Goal: Transaction & Acquisition: Purchase product/service

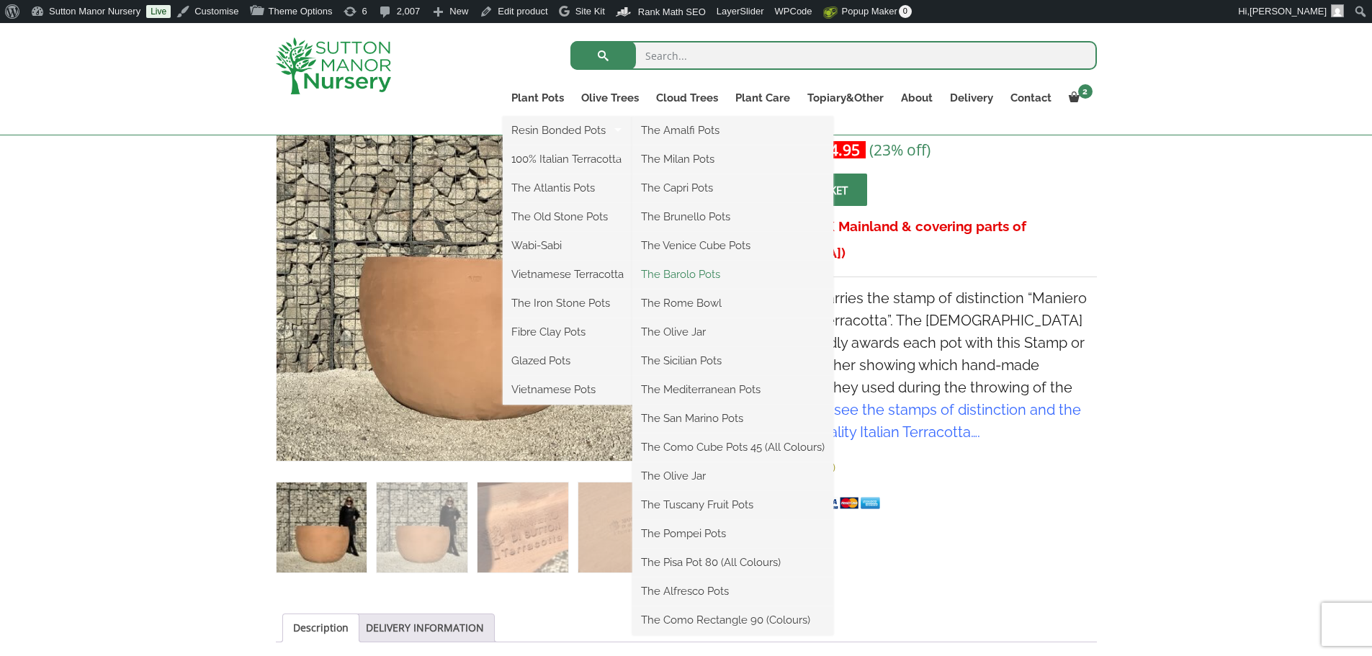
click at [699, 270] on link "The Barolo Pots" at bounding box center [733, 275] width 201 height 22
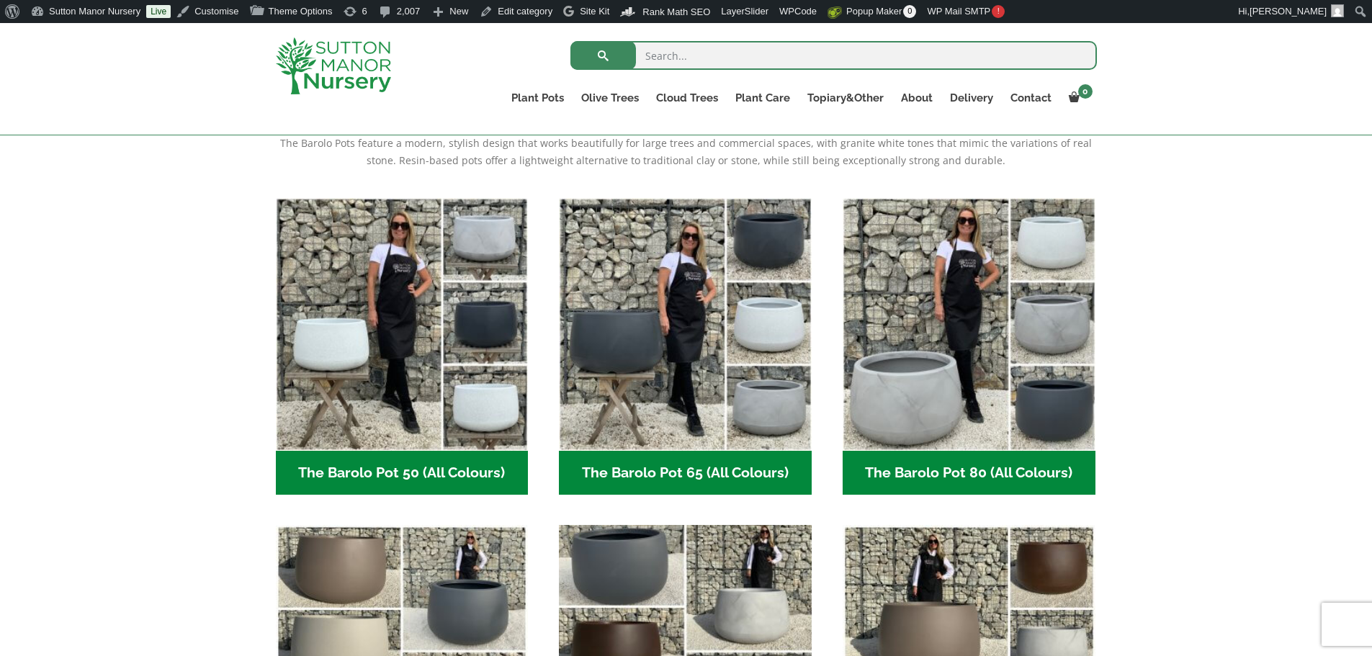
scroll to position [360, 0]
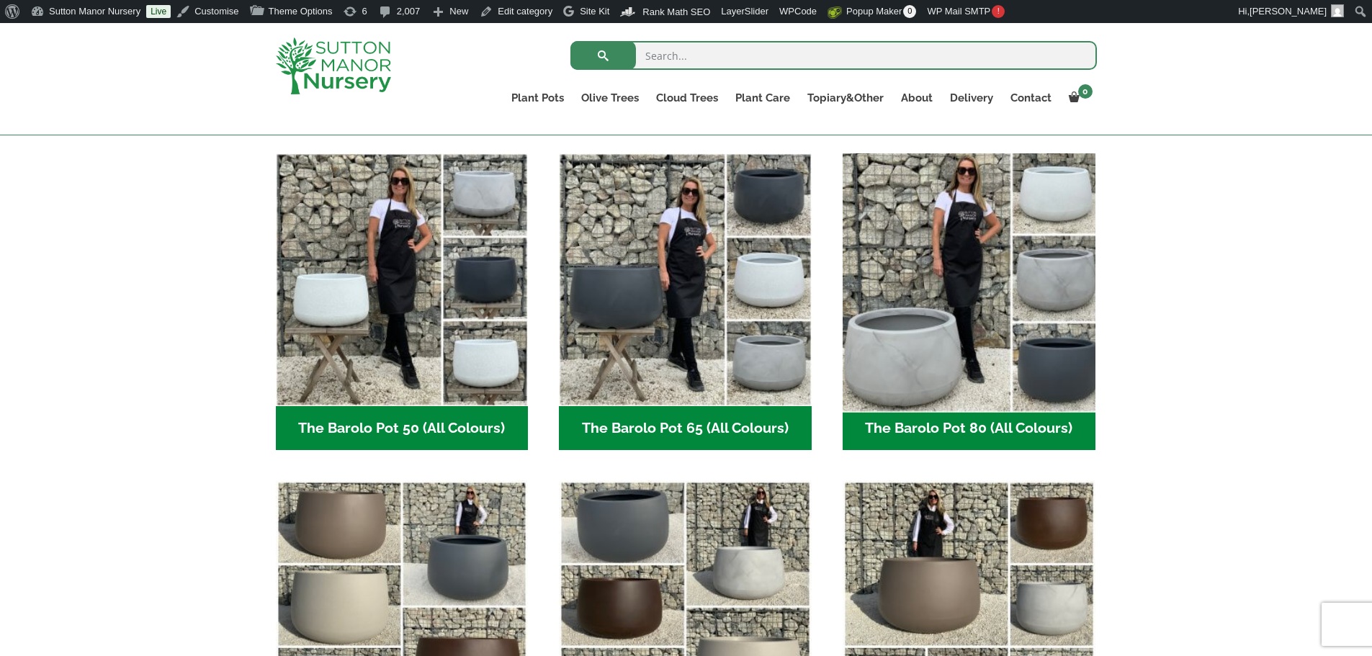
click at [989, 269] on img "Visit product category The Barolo Pot 80 (All Colours)" at bounding box center [968, 279] width 265 height 265
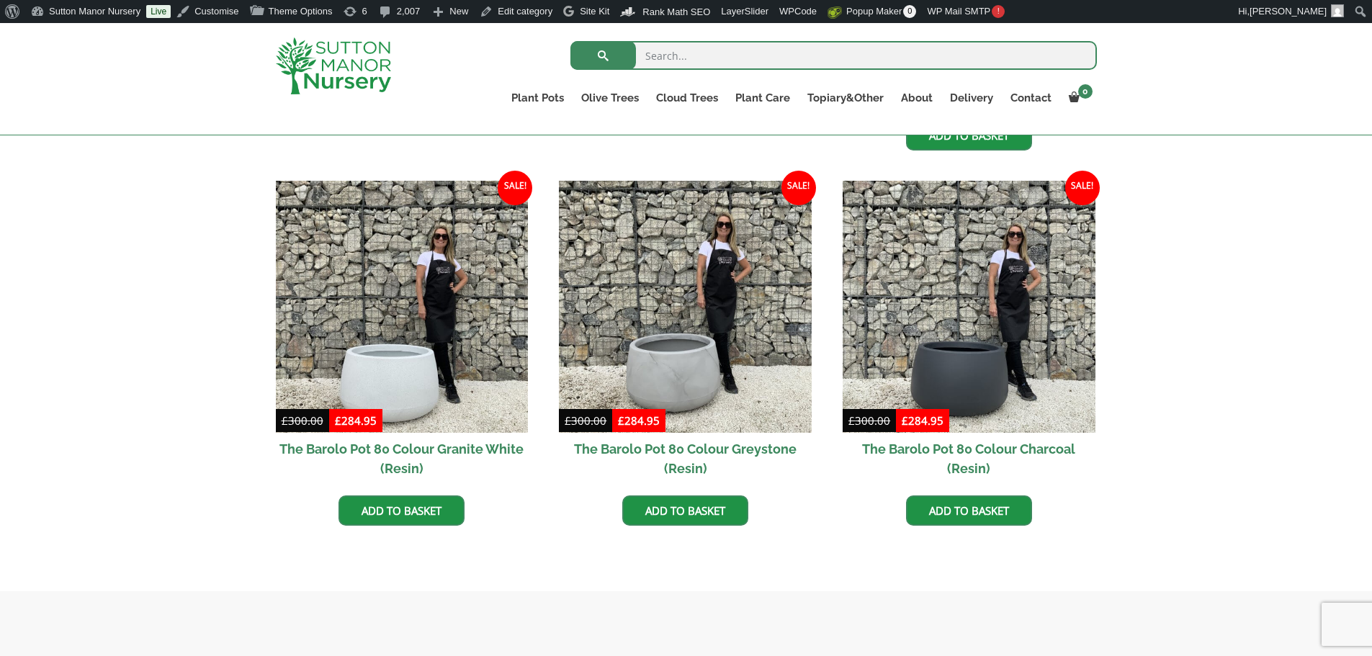
scroll to position [720, 0]
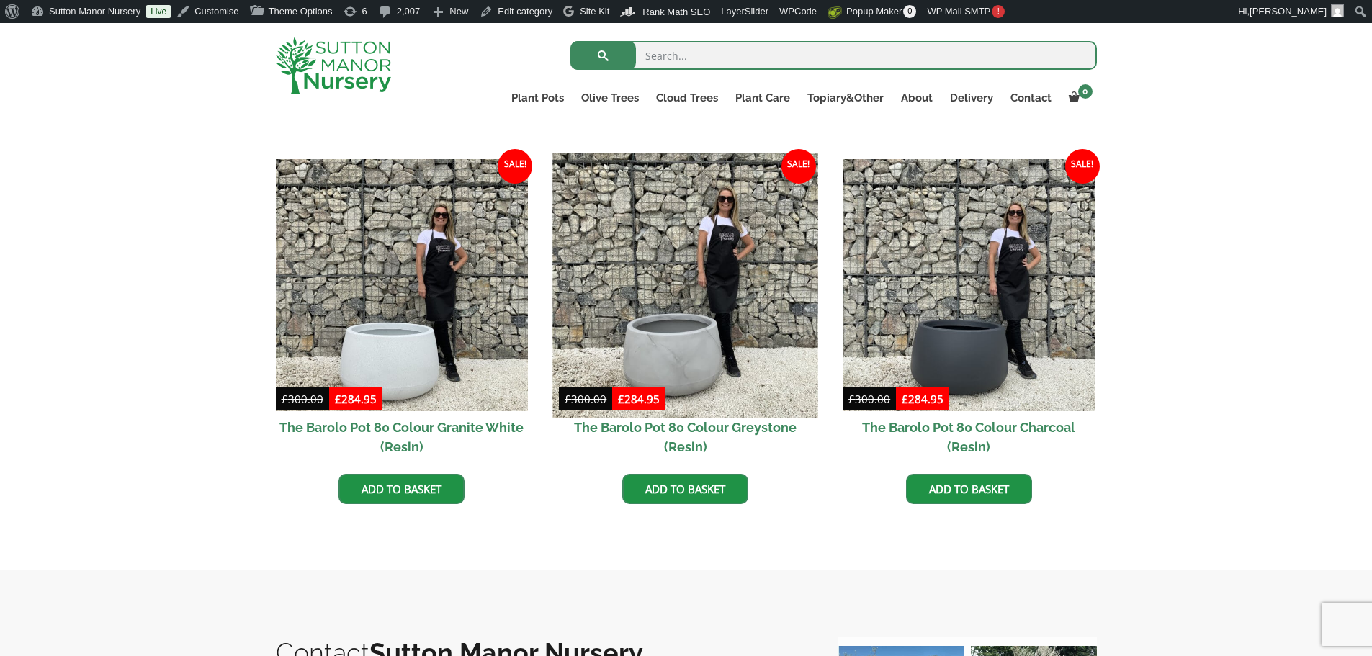
click at [705, 255] on img at bounding box center [685, 285] width 265 height 265
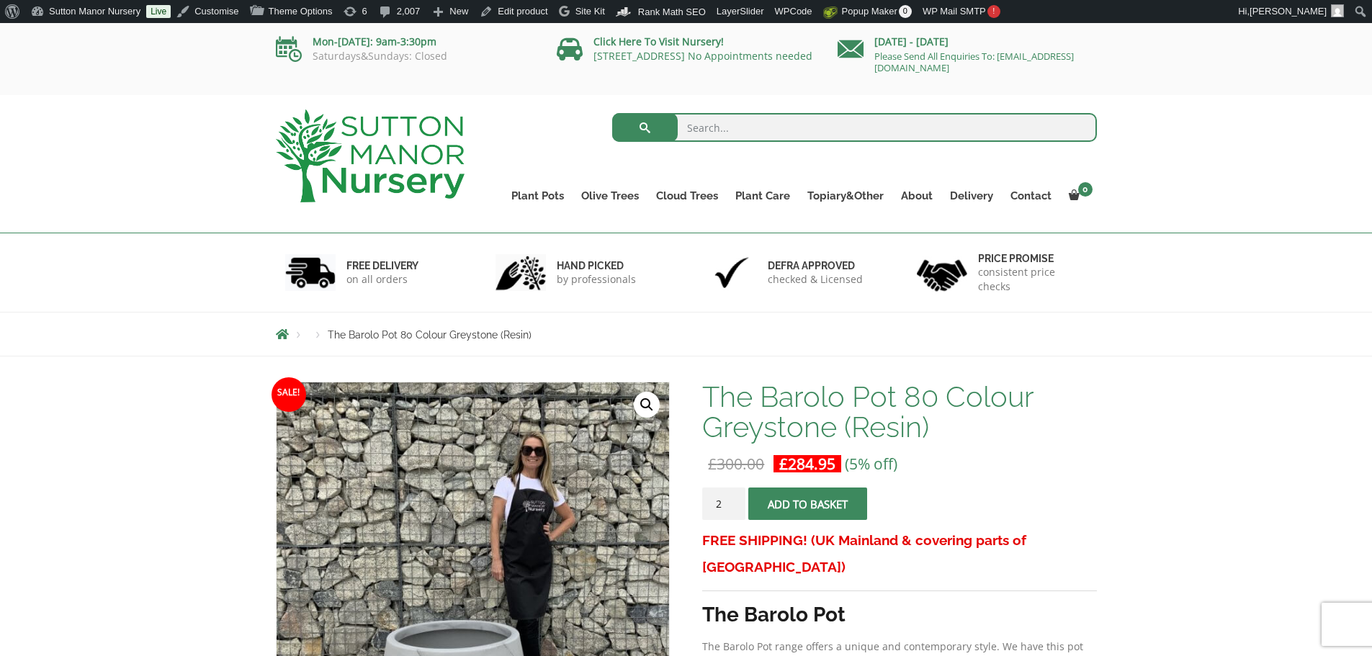
click at [735, 502] on input "2" at bounding box center [723, 504] width 43 height 32
click at [735, 502] on input "3" at bounding box center [723, 504] width 43 height 32
click at [735, 502] on input "4" at bounding box center [723, 504] width 43 height 32
click at [735, 502] on input "5" at bounding box center [723, 504] width 43 height 32
click at [735, 502] on input "6" at bounding box center [723, 504] width 43 height 32
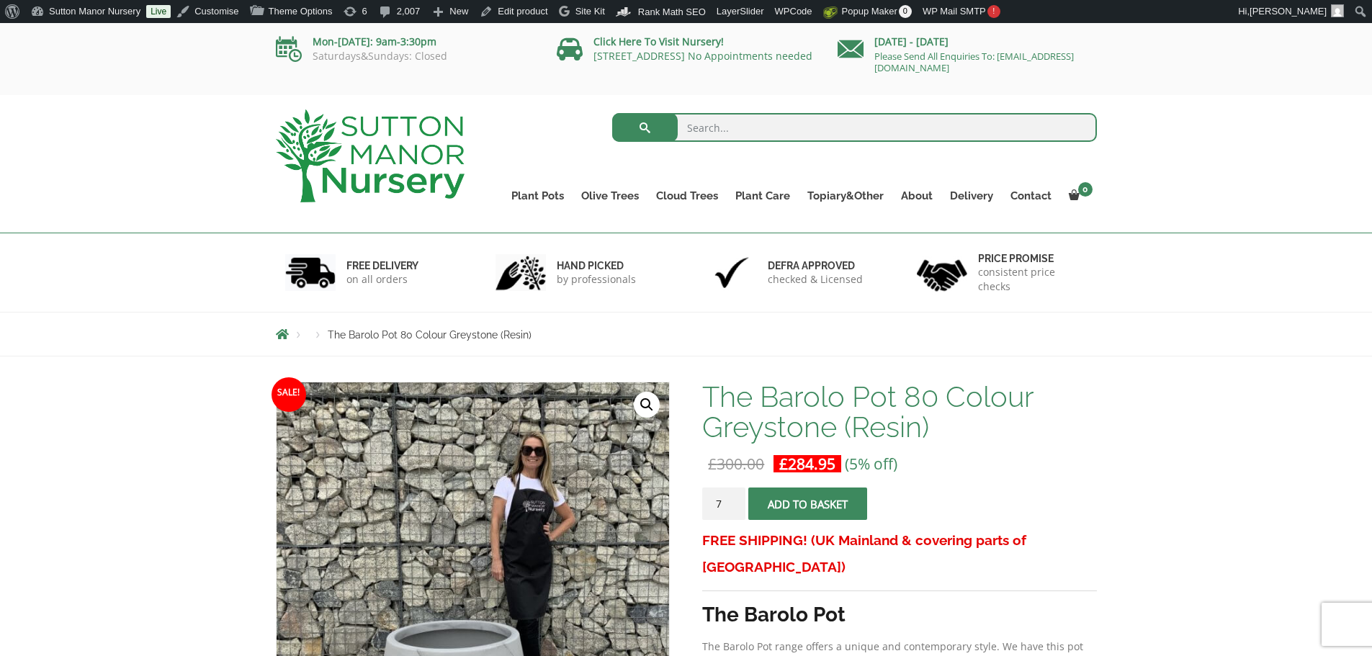
click at [735, 502] on input "7" at bounding box center [723, 504] width 43 height 32
click at [735, 502] on input "8" at bounding box center [723, 504] width 43 height 32
click at [735, 502] on input "9" at bounding box center [723, 504] width 43 height 32
click at [735, 502] on input "10" at bounding box center [723, 504] width 43 height 32
click at [735, 502] on input "11" at bounding box center [723, 504] width 43 height 32
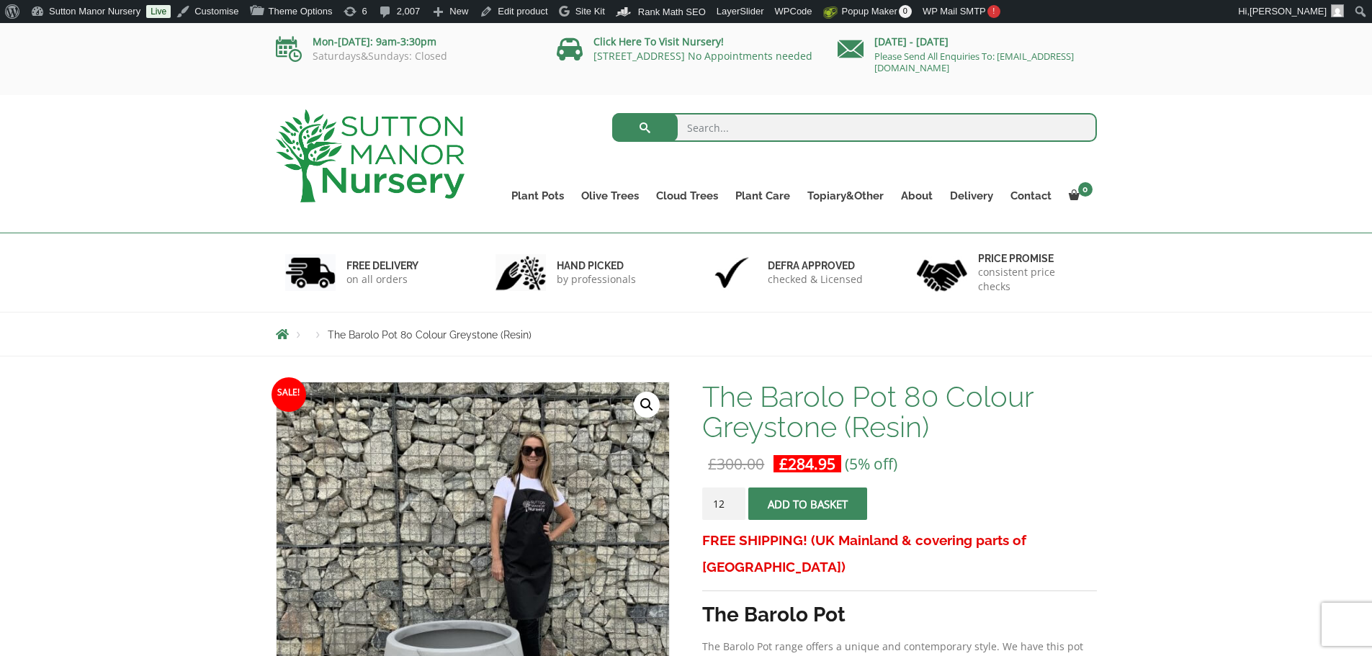
type input "12"
click at [735, 502] on input "12" at bounding box center [723, 504] width 43 height 32
click at [826, 505] on button "Add to basket" at bounding box center [807, 504] width 119 height 32
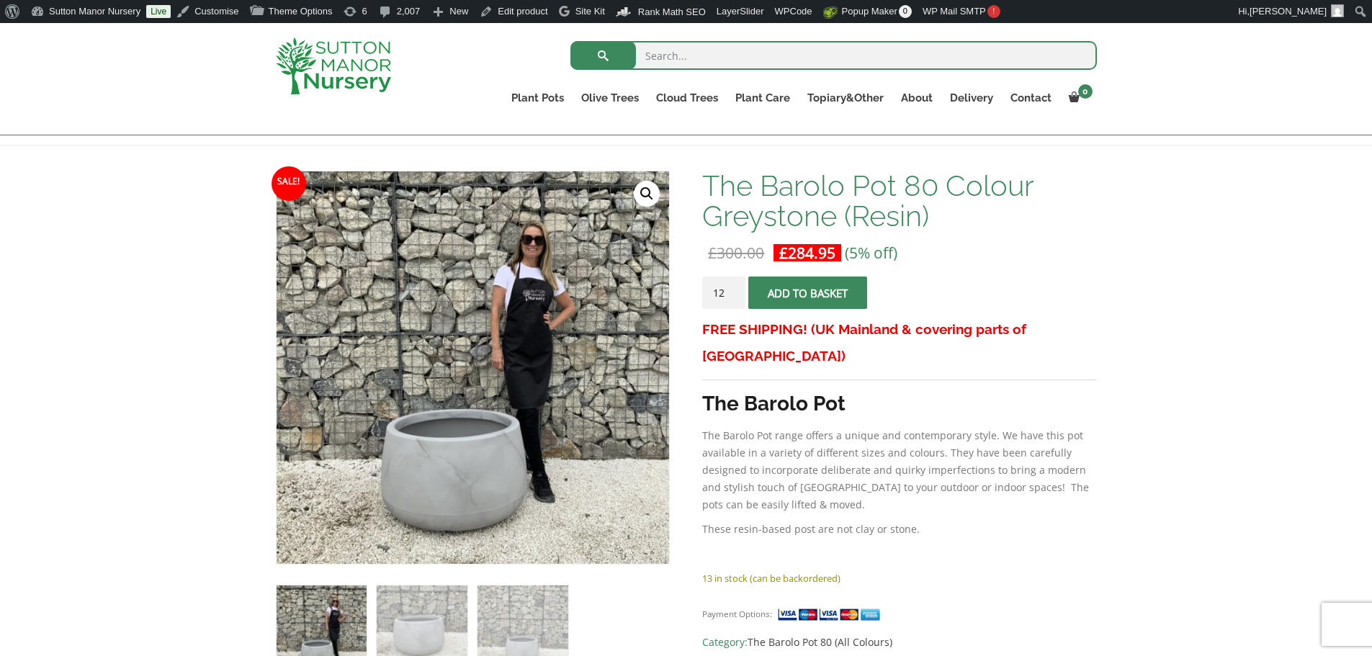
scroll to position [216, 0]
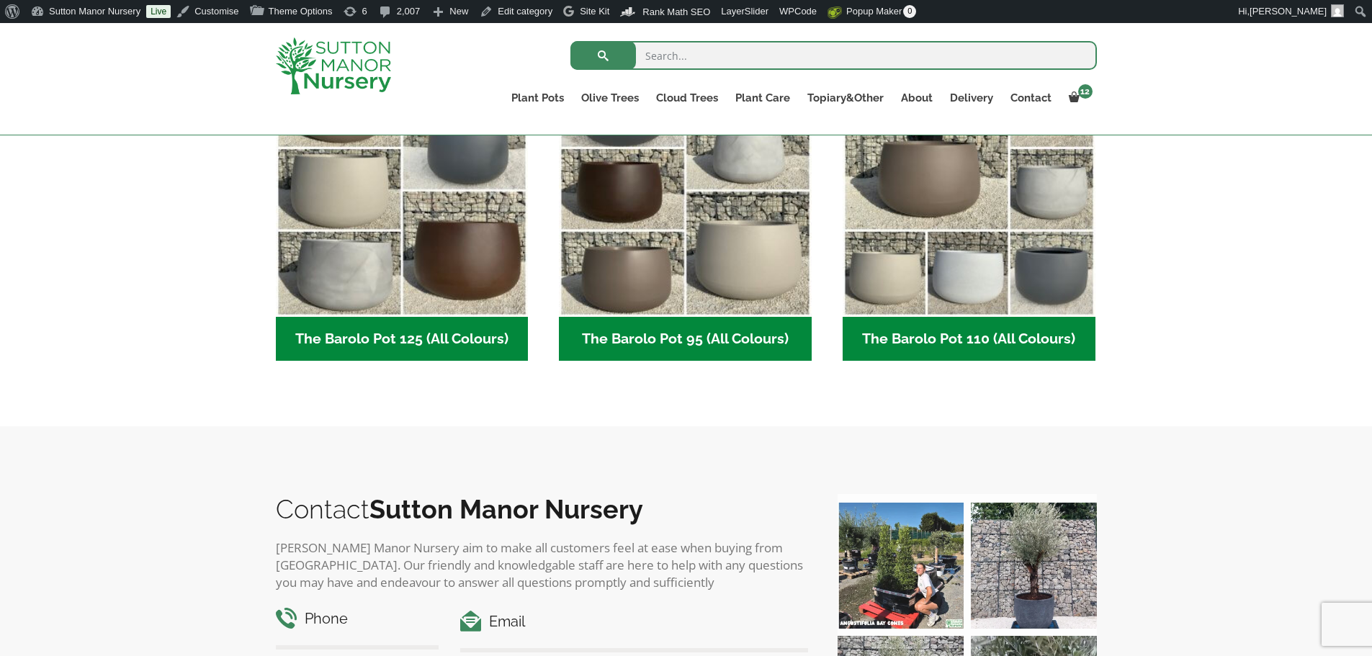
scroll to position [792, 0]
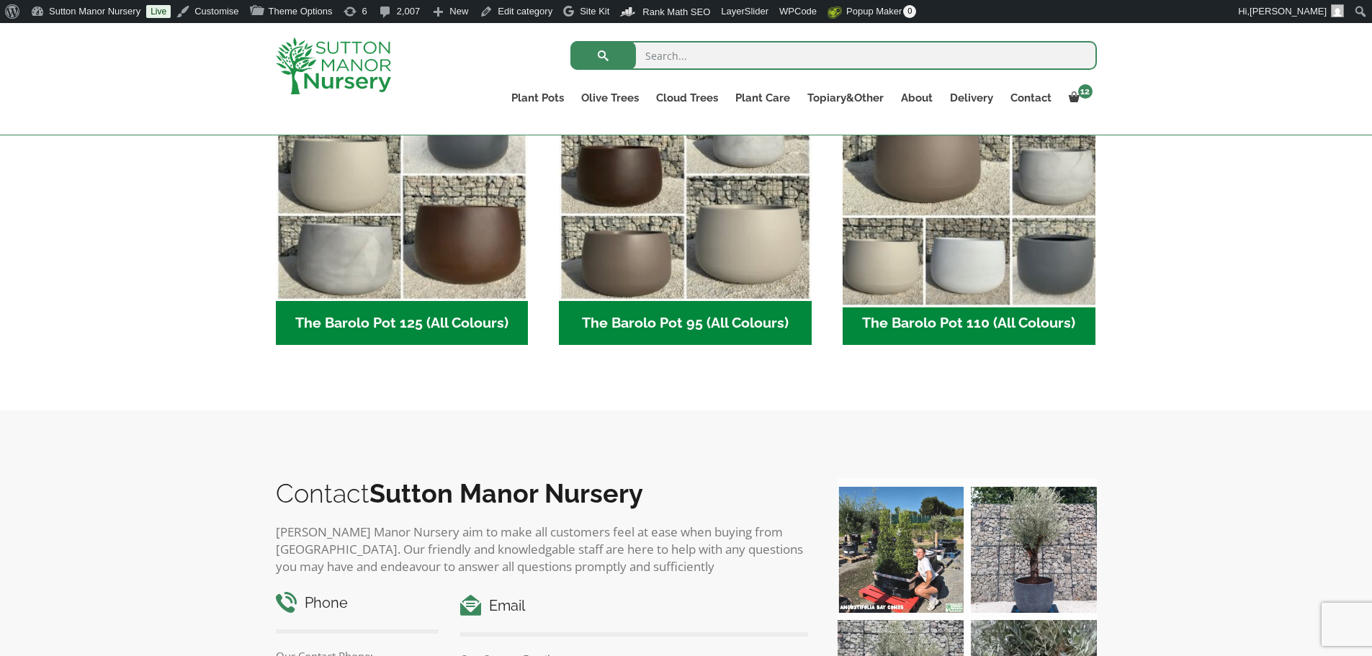
click at [972, 215] on img "Visit product category The Barolo Pot 110 (All Colours)" at bounding box center [968, 175] width 265 height 265
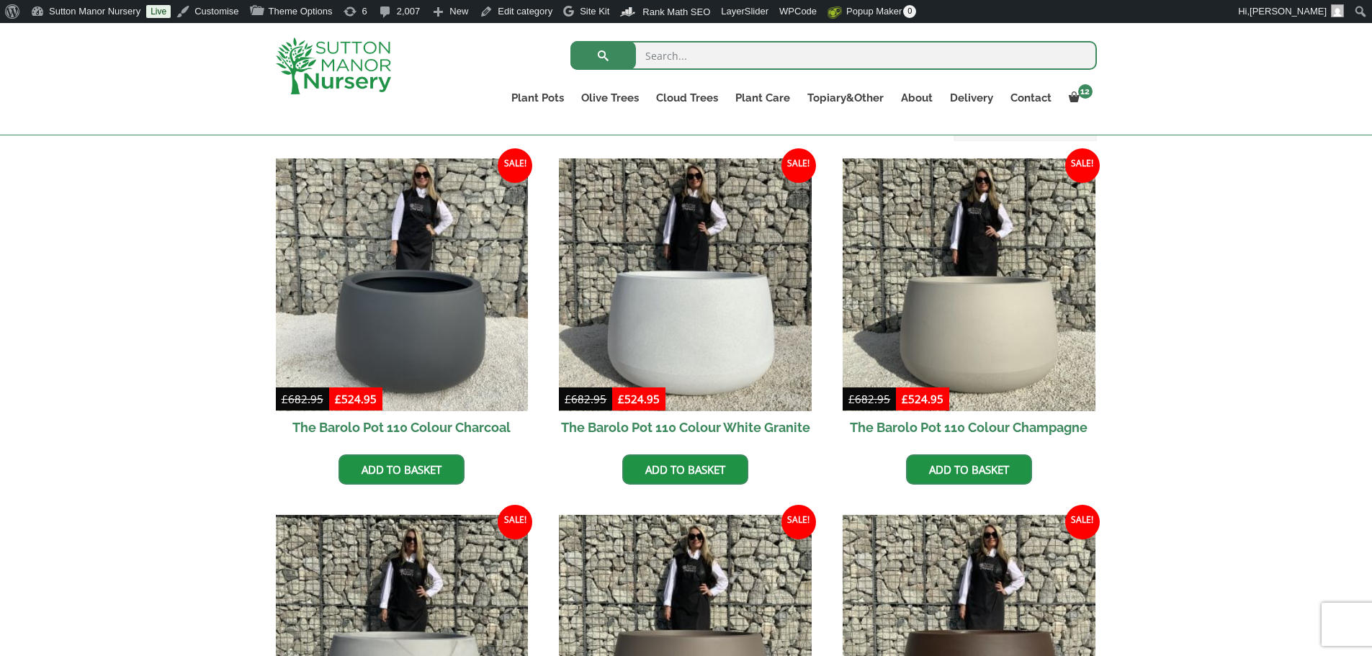
scroll to position [360, 0]
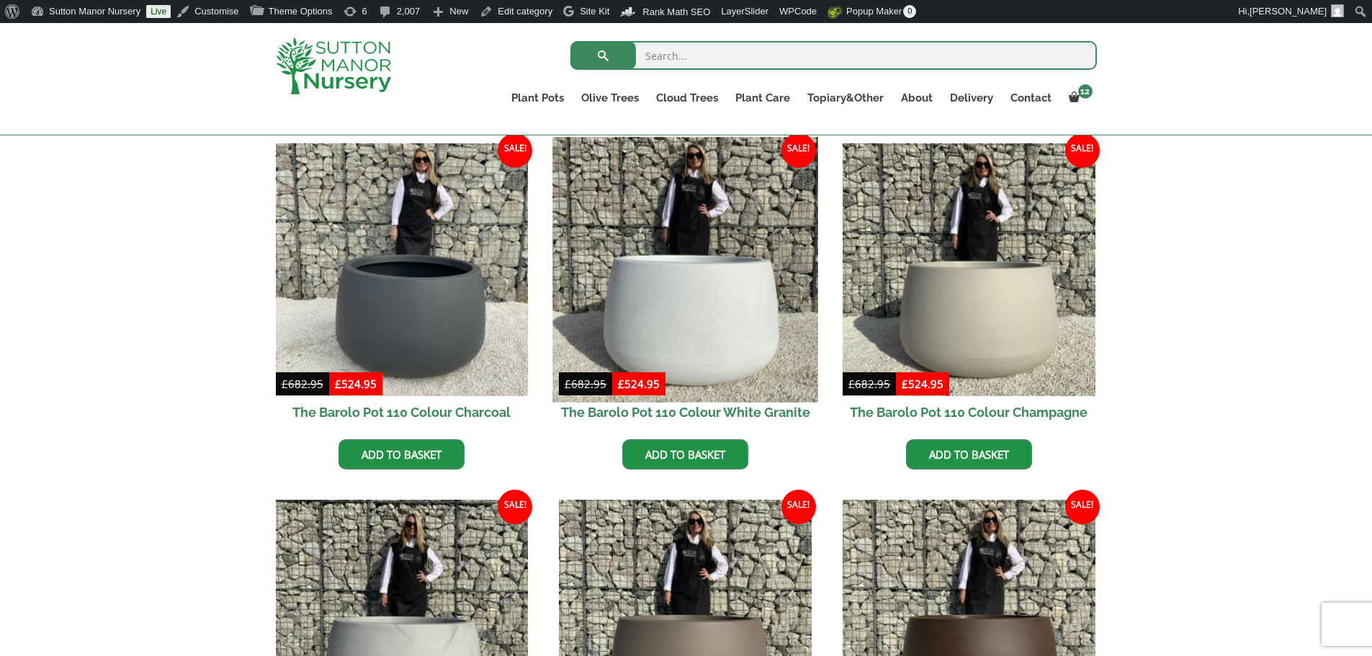
click at [721, 288] on img at bounding box center [685, 269] width 265 height 265
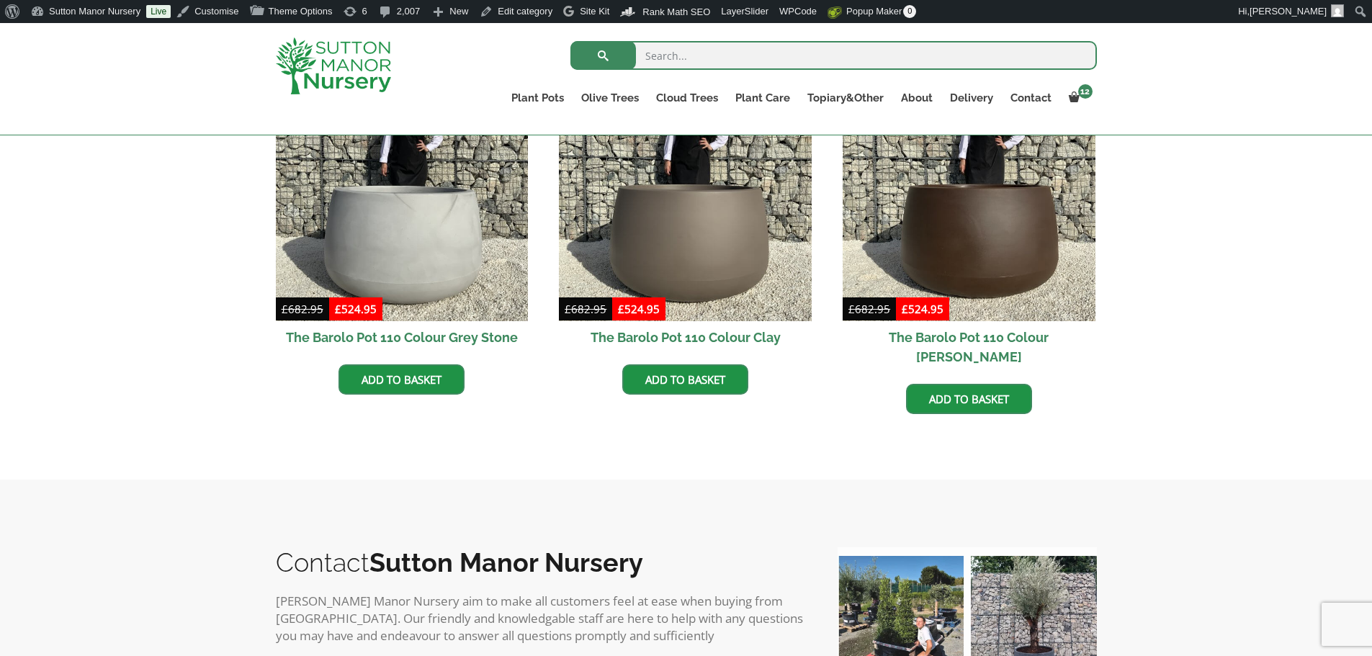
scroll to position [792, 0]
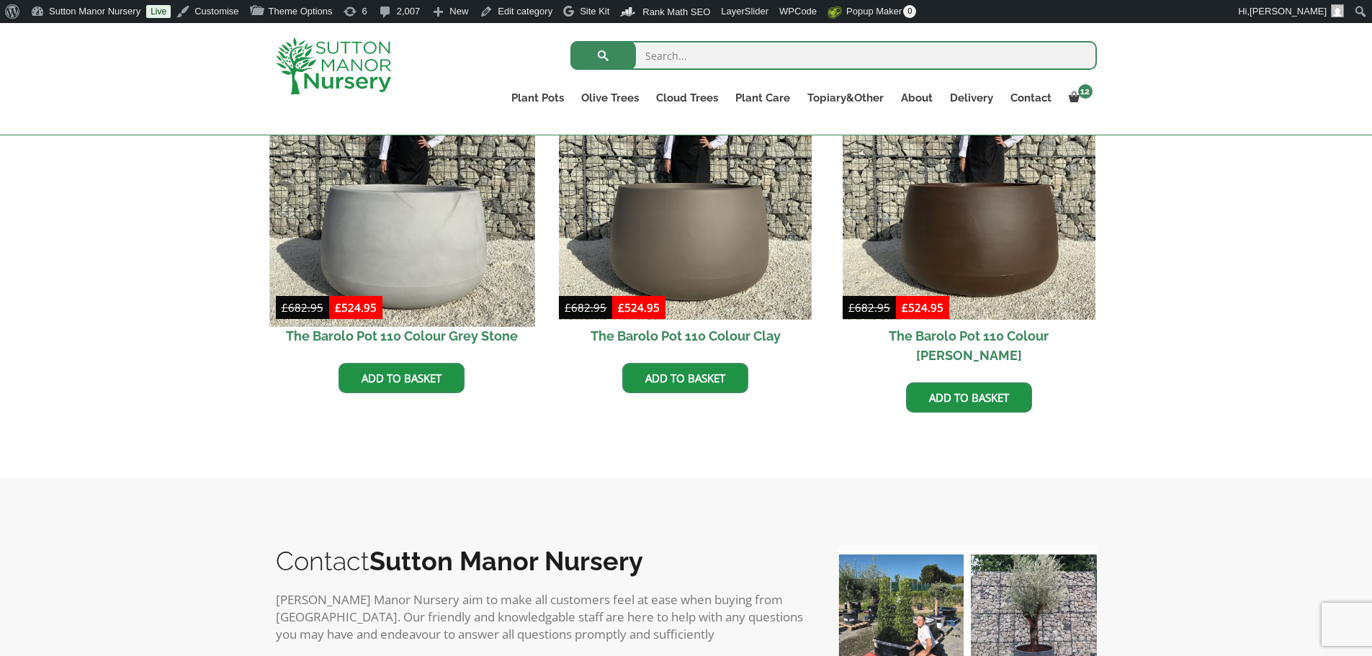
click at [393, 216] on img at bounding box center [401, 193] width 265 height 265
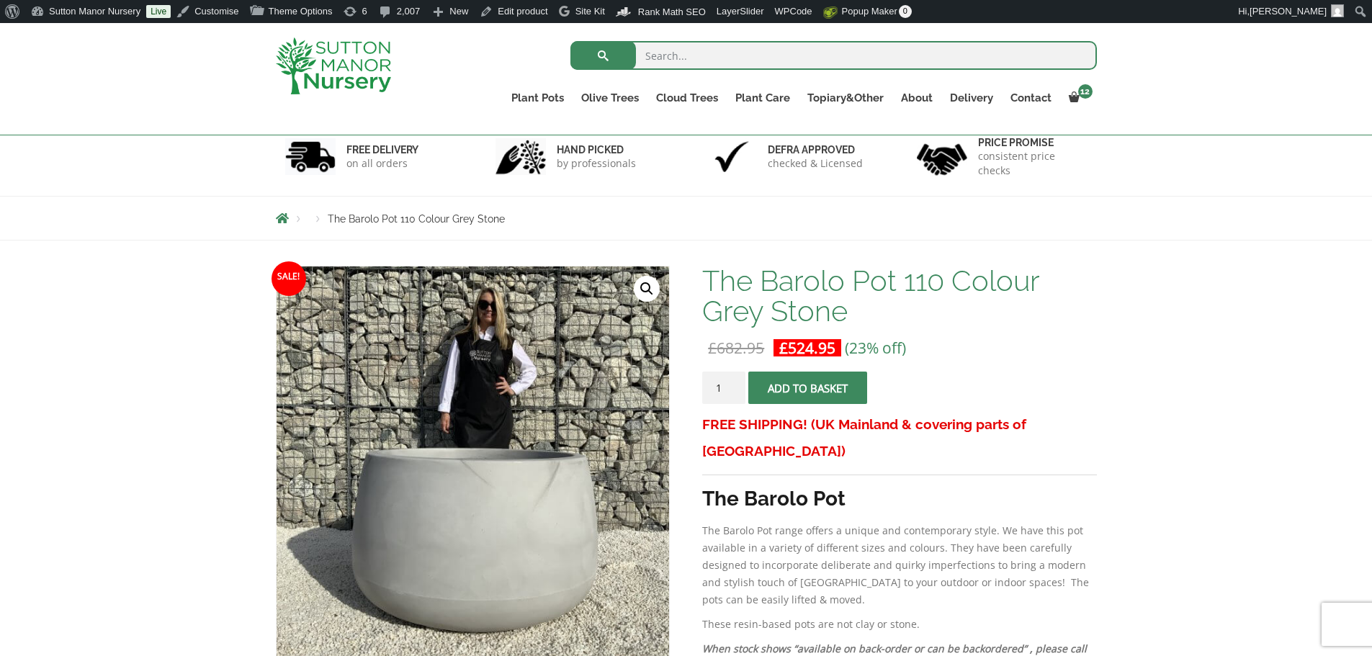
scroll to position [288, 0]
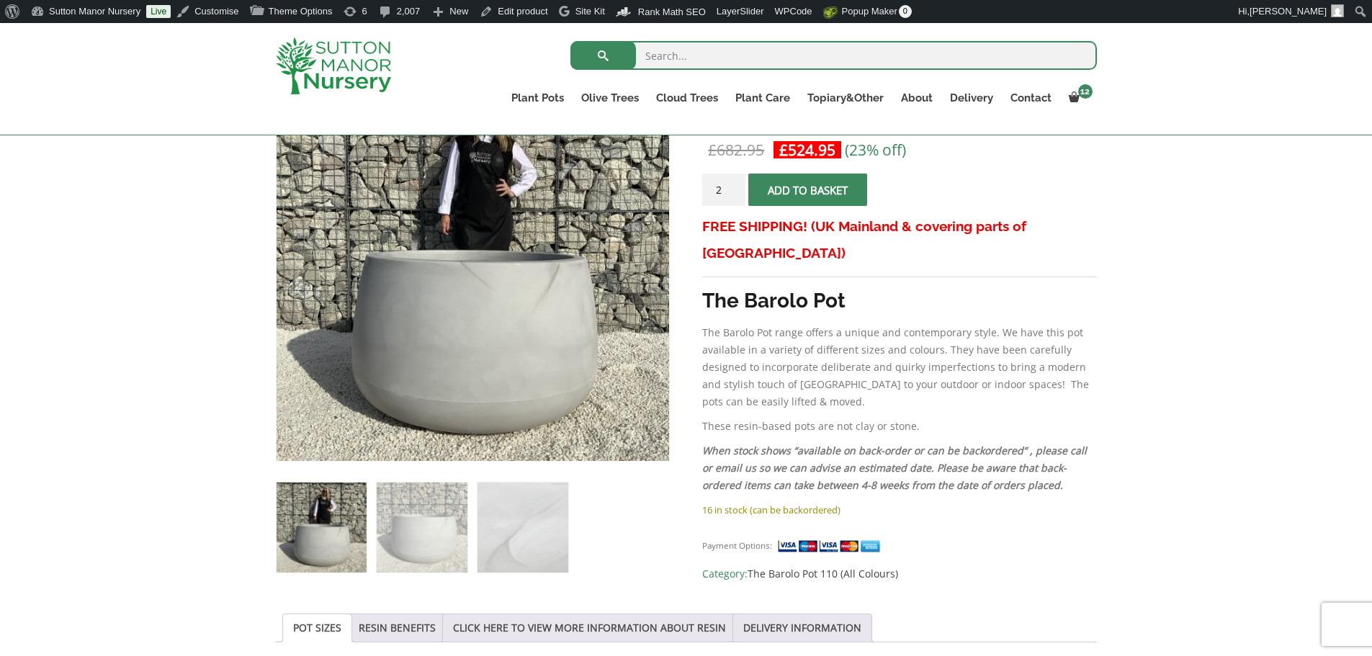
click at [734, 185] on input "2" at bounding box center [723, 190] width 43 height 32
click at [734, 185] on input "3" at bounding box center [723, 190] width 43 height 32
click at [734, 185] on input "4" at bounding box center [723, 190] width 43 height 32
click at [734, 185] on input "5" at bounding box center [723, 190] width 43 height 32
click at [734, 185] on input "6" at bounding box center [723, 190] width 43 height 32
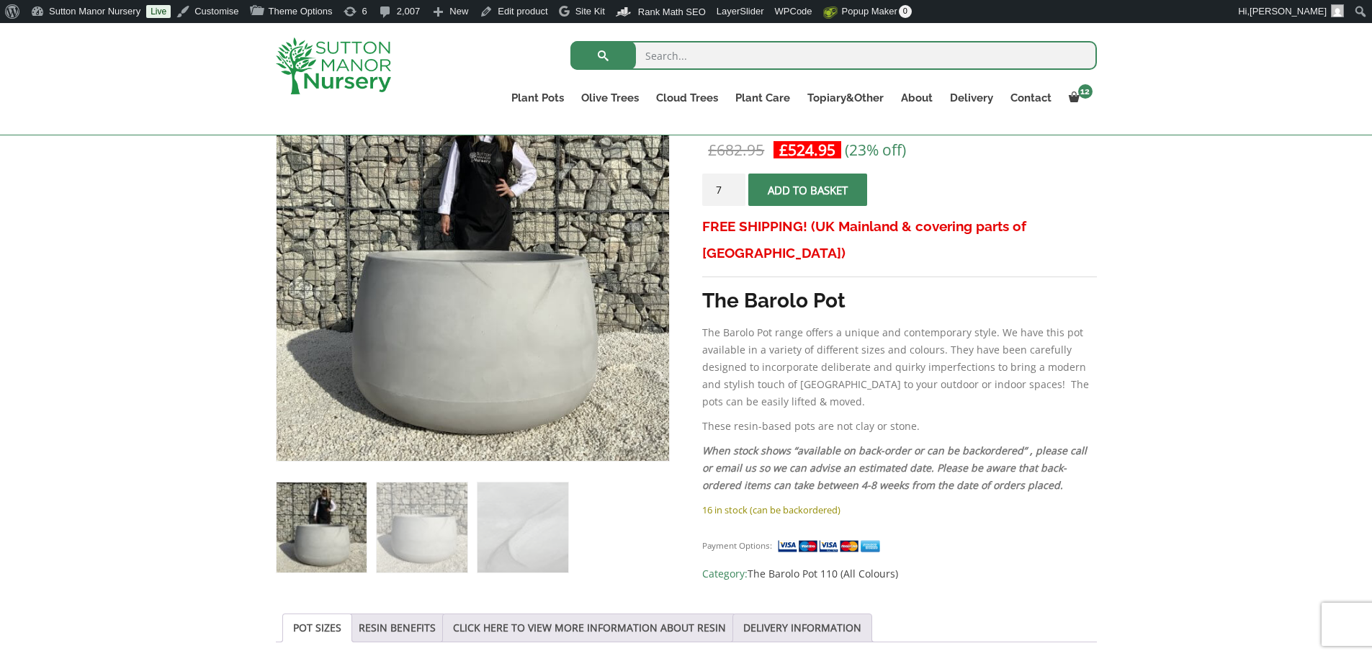
click at [734, 185] on input "7" at bounding box center [723, 190] width 43 height 32
type input "8"
click at [734, 185] on input "8" at bounding box center [723, 190] width 43 height 32
click at [824, 194] on button "Add to basket" at bounding box center [807, 190] width 119 height 32
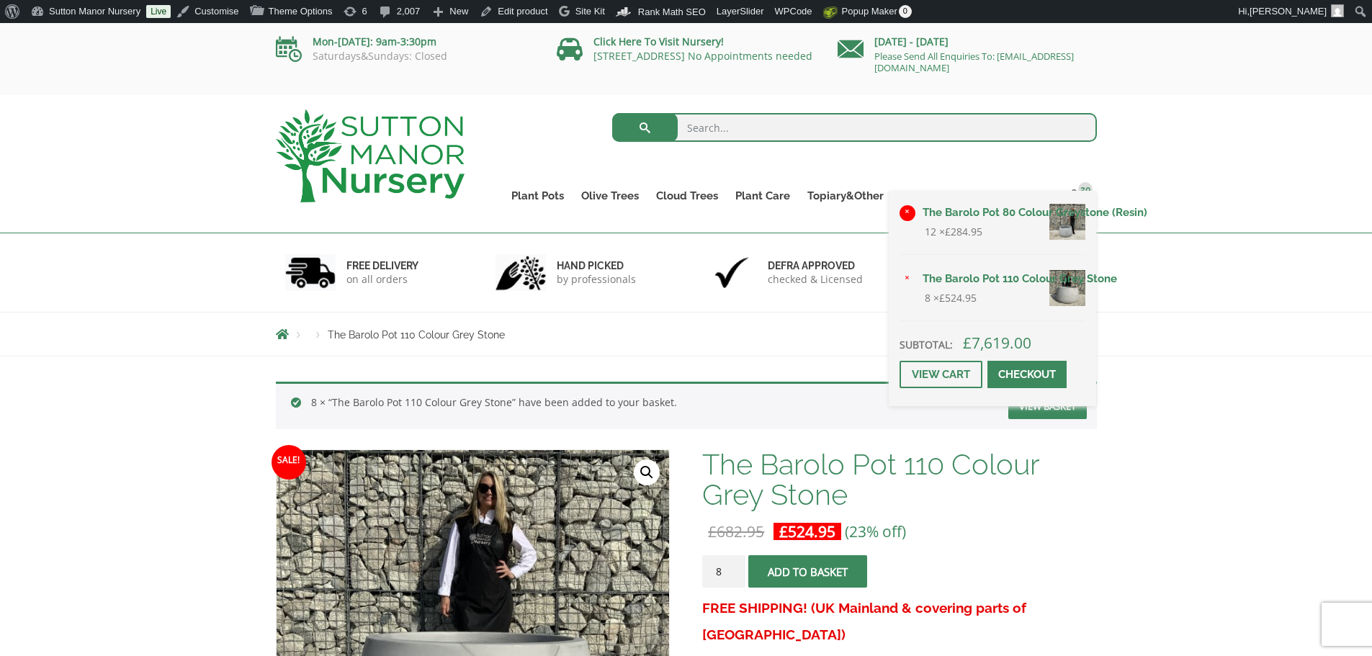
click at [905, 213] on link "×" at bounding box center [908, 213] width 16 height 16
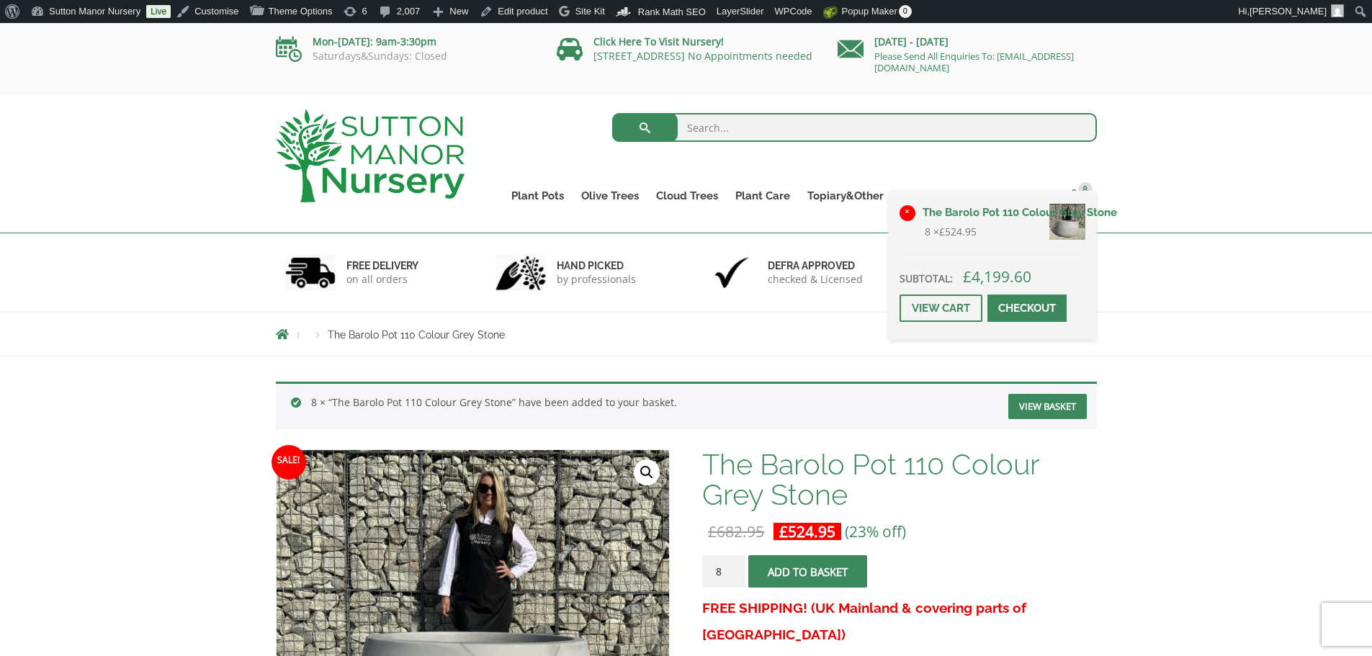
click at [910, 213] on link "×" at bounding box center [908, 213] width 16 height 16
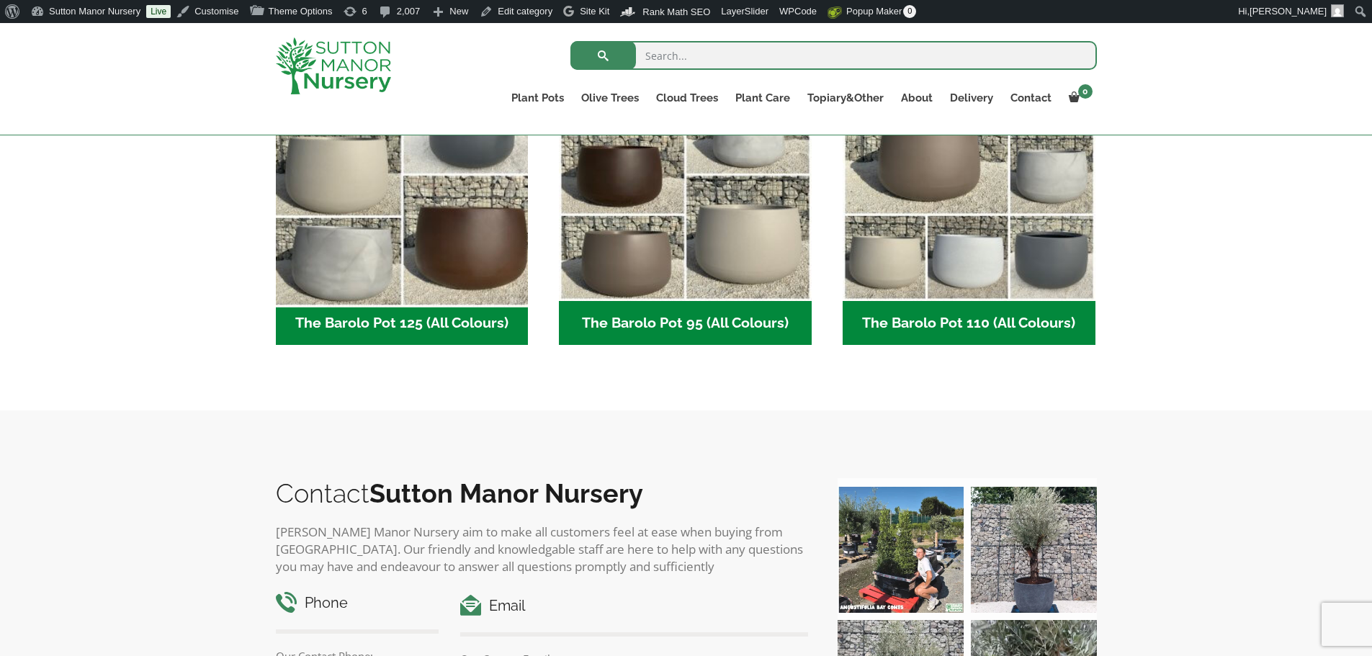
click at [486, 259] on img "Visit product category The Barolo Pot 125 (All Colours)" at bounding box center [401, 175] width 265 height 265
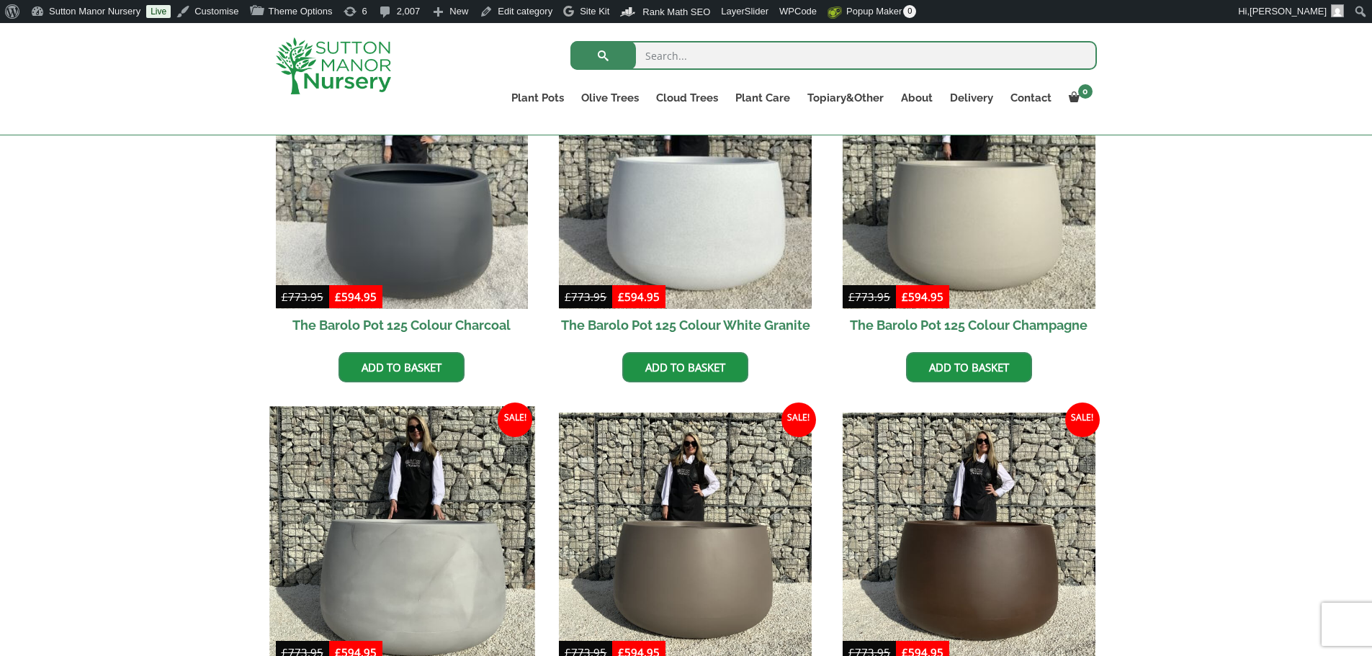
scroll to position [576, 0]
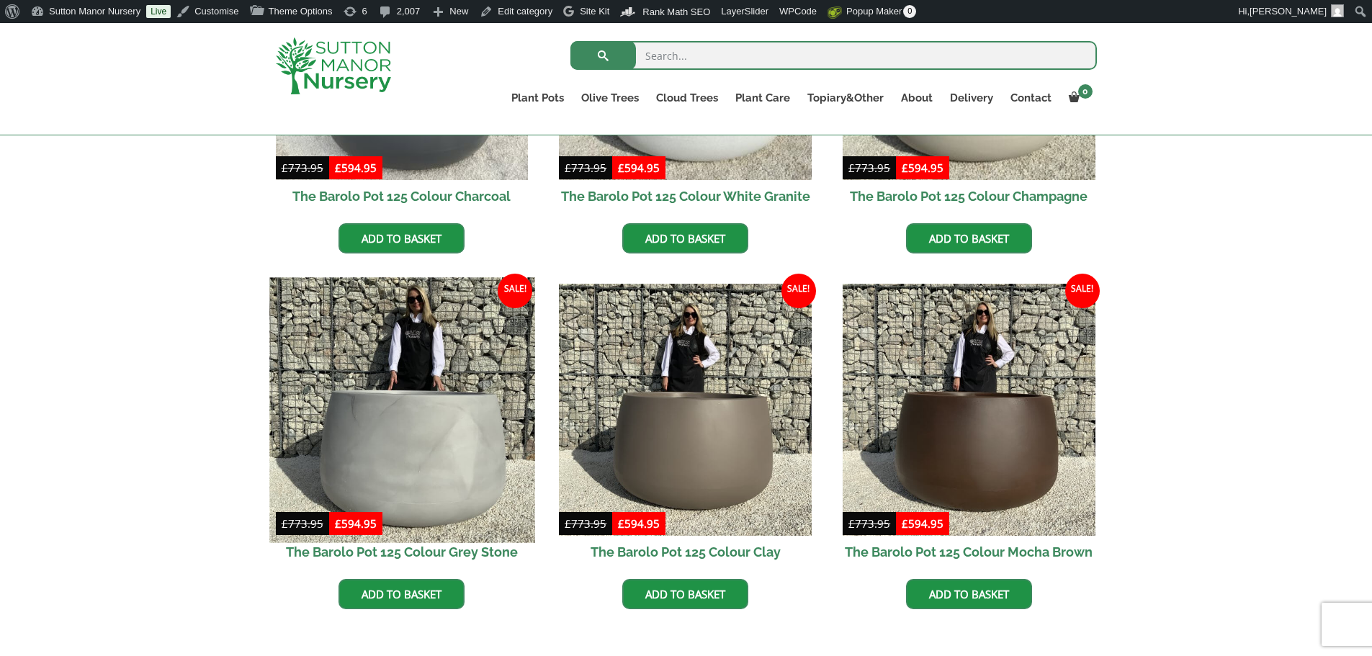
click at [402, 385] on img at bounding box center [401, 409] width 265 height 265
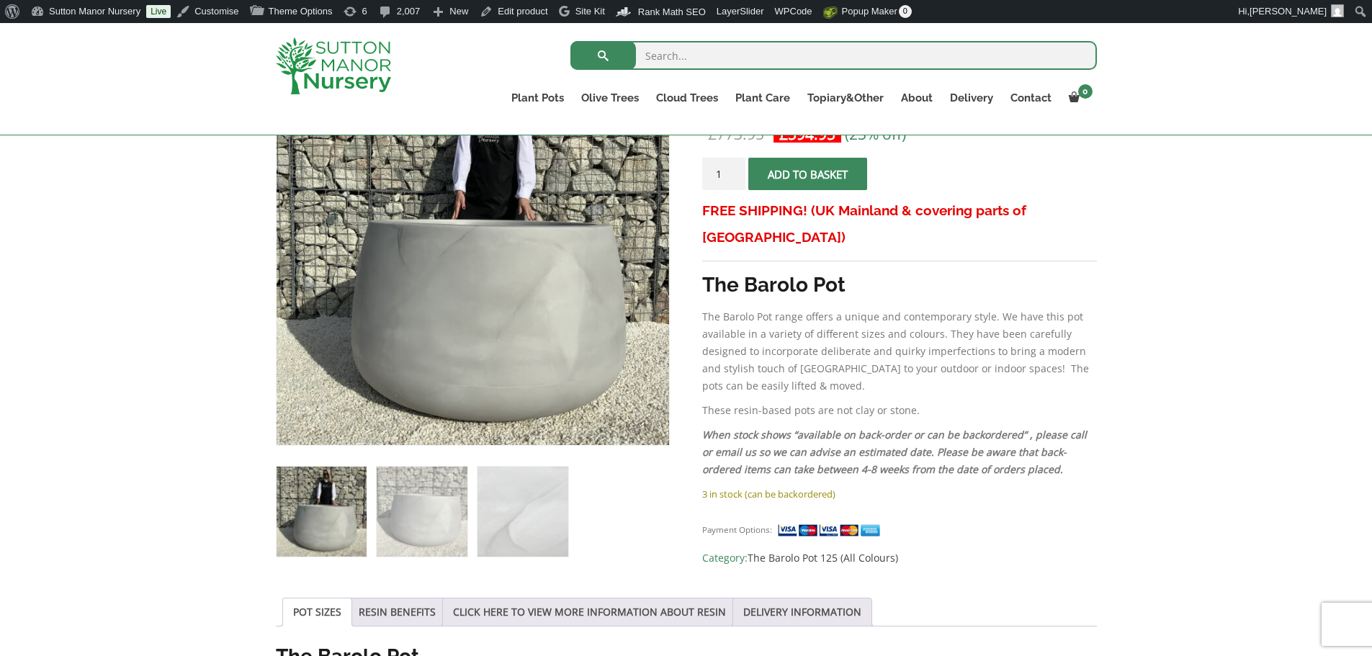
scroll to position [216, 0]
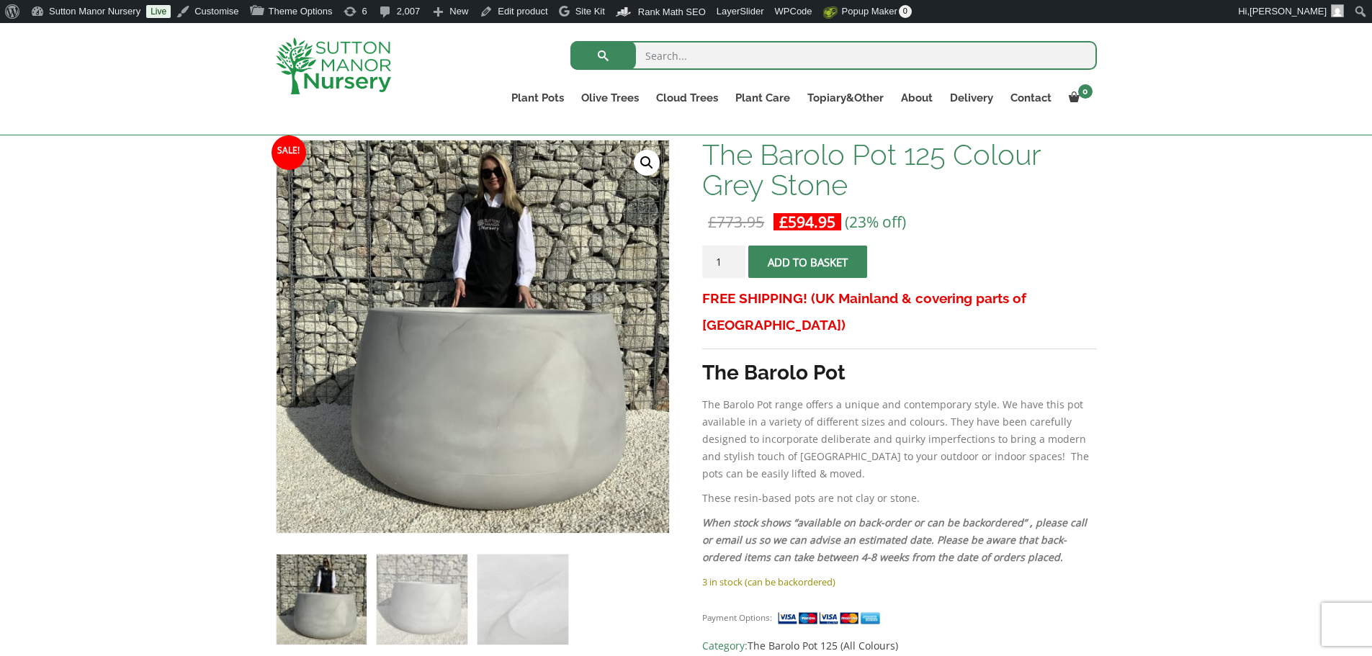
click at [808, 262] on span "submit" at bounding box center [808, 262] width 0 height 0
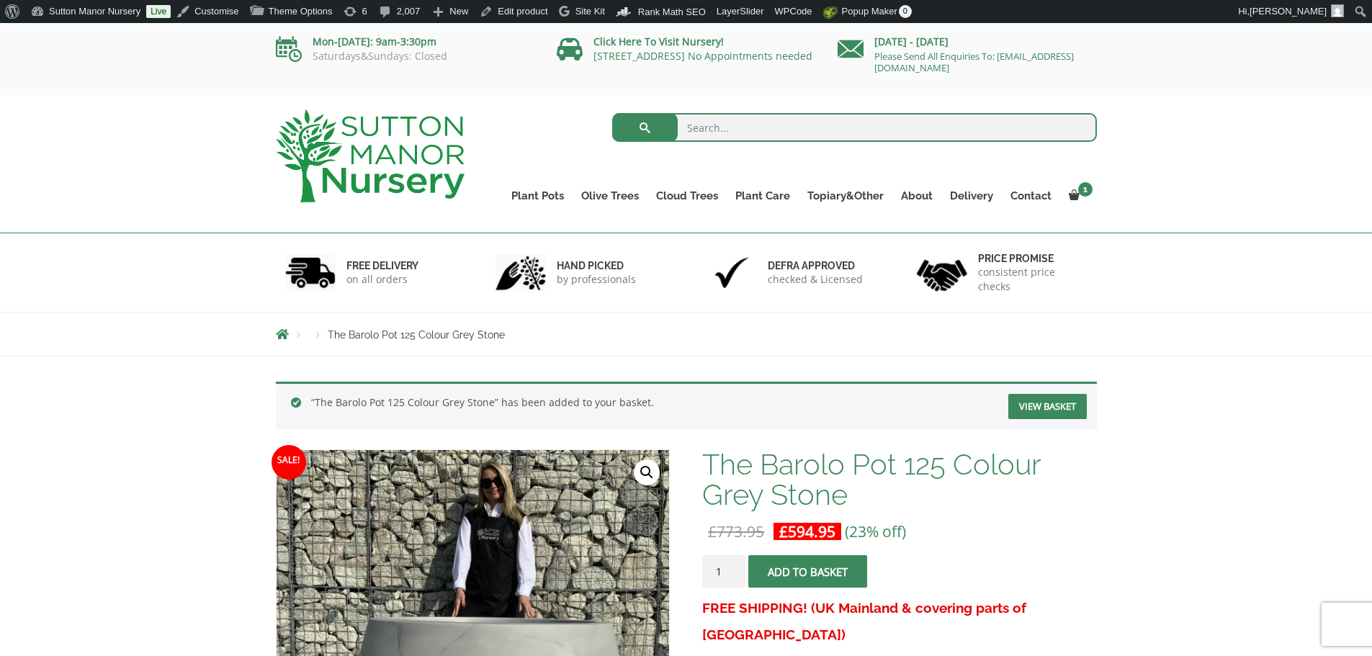
click at [786, 566] on button "Add to basket" at bounding box center [807, 571] width 119 height 32
click at [436, 187] on img at bounding box center [370, 155] width 189 height 93
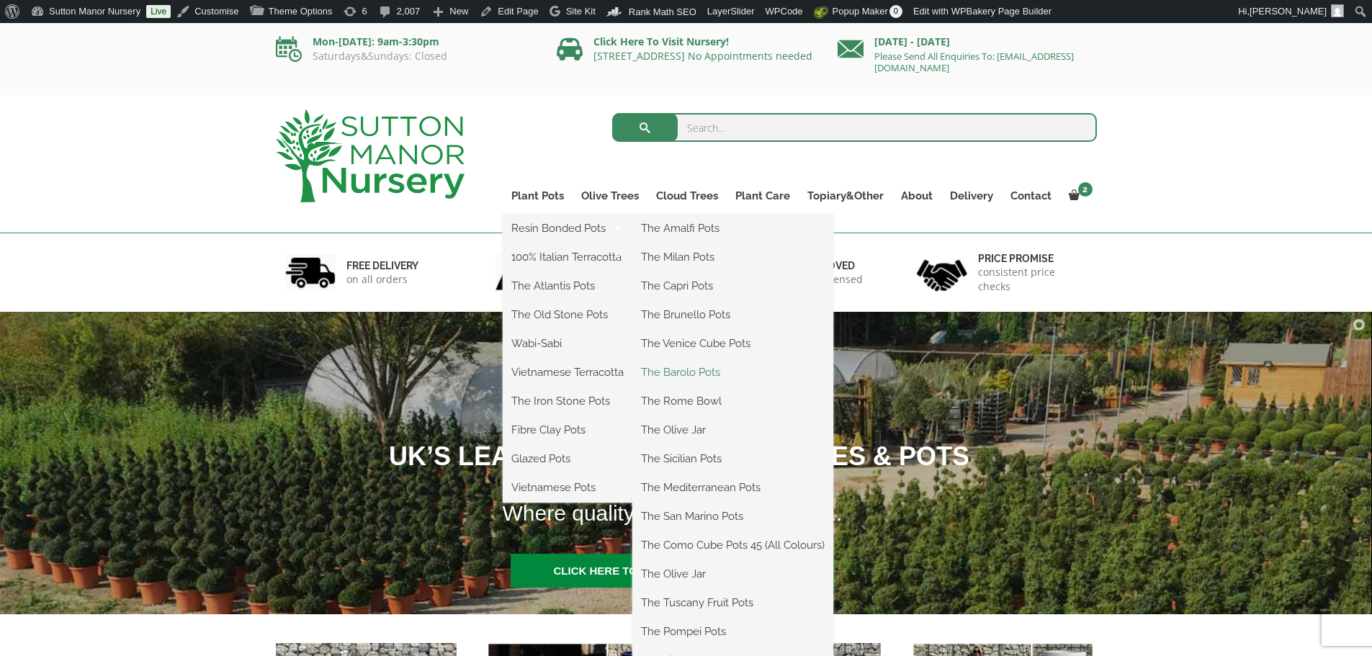
click at [684, 379] on link "The Barolo Pots" at bounding box center [733, 373] width 201 height 22
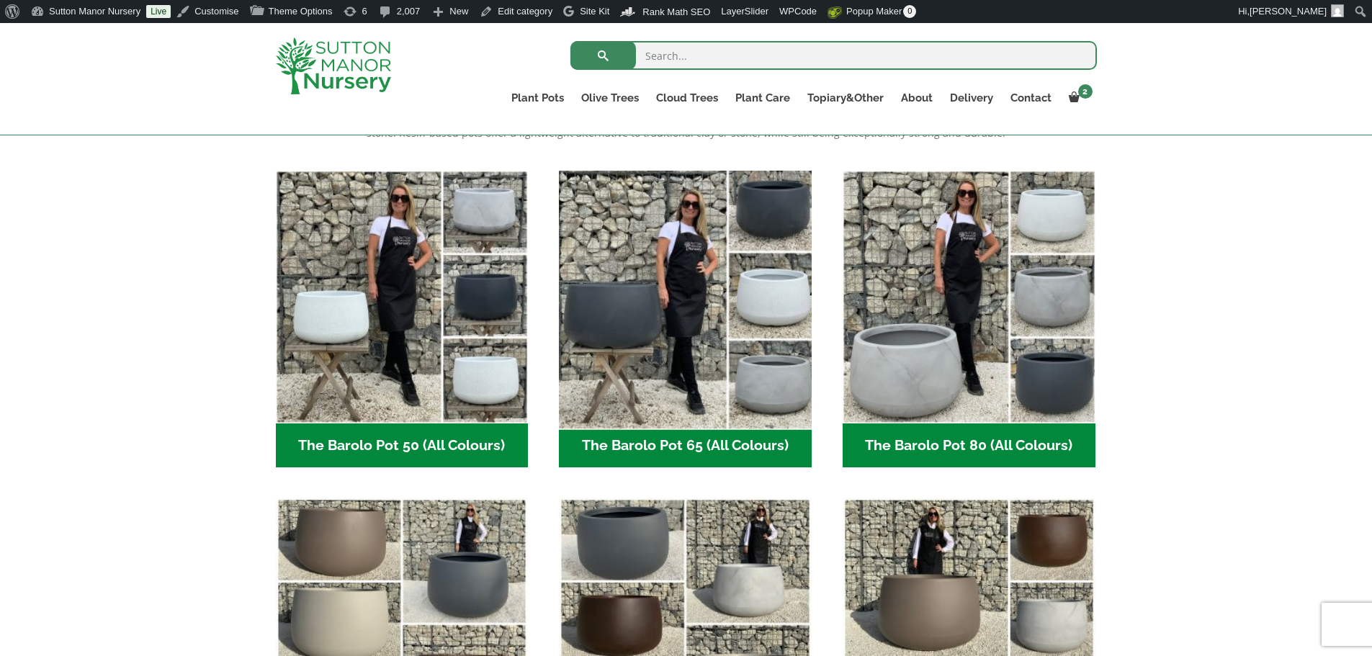
scroll to position [432, 0]
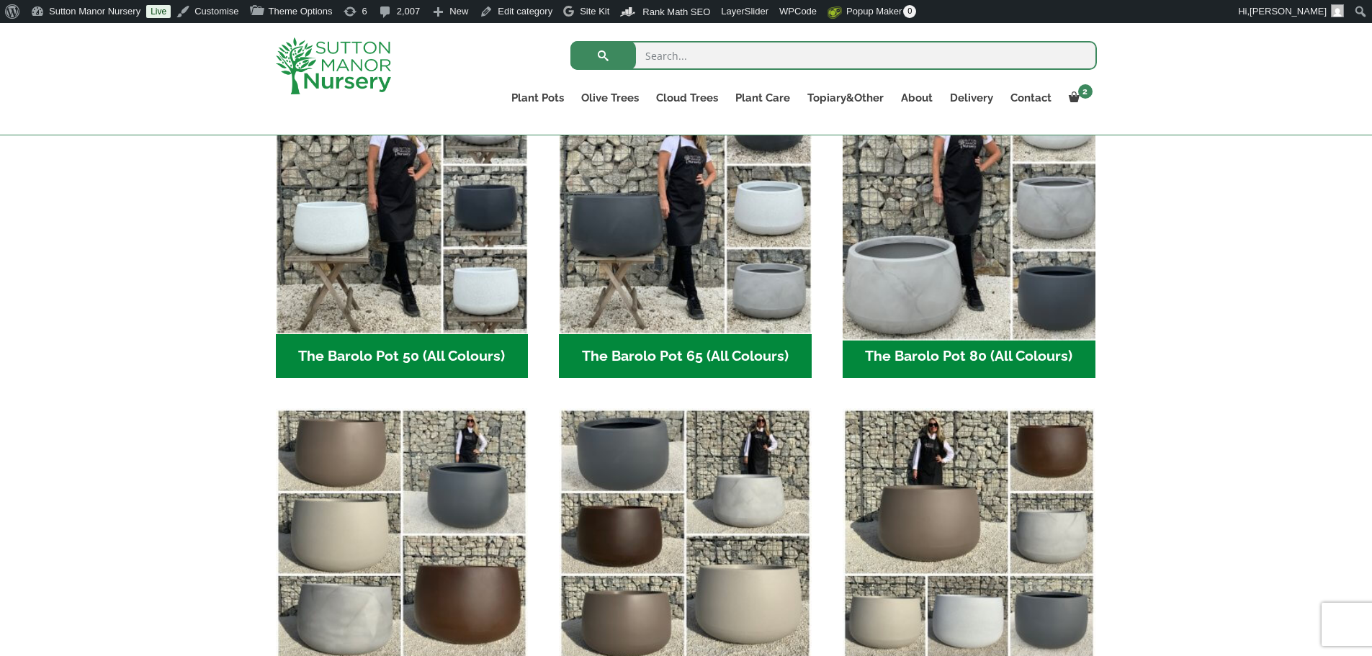
click at [913, 275] on img "Visit product category The Barolo Pot 80 (All Colours)" at bounding box center [968, 207] width 265 height 265
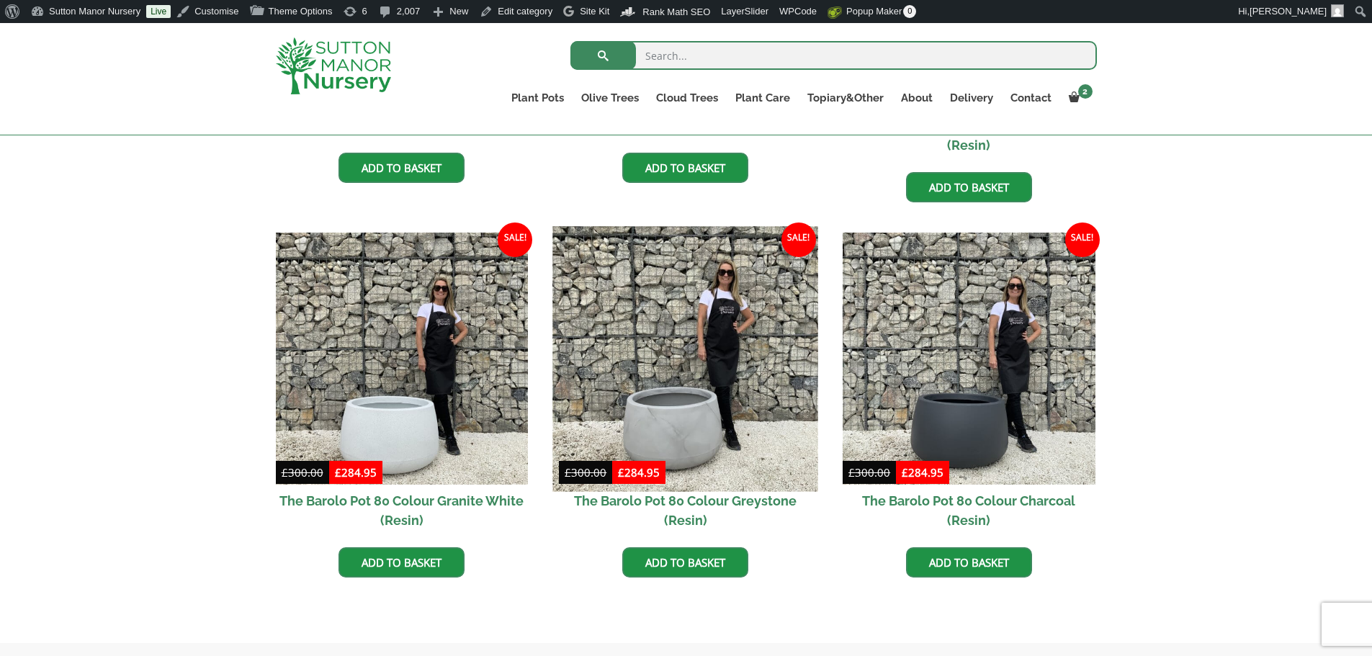
scroll to position [648, 0]
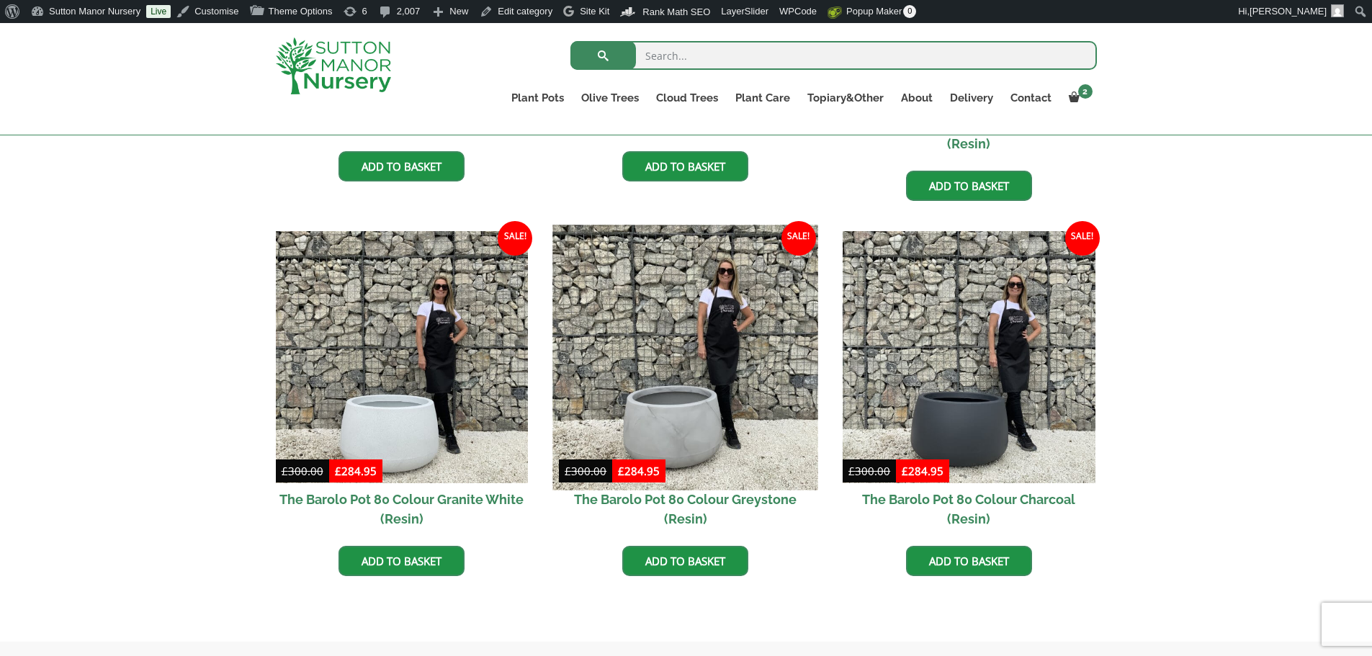
click at [687, 387] on img at bounding box center [685, 357] width 265 height 265
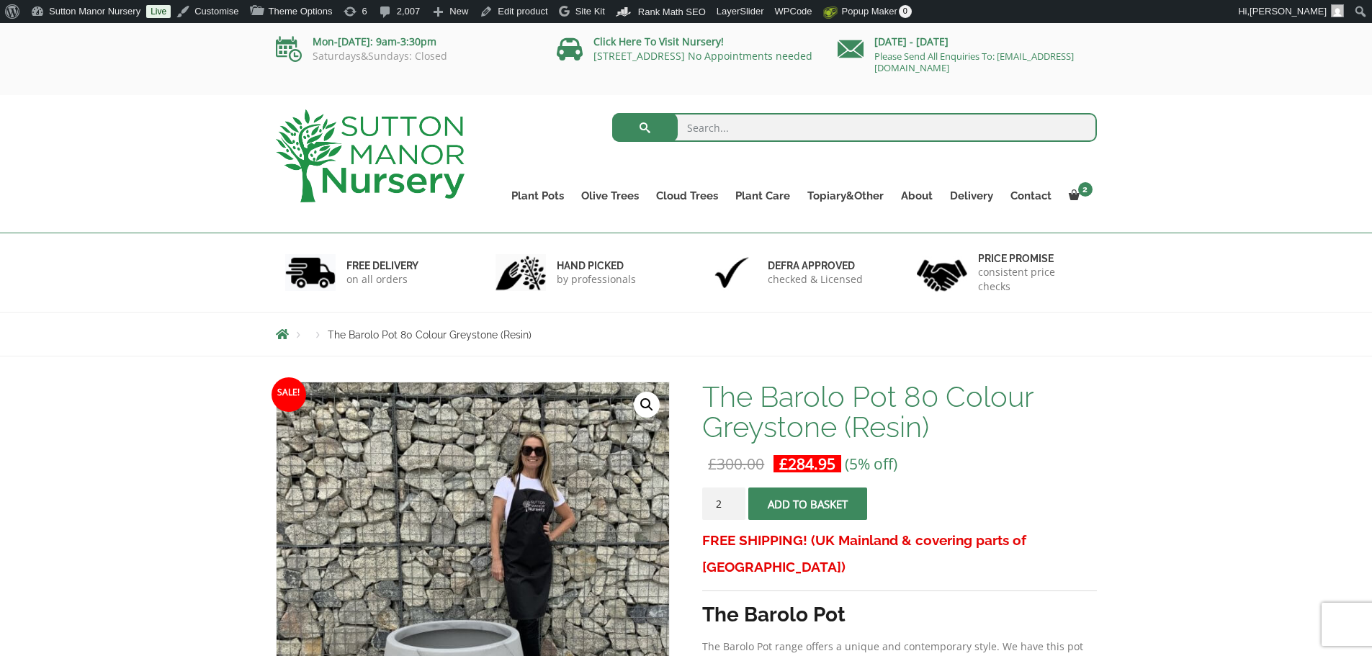
click at [732, 499] on input "2" at bounding box center [723, 504] width 43 height 32
click at [732, 498] on input "3" at bounding box center [723, 504] width 43 height 32
click at [732, 498] on input "4" at bounding box center [723, 504] width 43 height 32
click at [732, 498] on input "5" at bounding box center [723, 504] width 43 height 32
click at [732, 498] on input "6" at bounding box center [723, 504] width 43 height 32
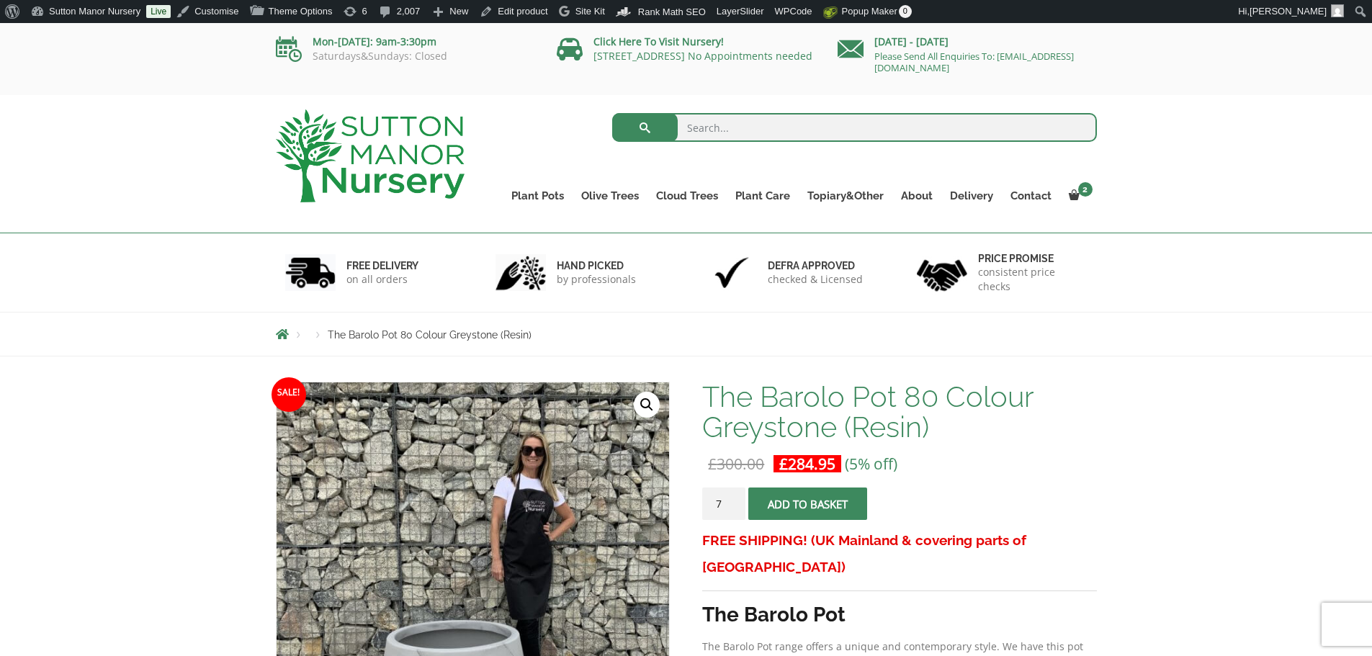
click at [732, 498] on input "7" at bounding box center [723, 504] width 43 height 32
click at [732, 498] on input "8" at bounding box center [723, 504] width 43 height 32
click at [732, 498] on input "9" at bounding box center [723, 504] width 43 height 32
click at [732, 498] on input "10" at bounding box center [723, 504] width 43 height 32
click at [732, 498] on input "11" at bounding box center [723, 504] width 43 height 32
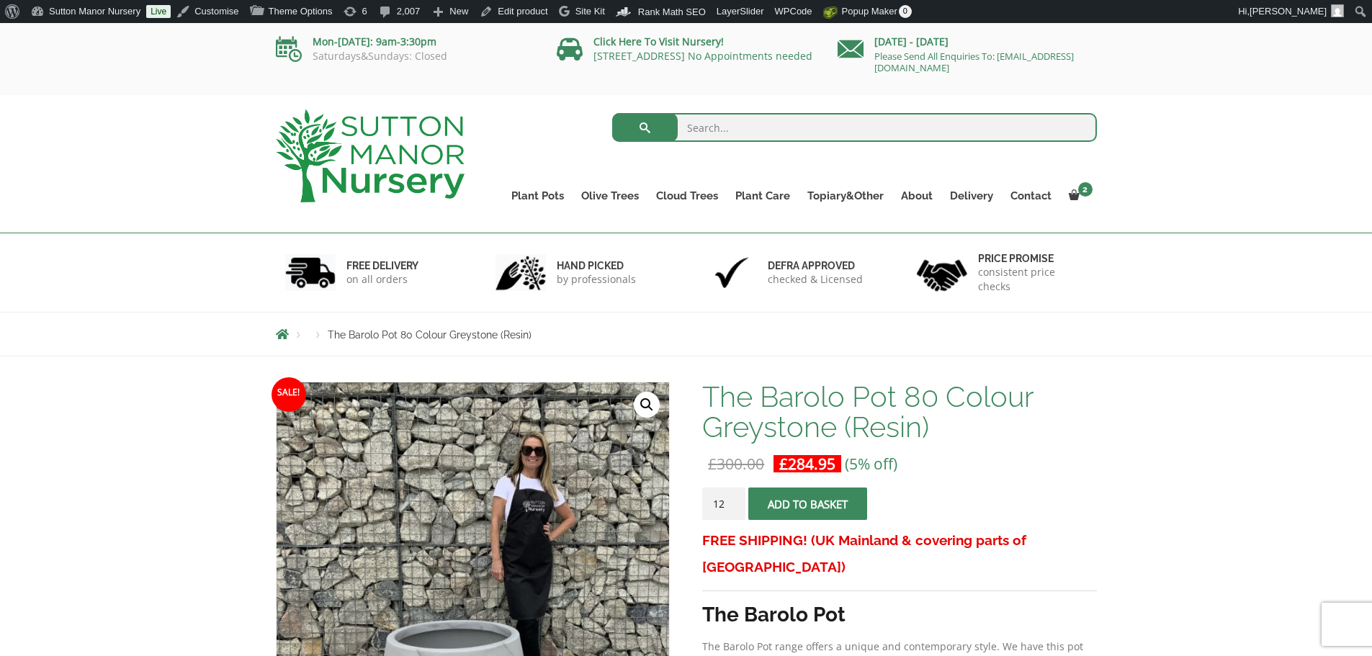
type input "12"
click at [732, 498] on input "12" at bounding box center [723, 504] width 43 height 32
click at [808, 504] on span "submit" at bounding box center [808, 504] width 0 height 0
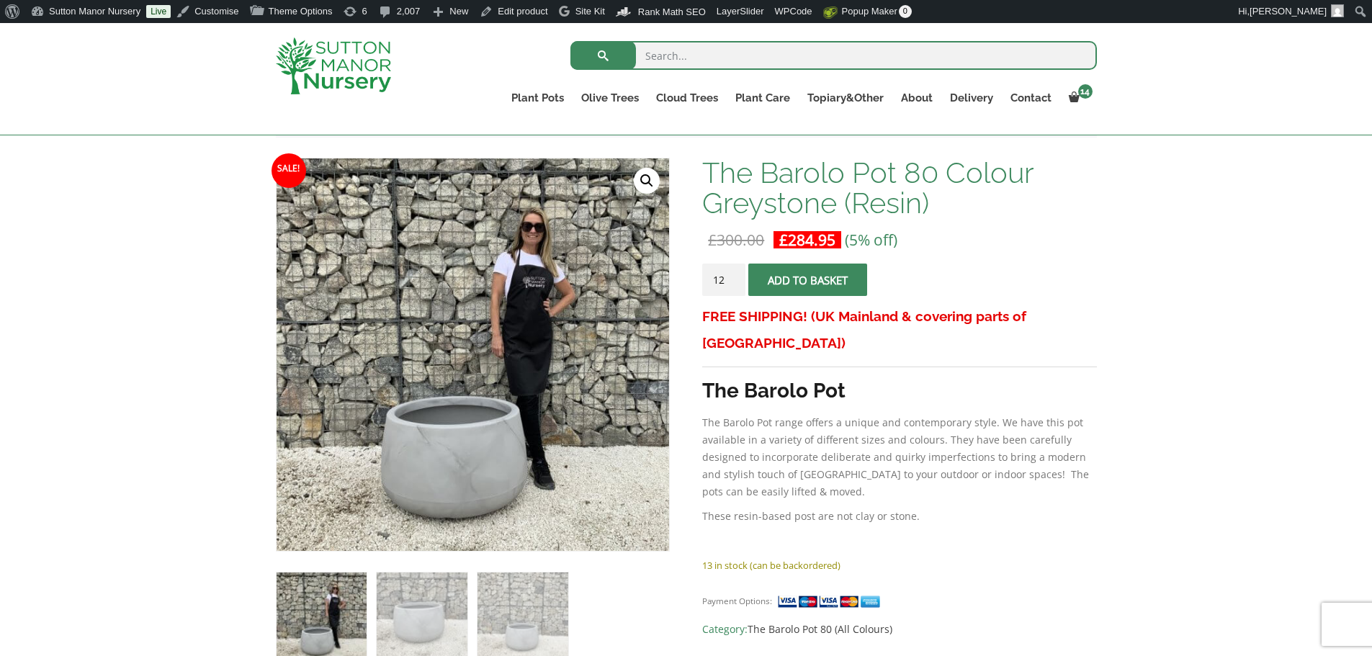
scroll to position [288, 0]
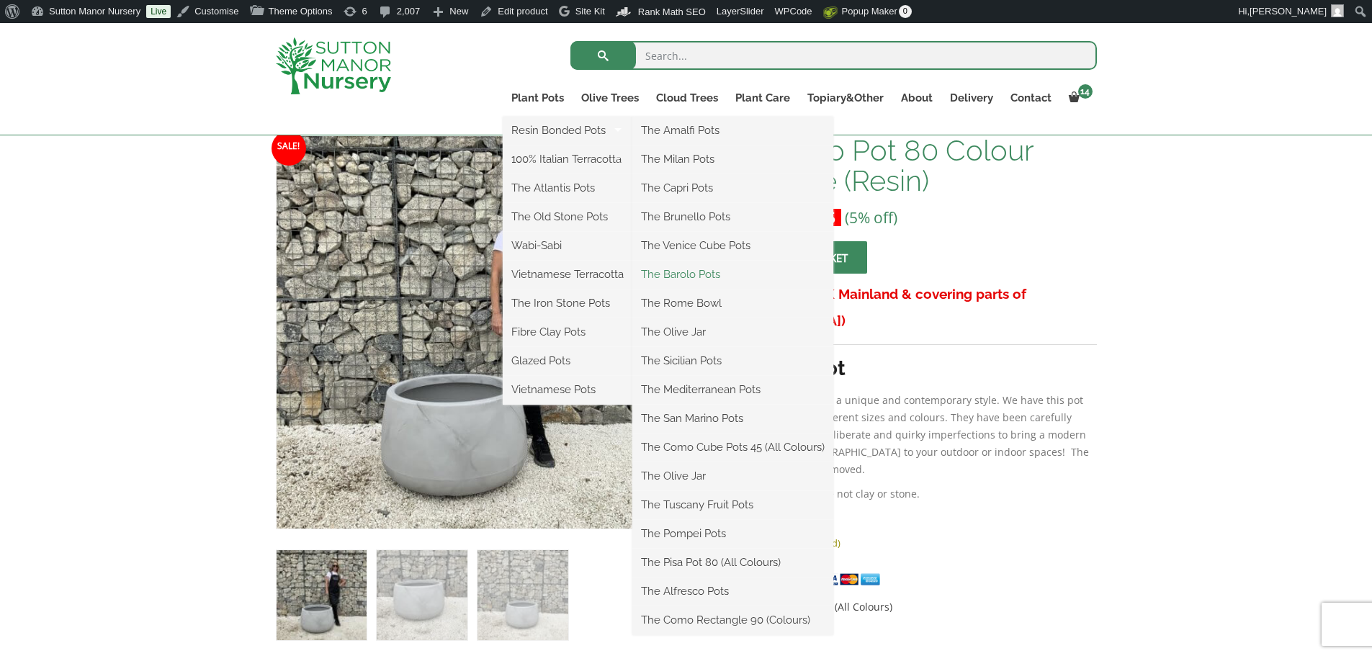
click at [677, 273] on link "The Barolo Pots" at bounding box center [733, 275] width 201 height 22
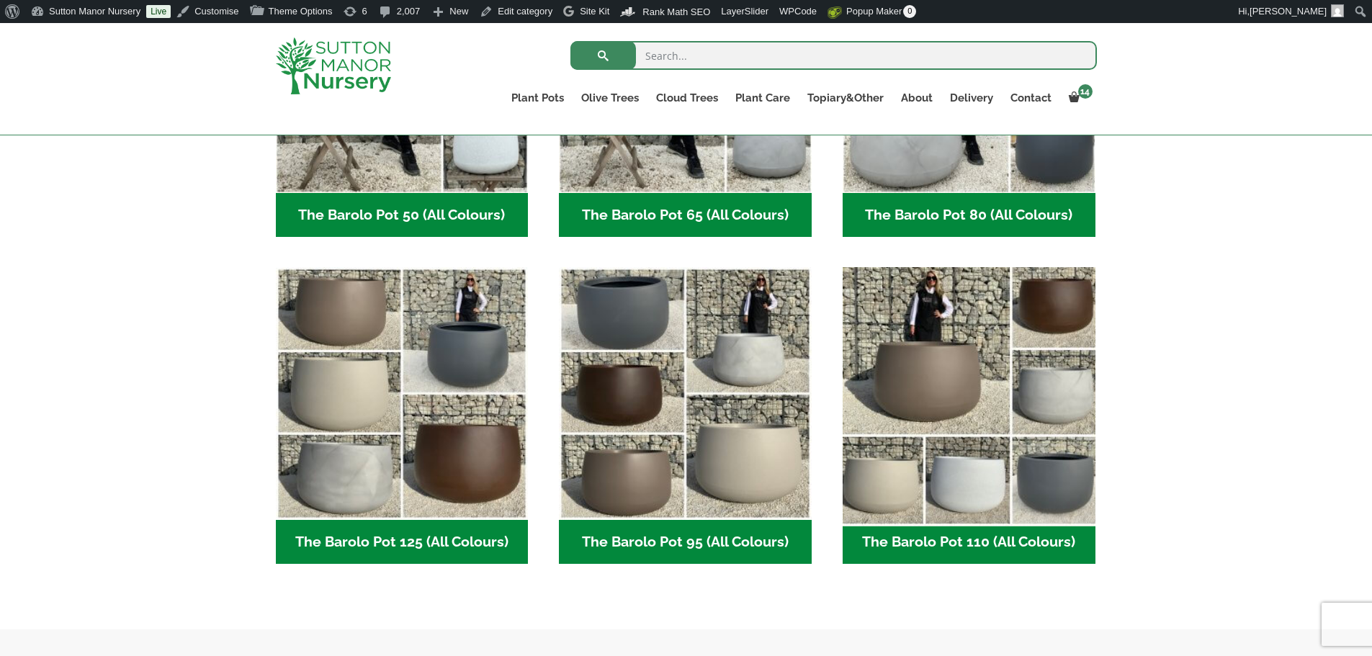
scroll to position [576, 0]
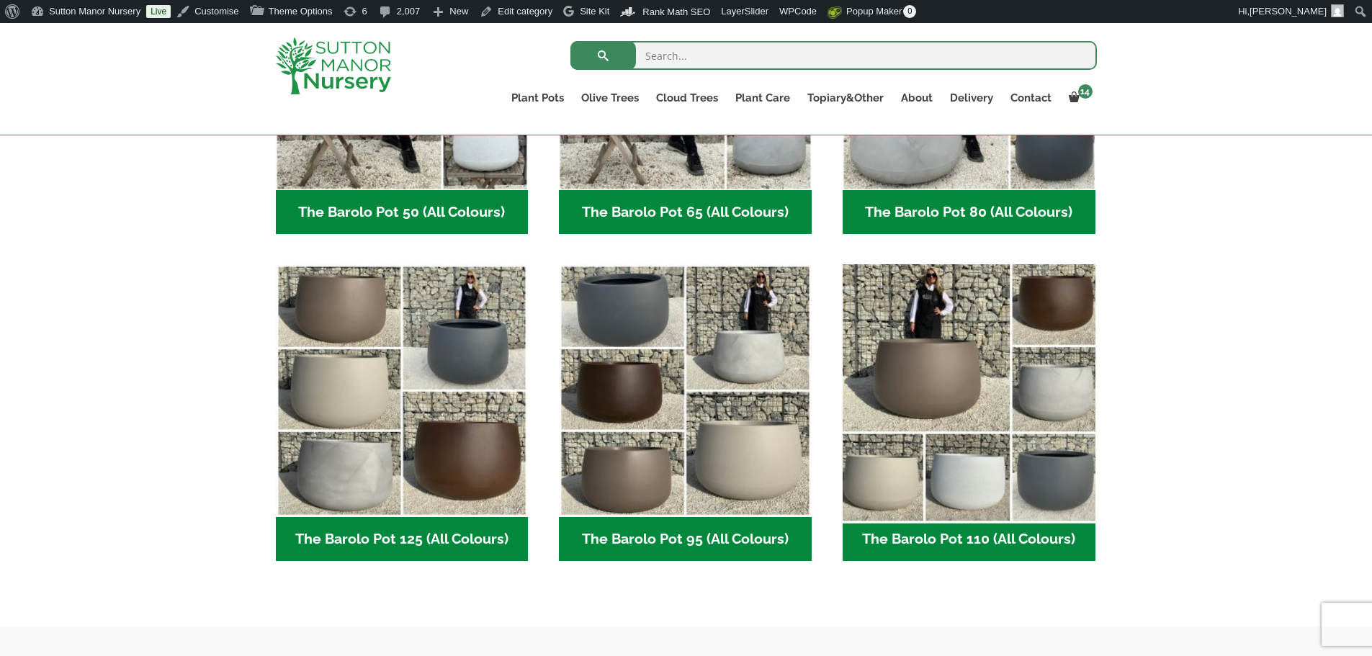
click at [973, 380] on img "Visit product category The Barolo Pot 110 (All Colours)" at bounding box center [968, 391] width 265 height 265
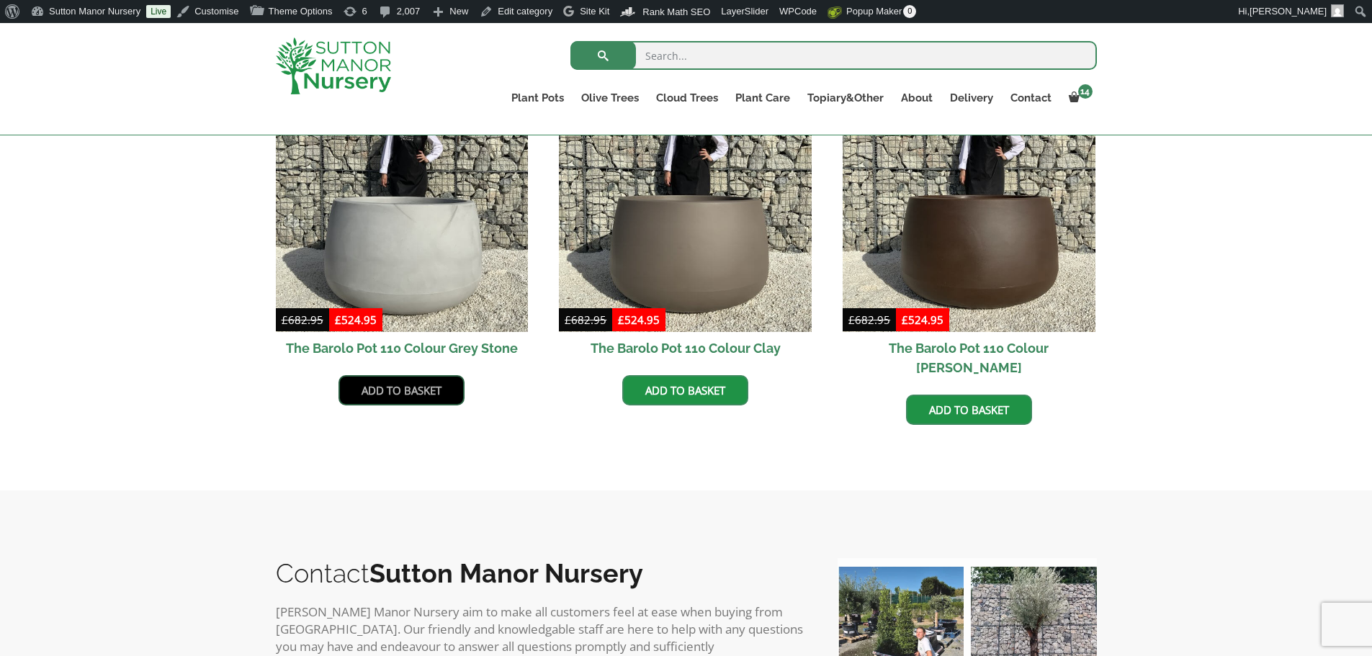
scroll to position [792, 0]
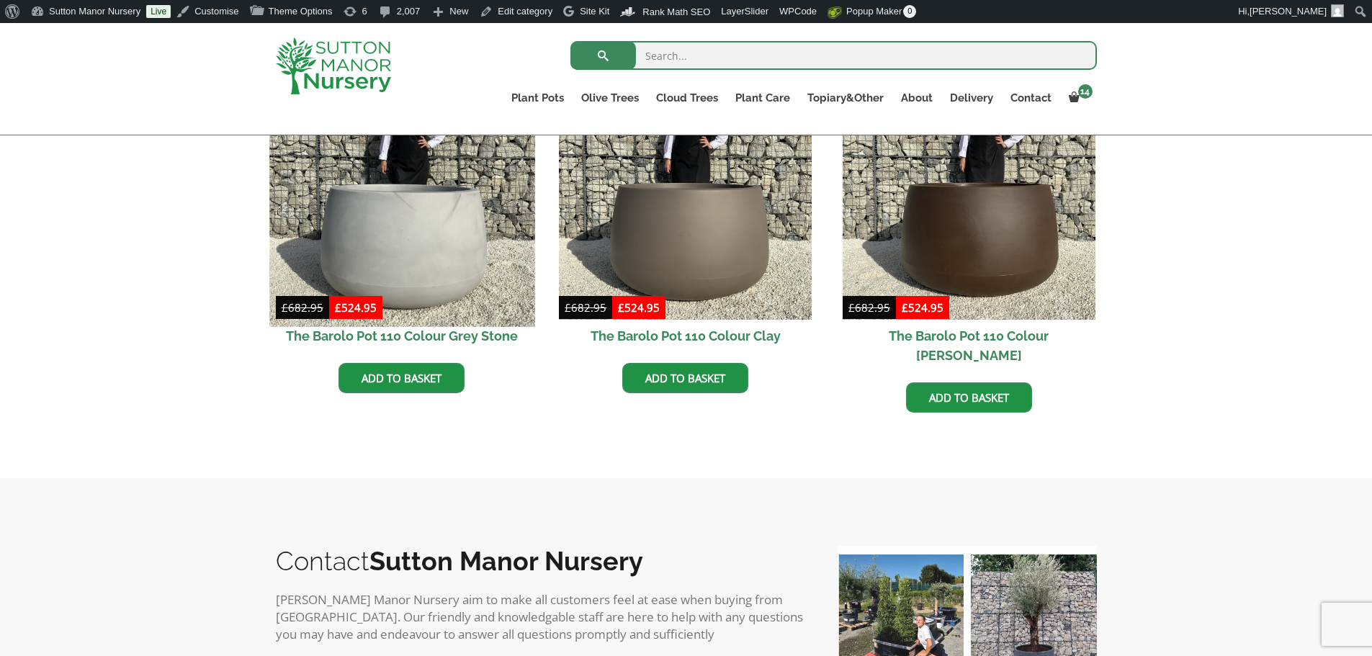
click at [465, 260] on img at bounding box center [401, 193] width 265 height 265
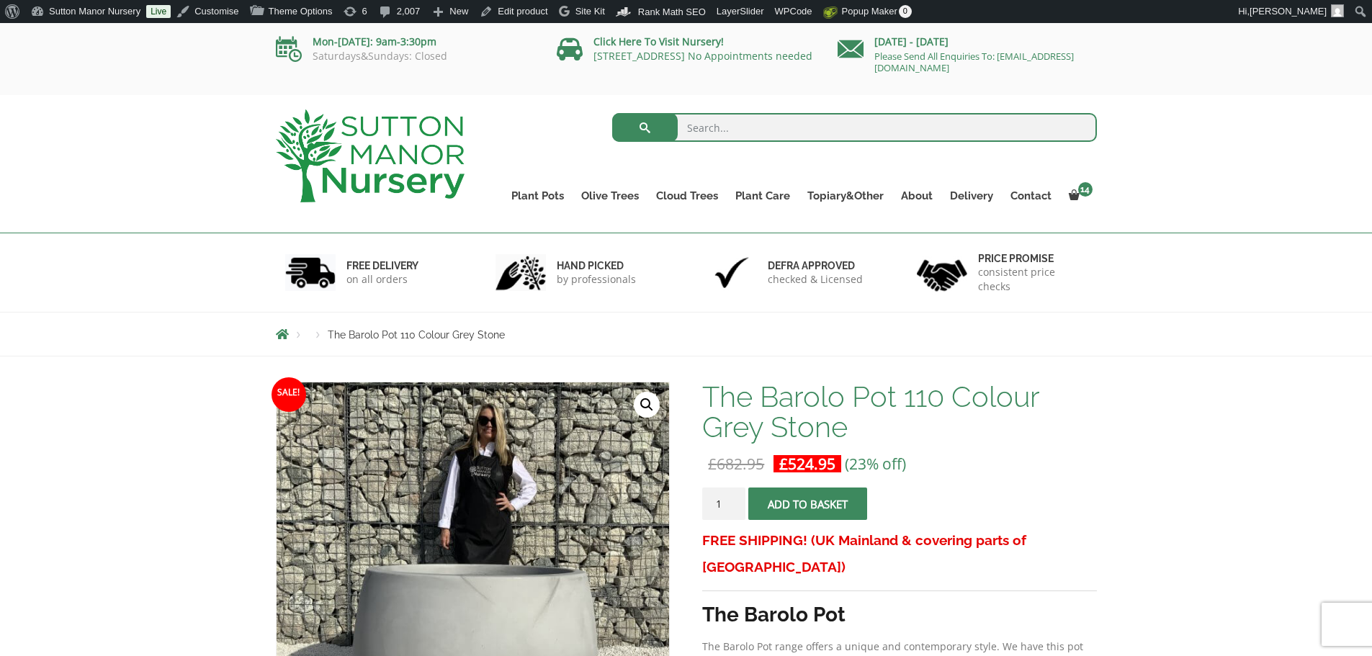
click at [745, 495] on input "1" at bounding box center [723, 504] width 43 height 32
click at [732, 501] on input "2" at bounding box center [723, 504] width 43 height 32
click at [734, 500] on input "3" at bounding box center [723, 504] width 43 height 32
click at [734, 500] on input "4" at bounding box center [723, 504] width 43 height 32
click at [734, 500] on input "6" at bounding box center [723, 504] width 43 height 32
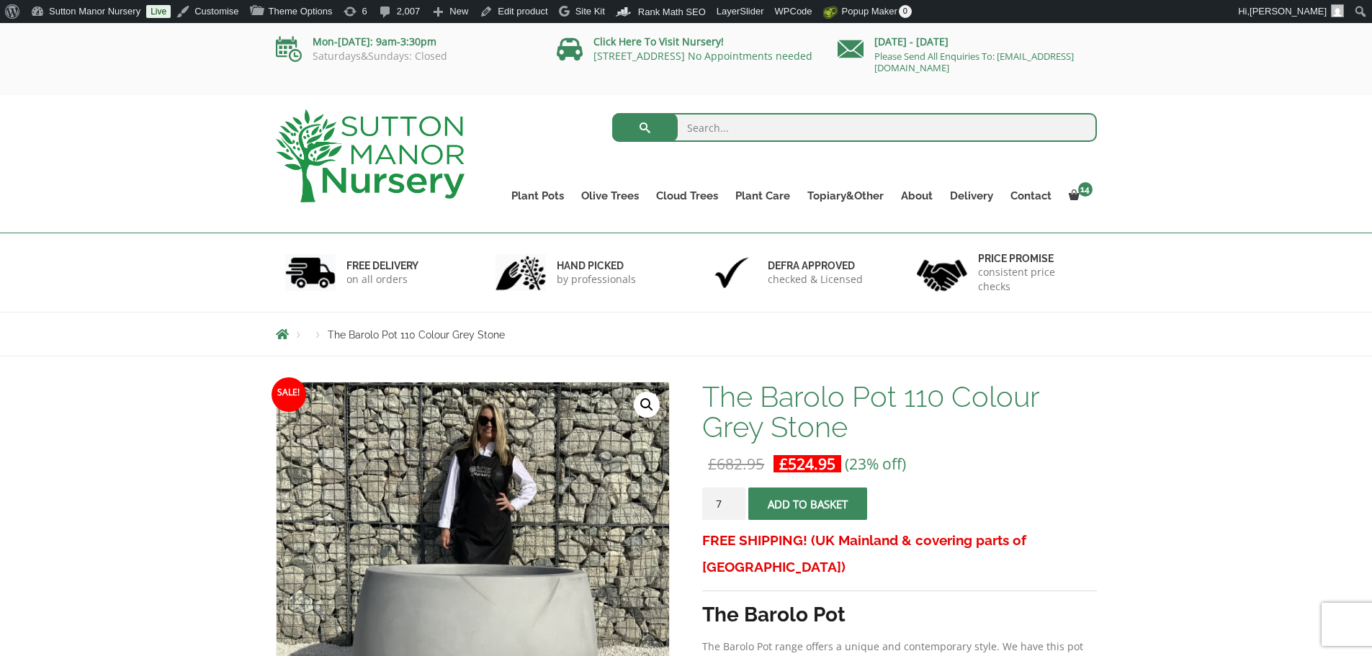
click at [734, 500] on input "7" at bounding box center [723, 504] width 43 height 32
type input "8"
click at [734, 500] on input "8" at bounding box center [723, 504] width 43 height 32
click at [839, 509] on button "Add to basket" at bounding box center [807, 504] width 119 height 32
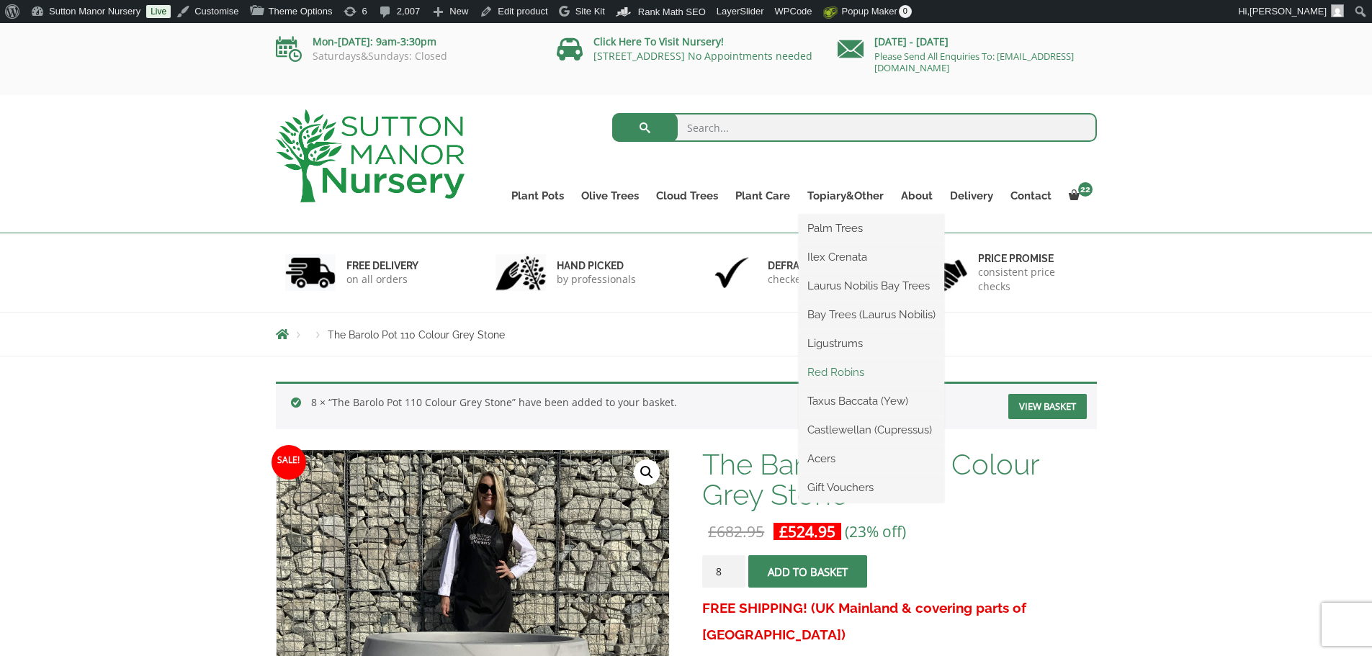
click at [832, 369] on link "Red Robins" at bounding box center [872, 373] width 146 height 22
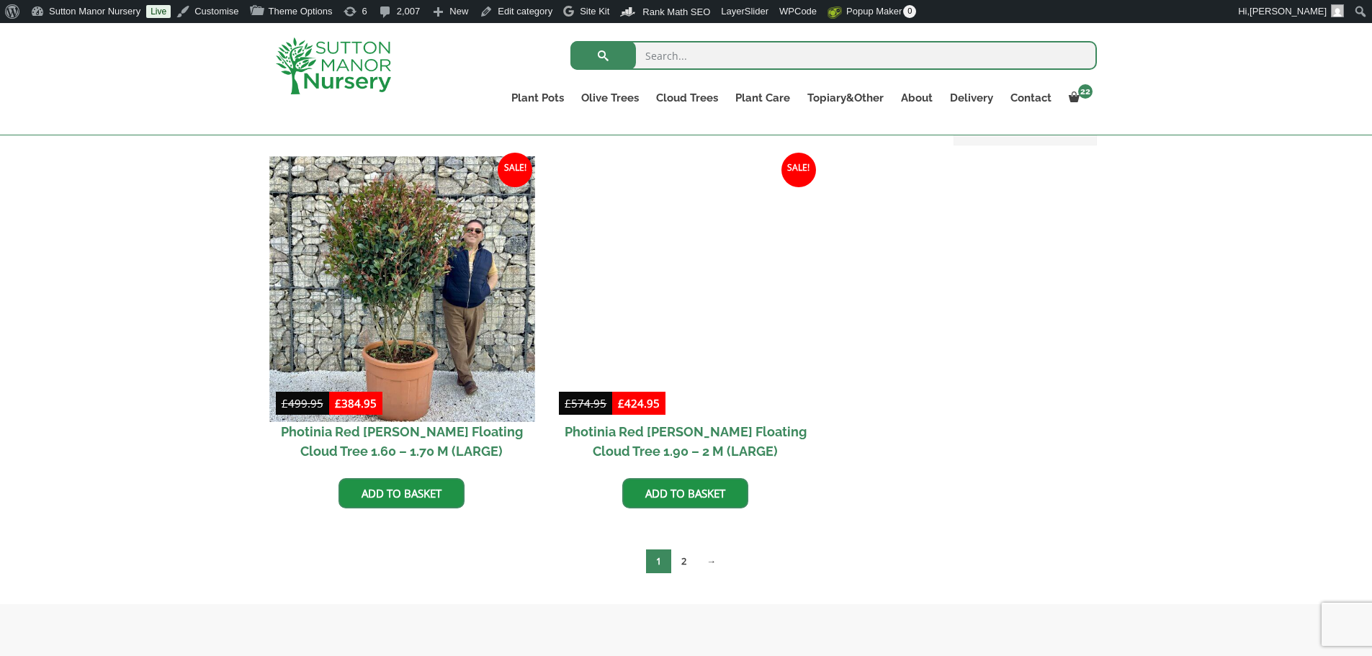
scroll to position [648, 0]
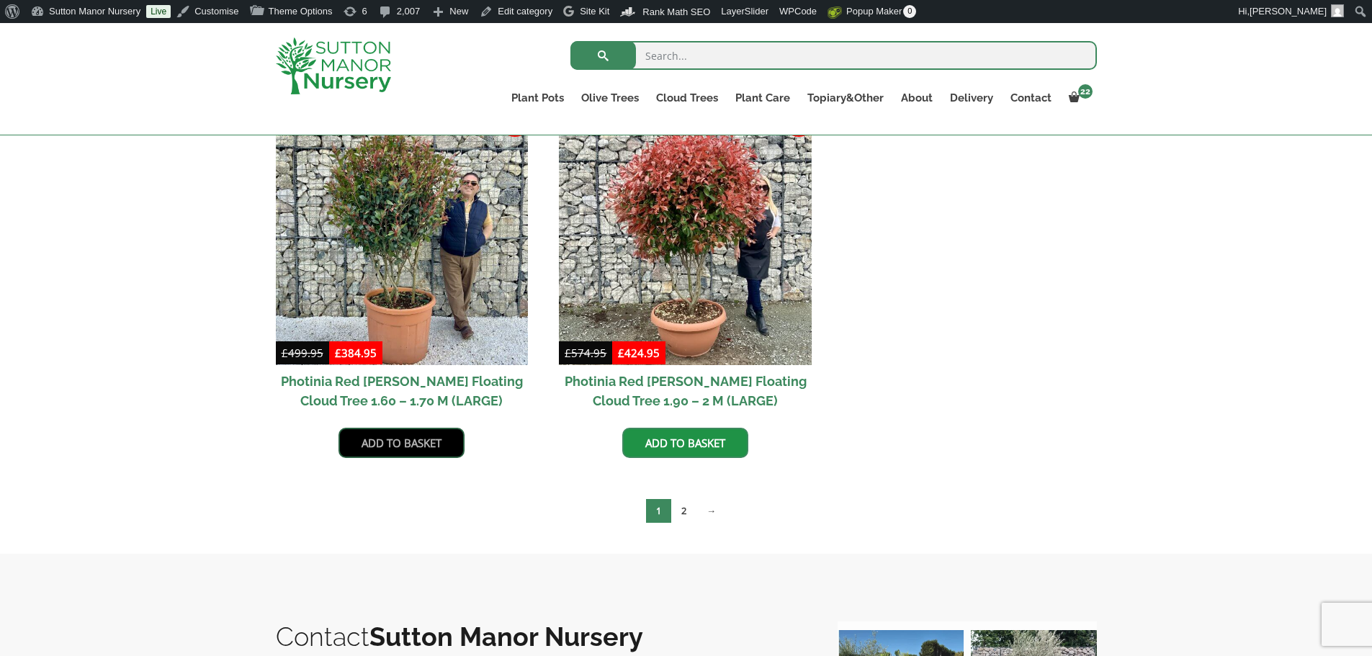
click at [416, 443] on link "Add to basket" at bounding box center [402, 443] width 126 height 30
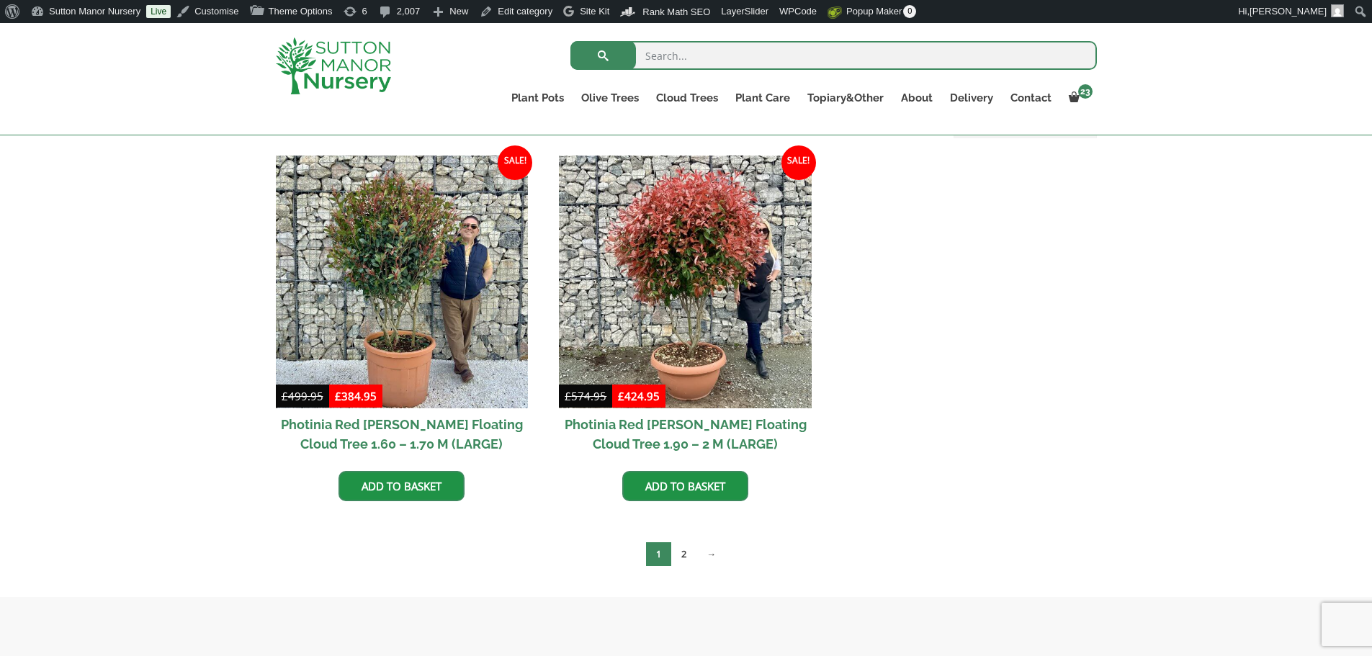
scroll to position [706, 0]
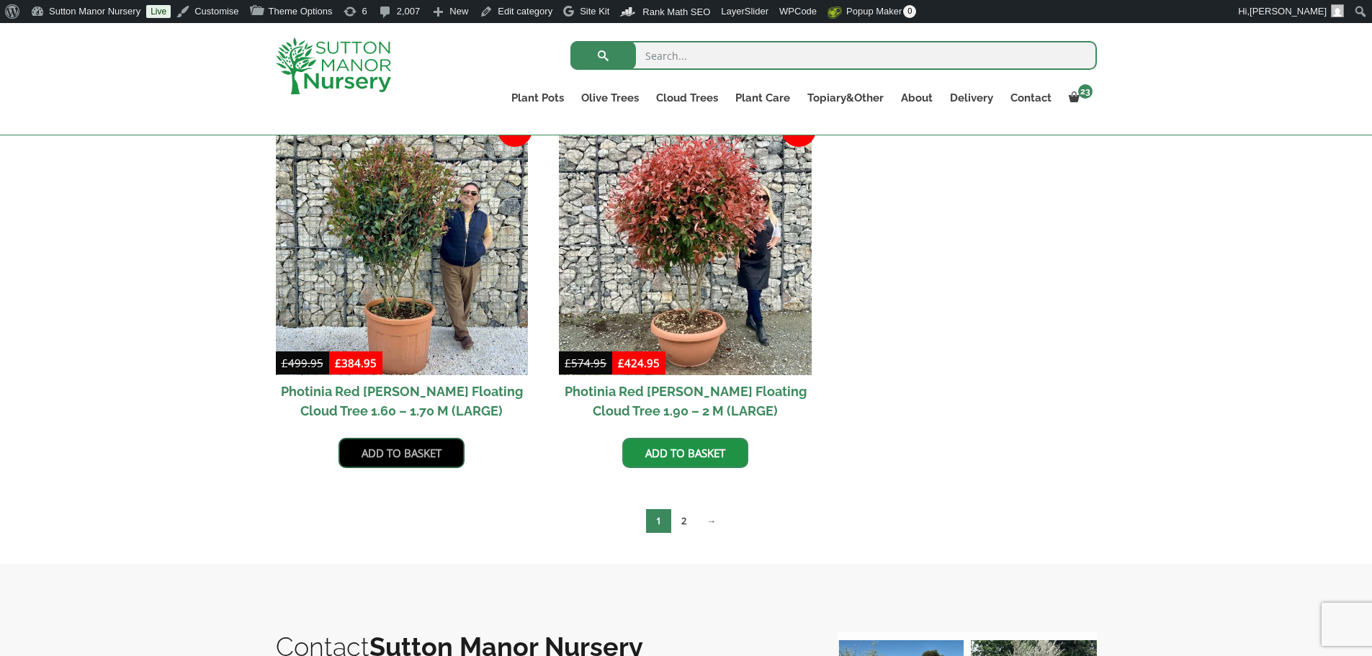
click at [413, 453] on link "Add to basket" at bounding box center [402, 453] width 126 height 30
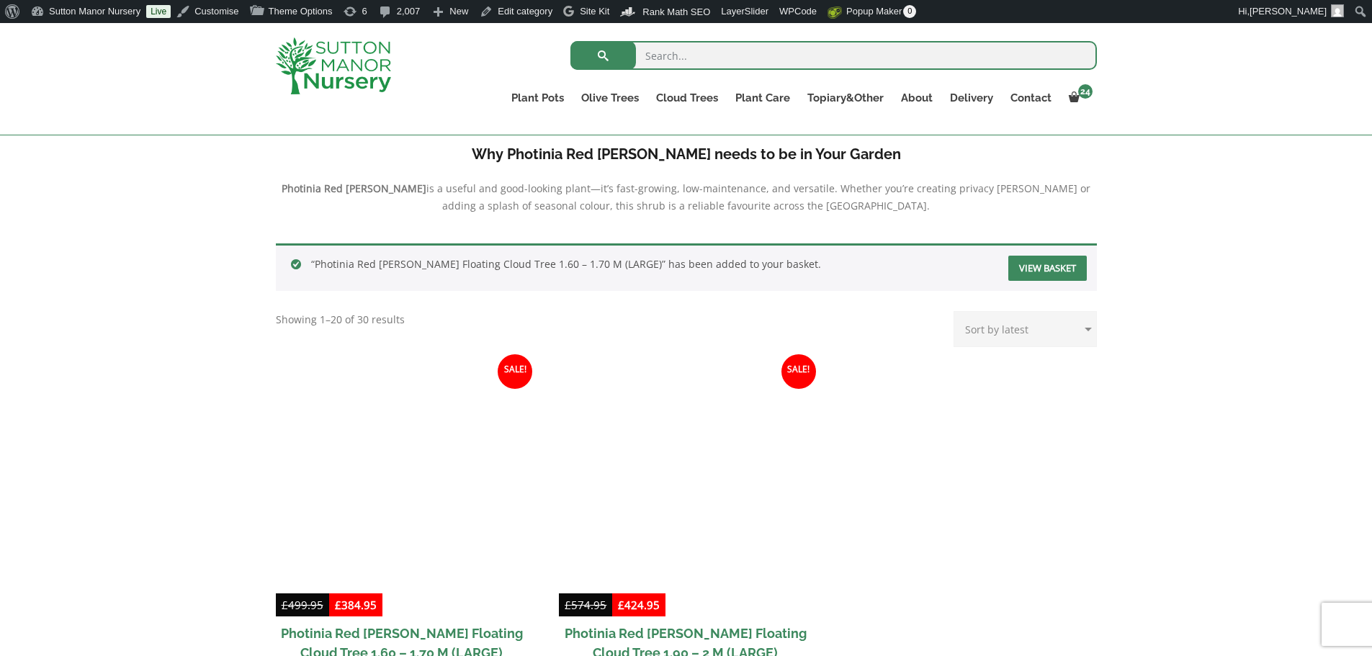
scroll to position [562, 0]
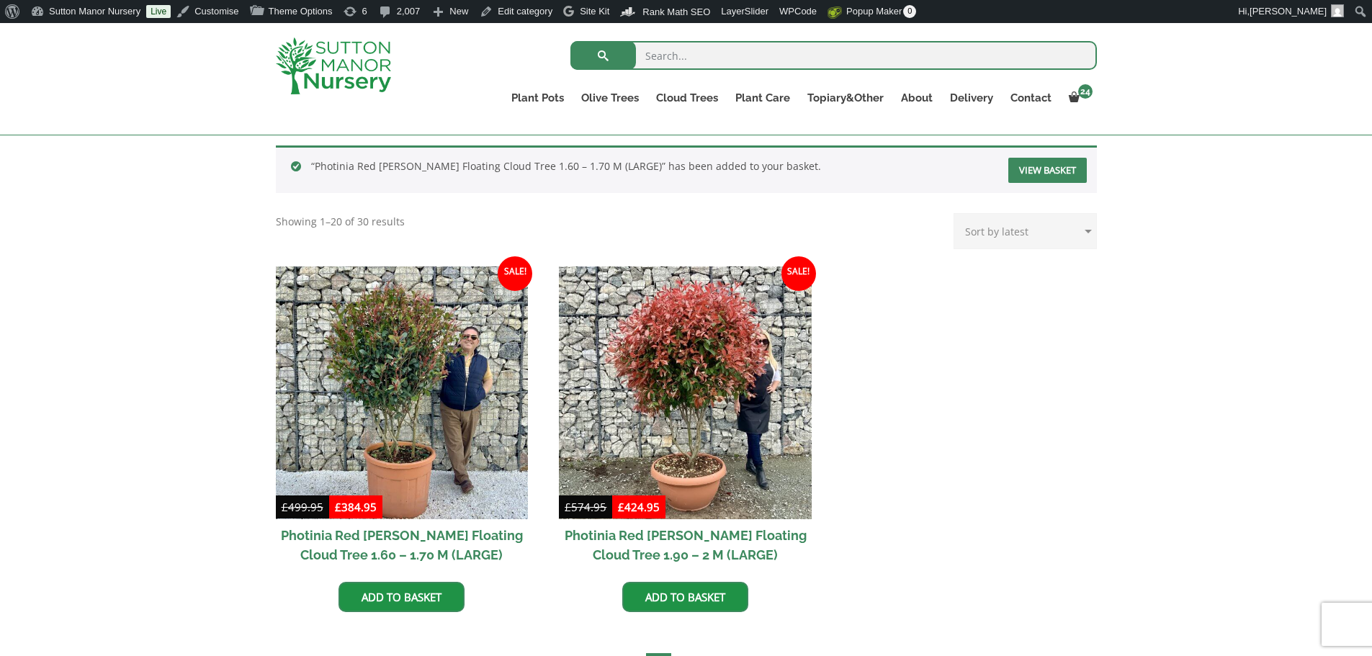
click at [669, 53] on input "search" at bounding box center [834, 55] width 527 height 29
type input "soil"
click at [571, 41] on button "submit" at bounding box center [604, 55] width 66 height 29
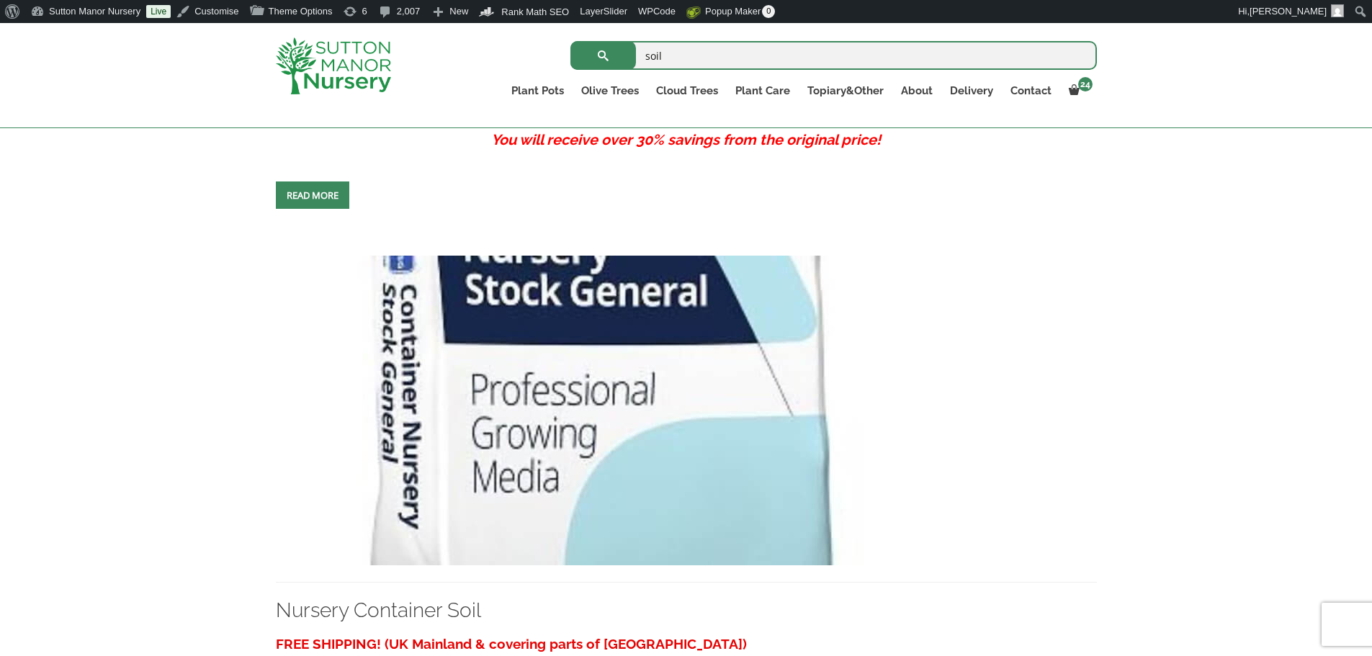
scroll to position [1081, 0]
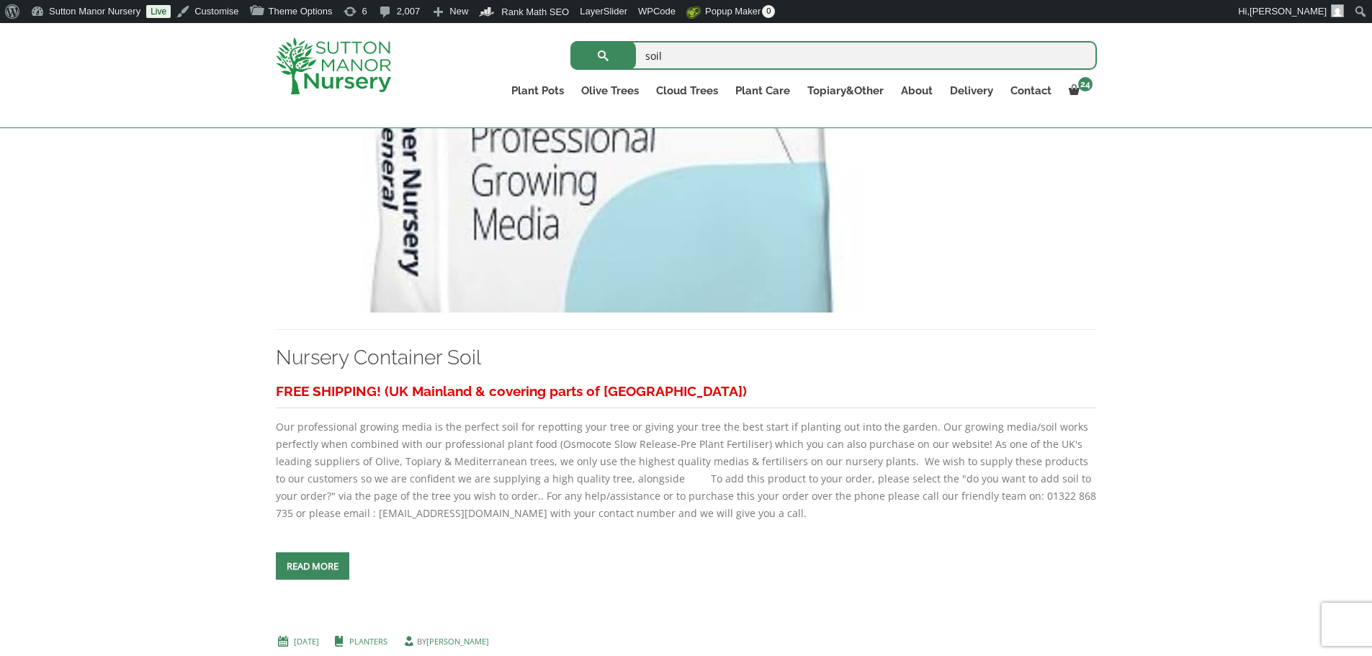
click at [632, 199] on img at bounding box center [598, 158] width 645 height 310
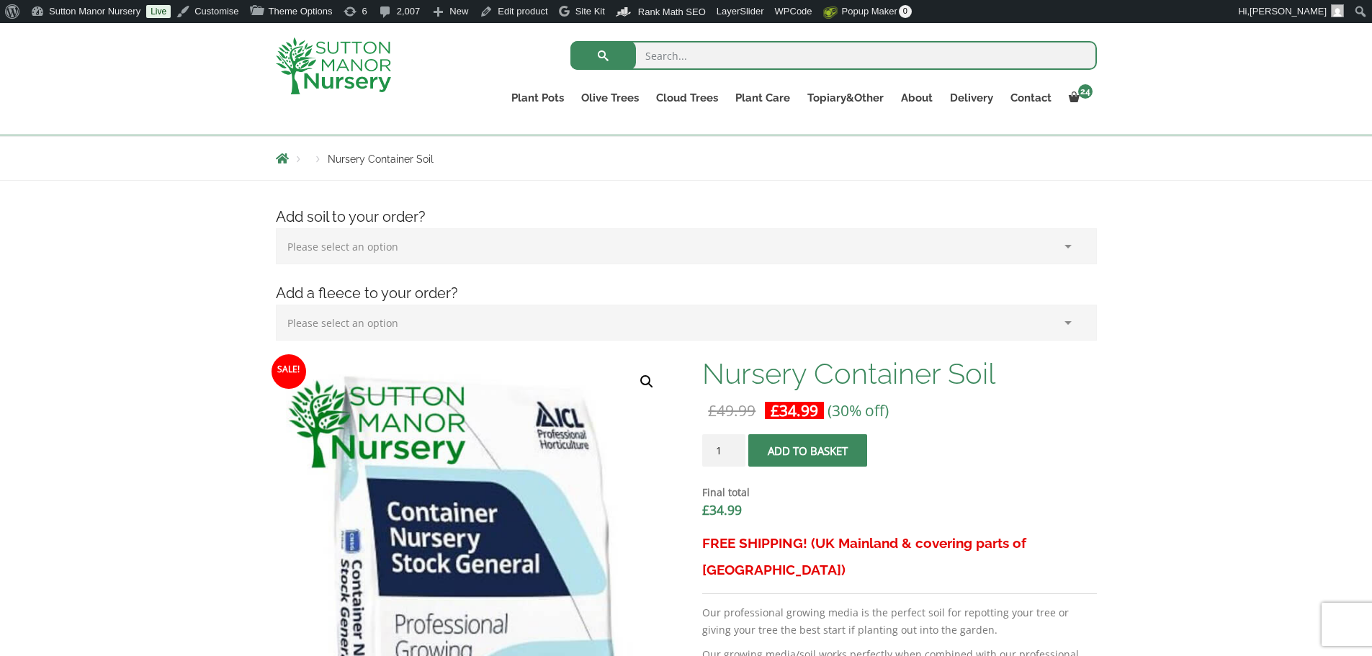
scroll to position [216, 0]
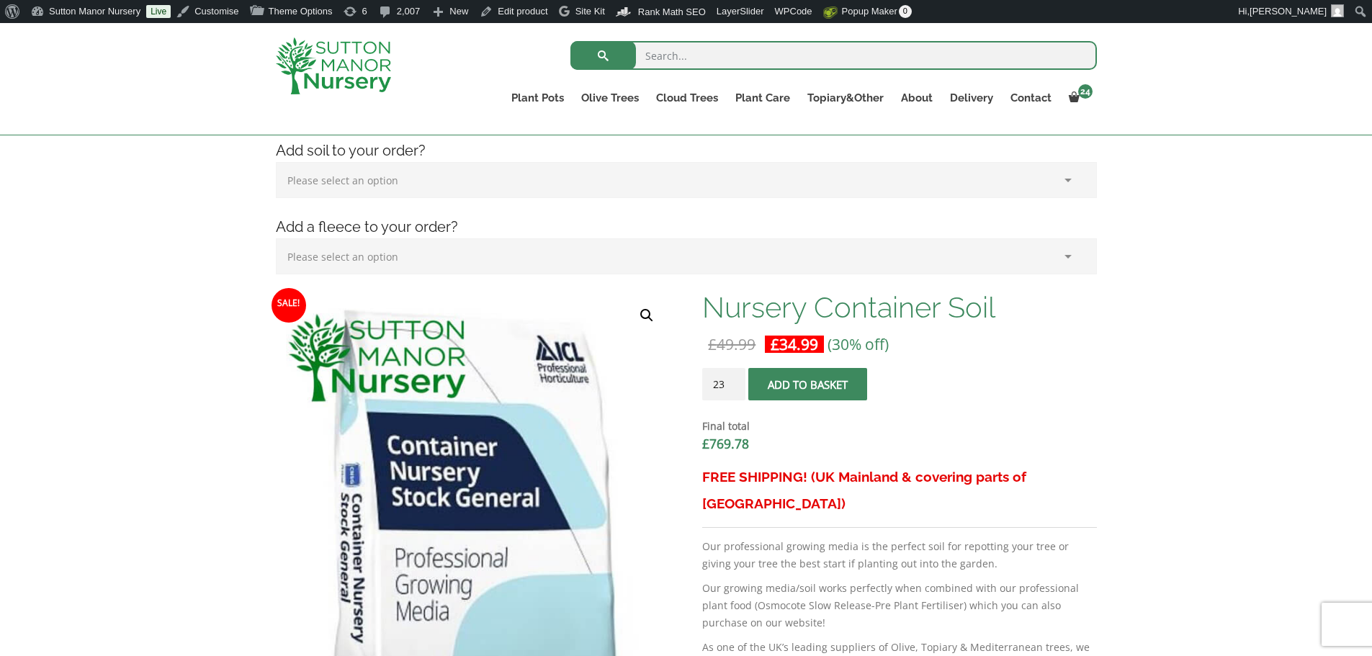
click at [734, 379] on input "23" at bounding box center [723, 384] width 43 height 32
type input "24"
click at [735, 381] on input "24" at bounding box center [723, 384] width 43 height 32
click at [800, 381] on button "Add to basket" at bounding box center [807, 384] width 119 height 32
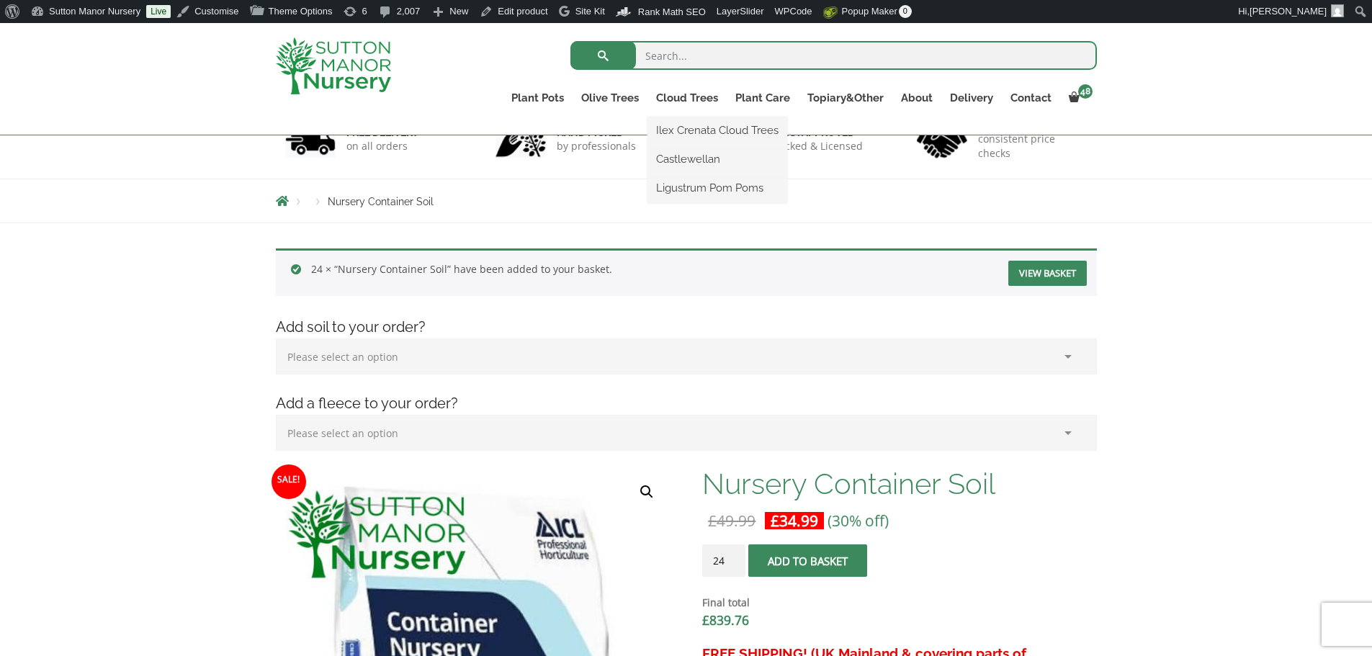
scroll to position [72, 0]
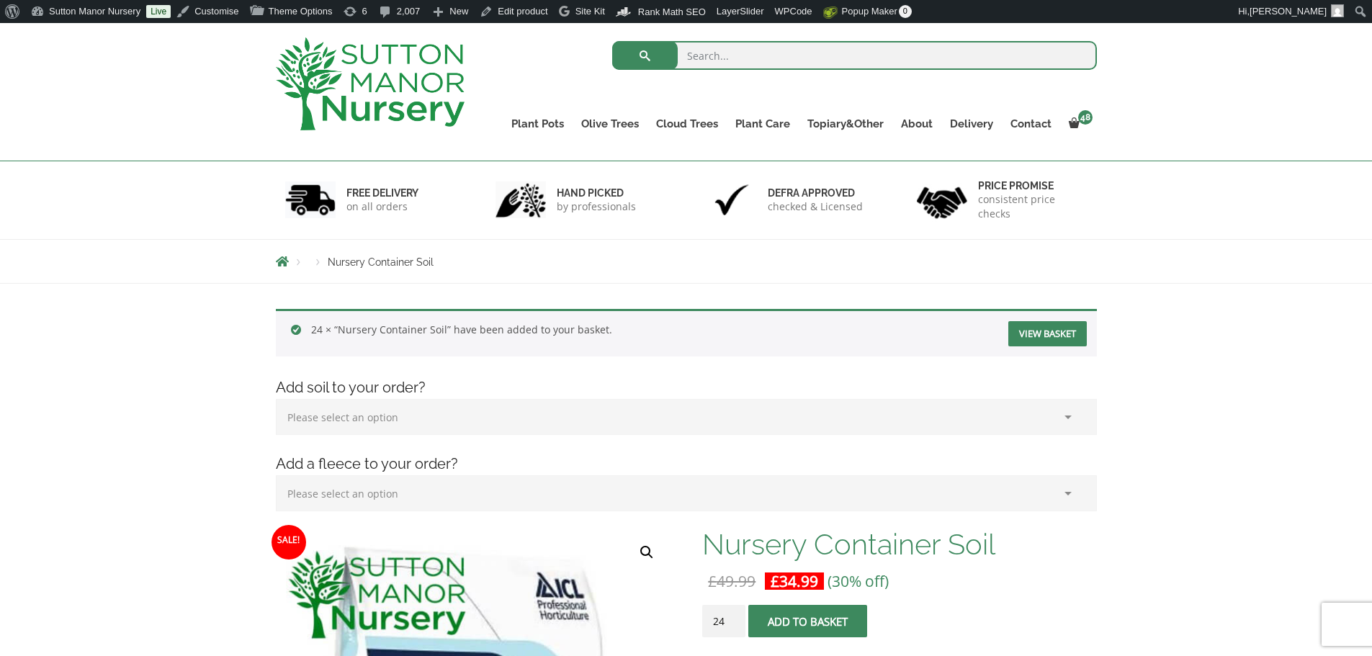
drag, startPoint x: 725, startPoint y: 62, endPoint x: 718, endPoint y: 55, distance: 9.7
click at [725, 62] on input "search" at bounding box center [854, 55] width 485 height 29
type input "potting"
click at [612, 41] on button "submit" at bounding box center [645, 55] width 66 height 29
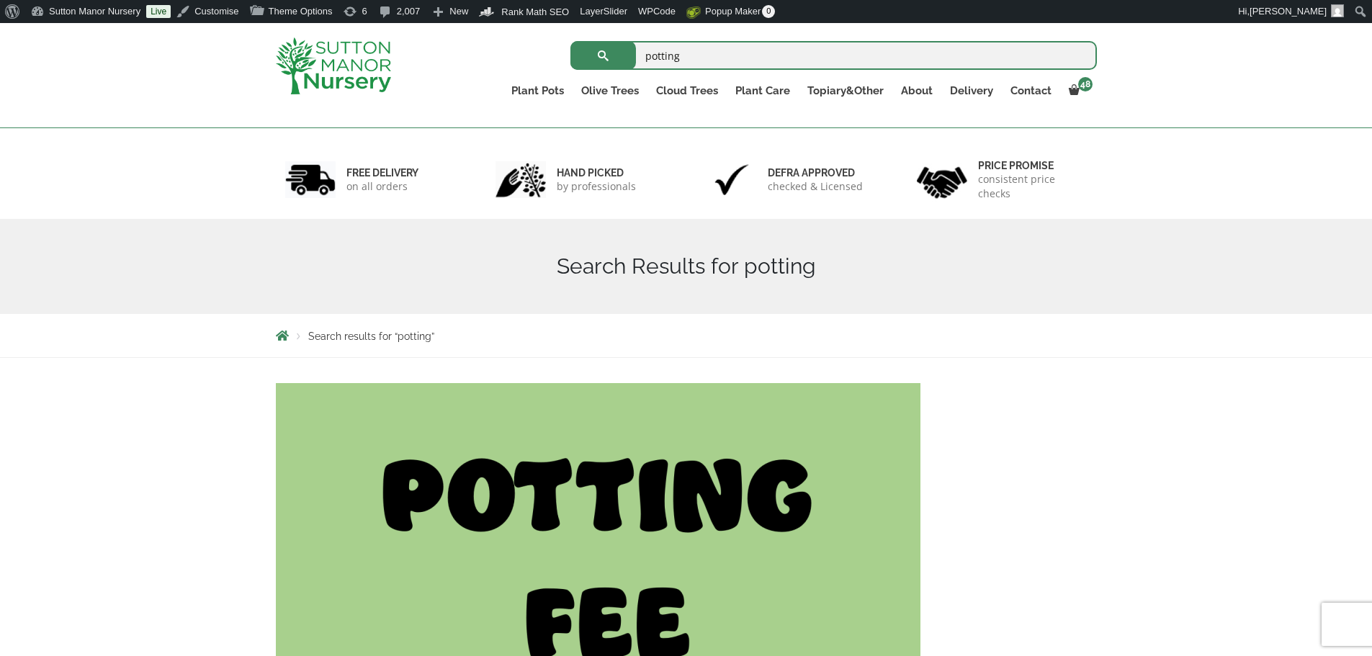
scroll to position [432, 0]
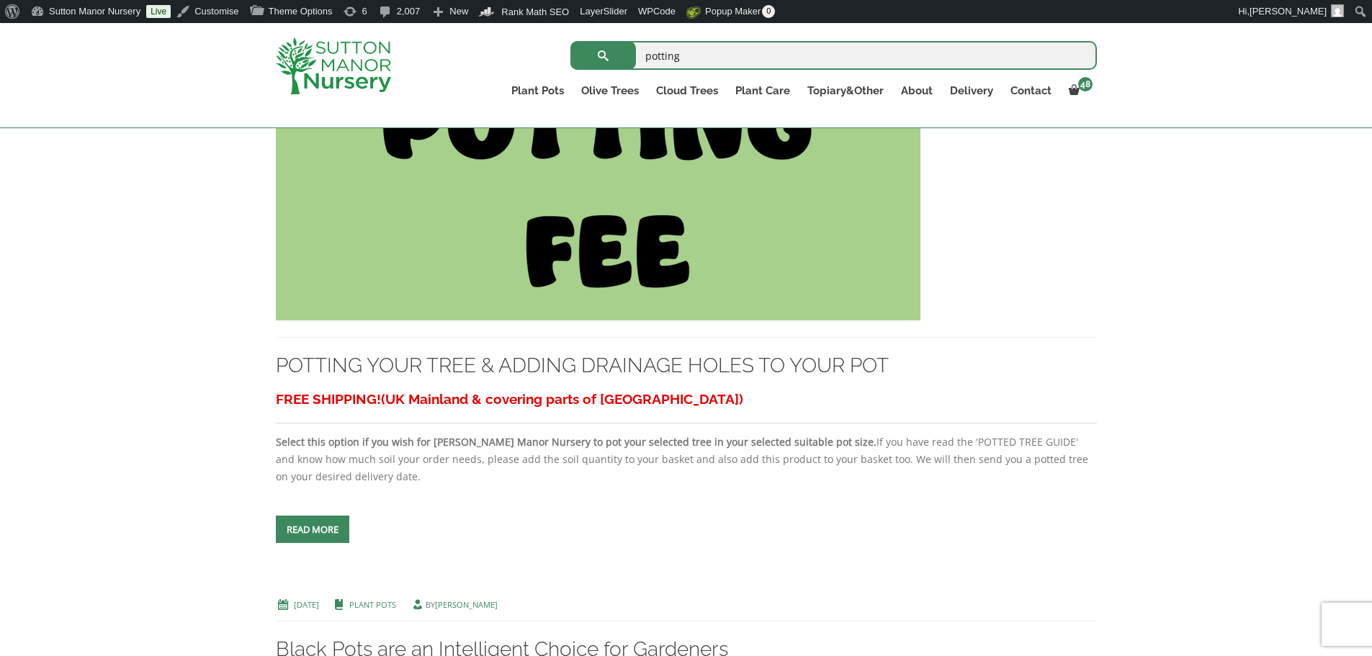
click at [393, 247] on img at bounding box center [598, 166] width 645 height 310
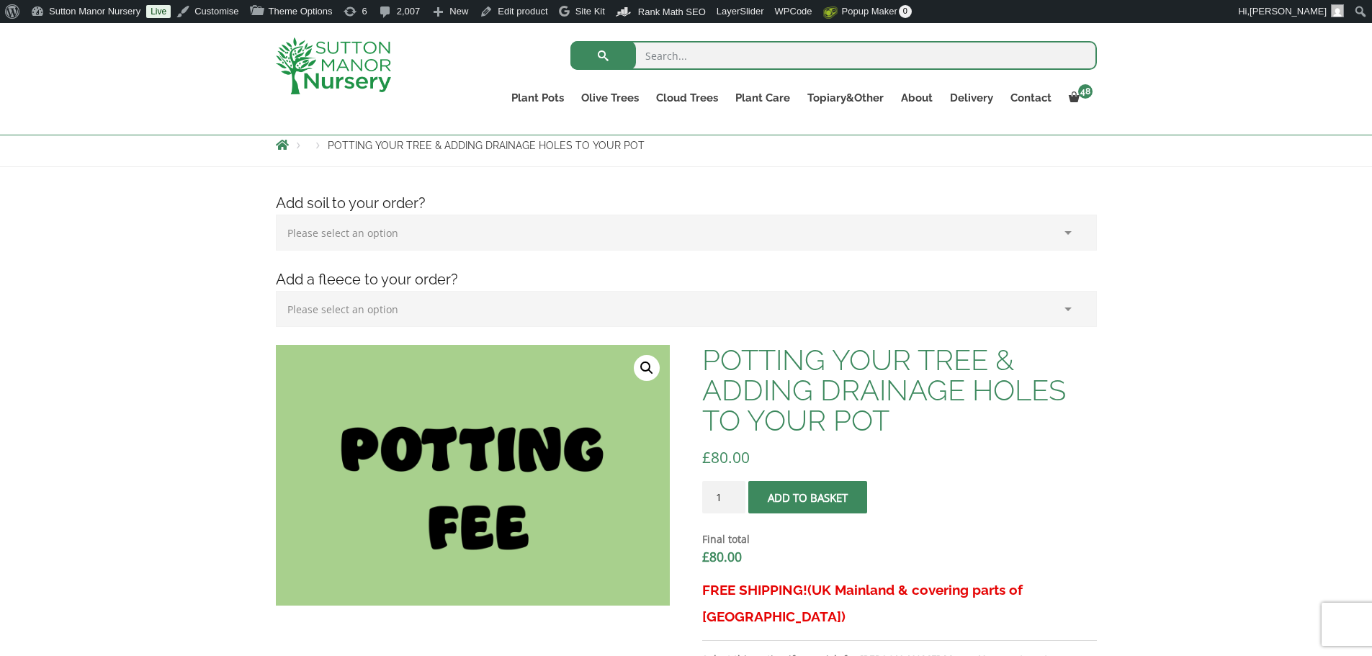
scroll to position [216, 0]
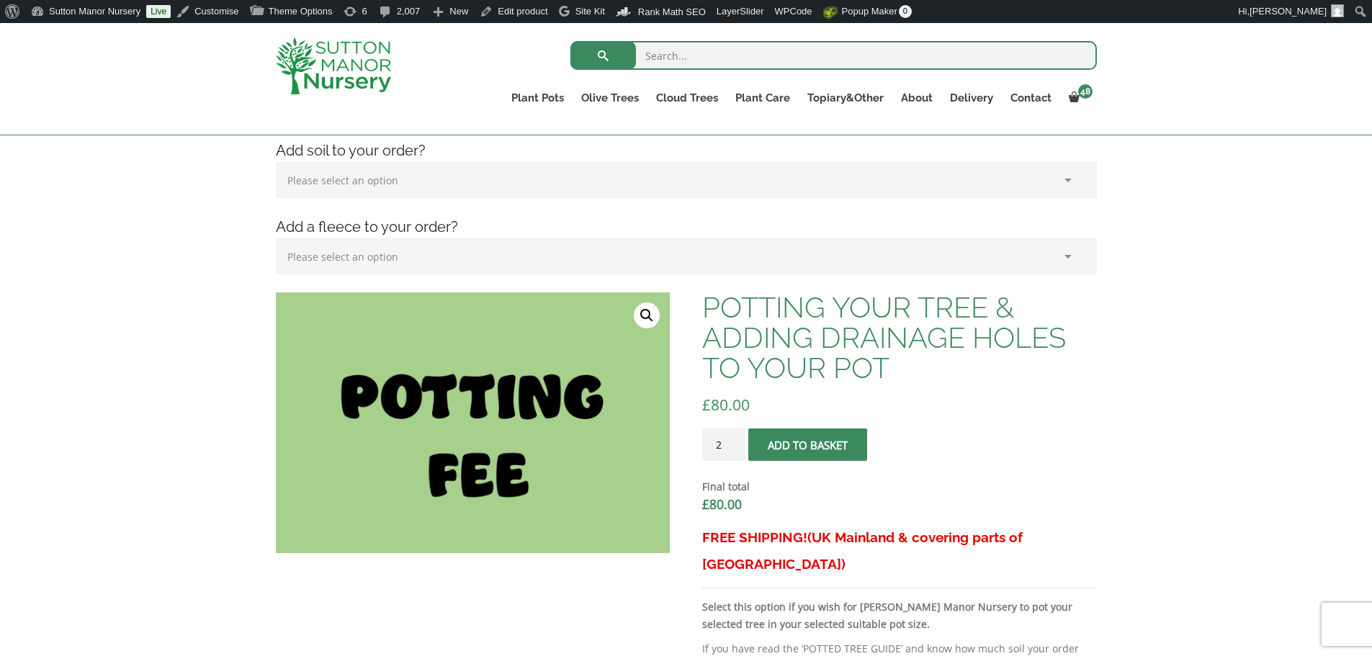
type input "2"
click at [737, 438] on input "2" at bounding box center [723, 445] width 43 height 32
click at [797, 444] on button "Add to basket" at bounding box center [807, 445] width 119 height 32
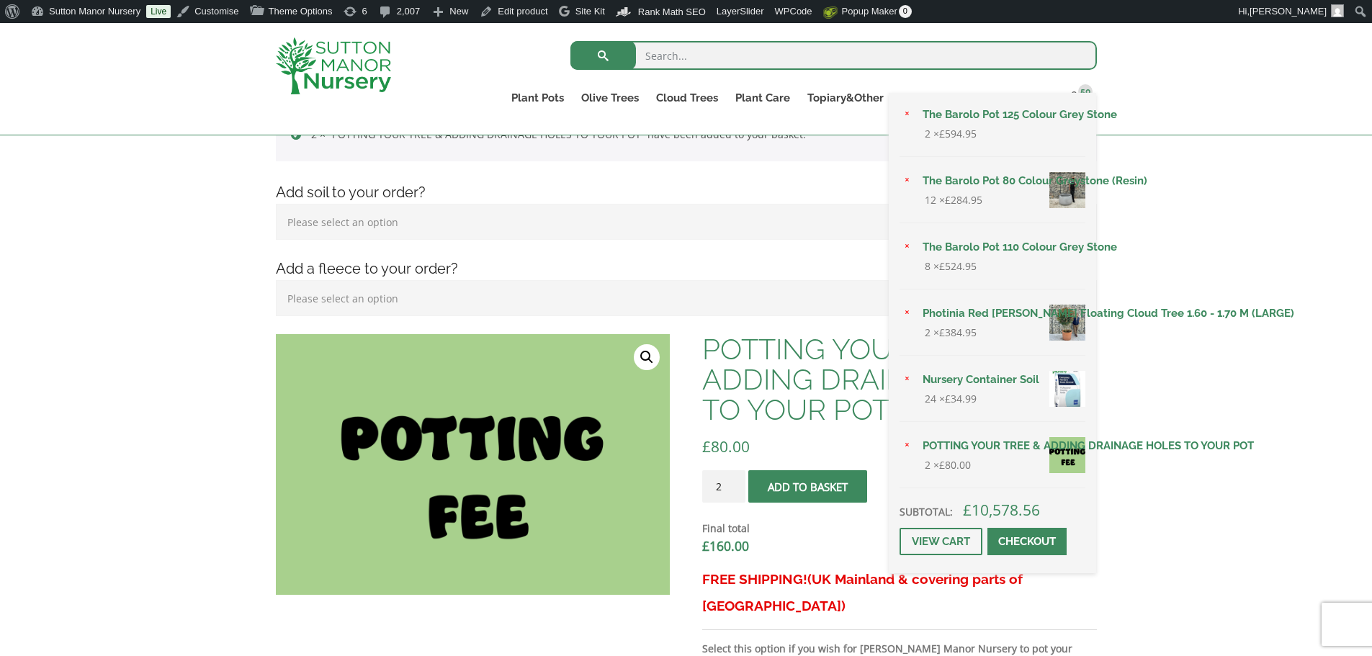
scroll to position [216, 0]
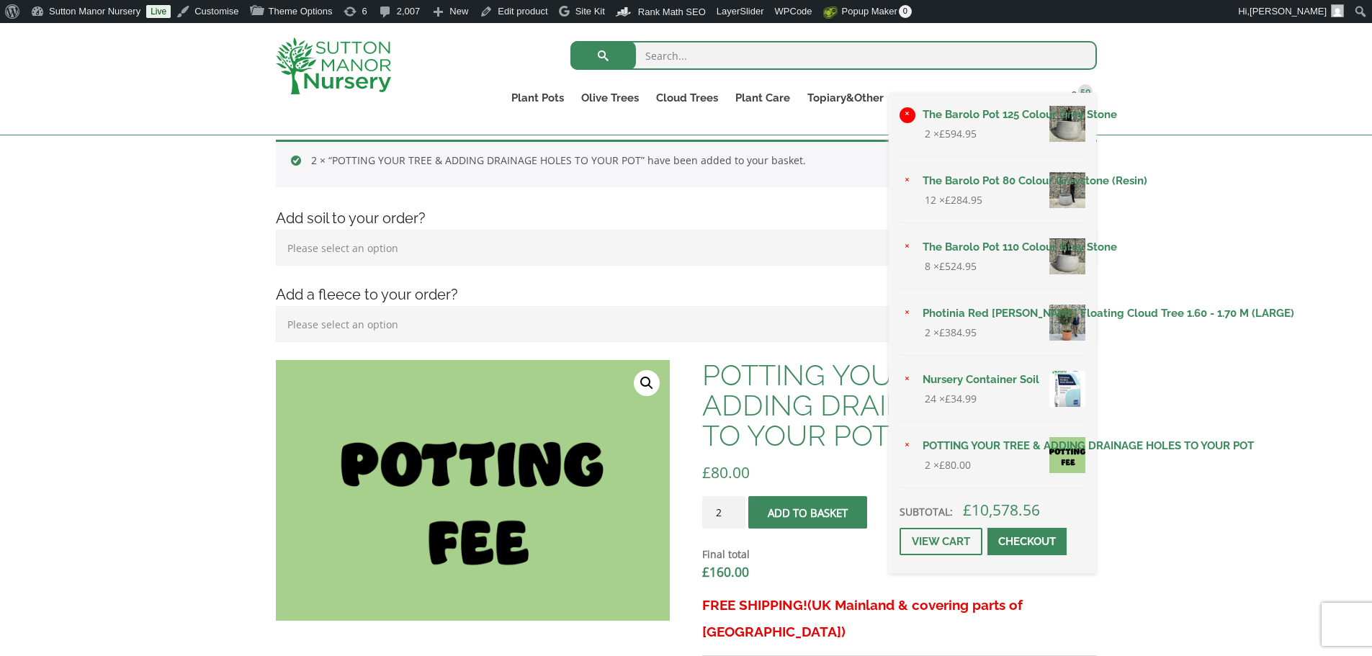
click at [911, 111] on link "×" at bounding box center [908, 115] width 16 height 16
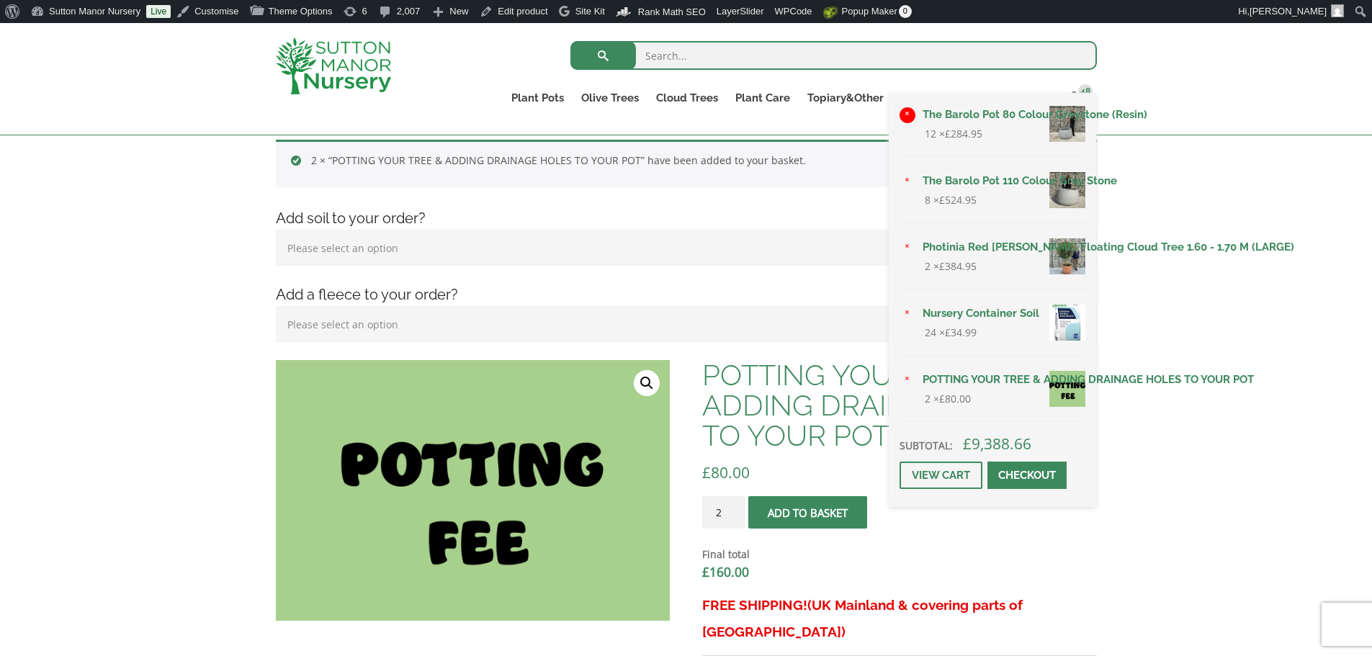
click at [909, 109] on link "×" at bounding box center [908, 115] width 16 height 16
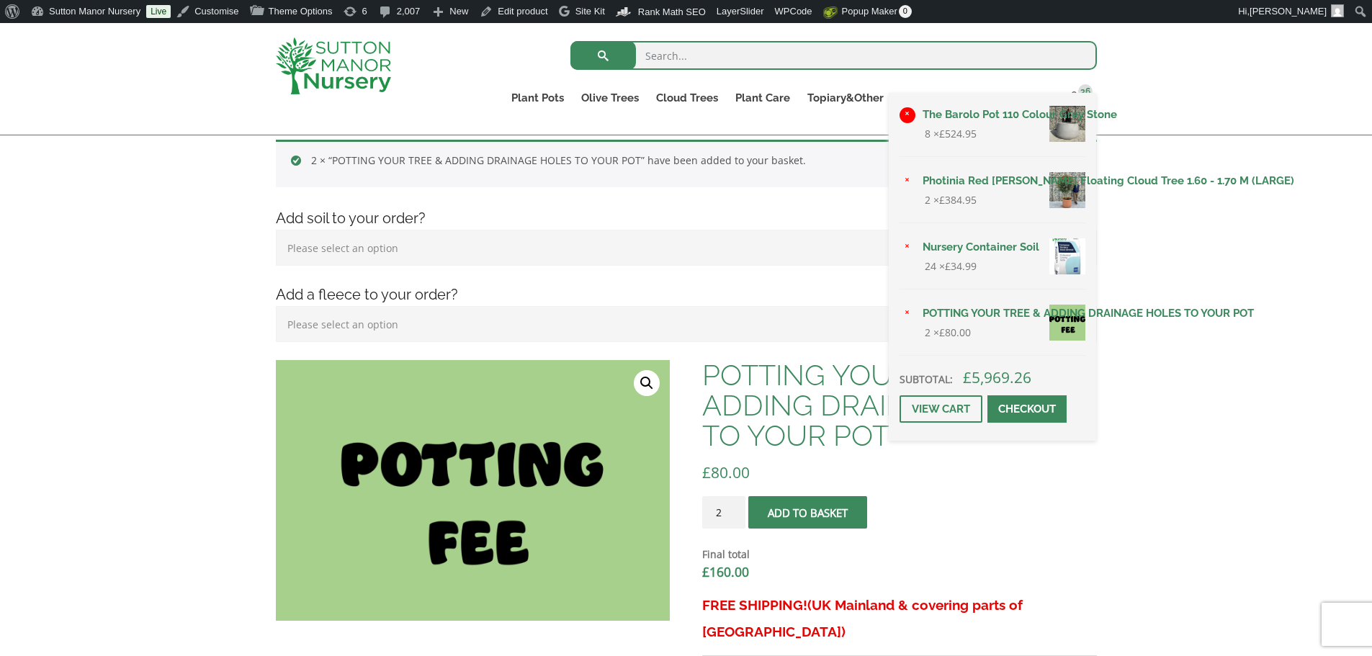
click at [906, 113] on link "×" at bounding box center [908, 115] width 16 height 16
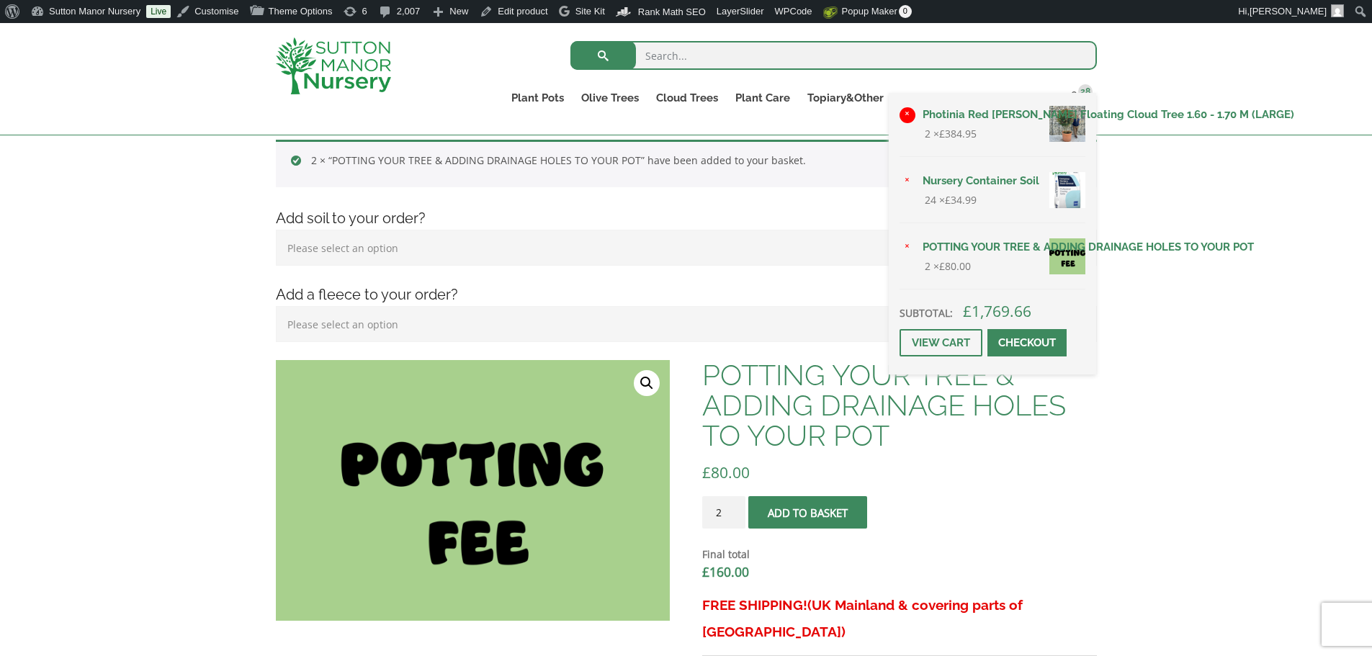
click at [908, 113] on link "×" at bounding box center [908, 115] width 16 height 16
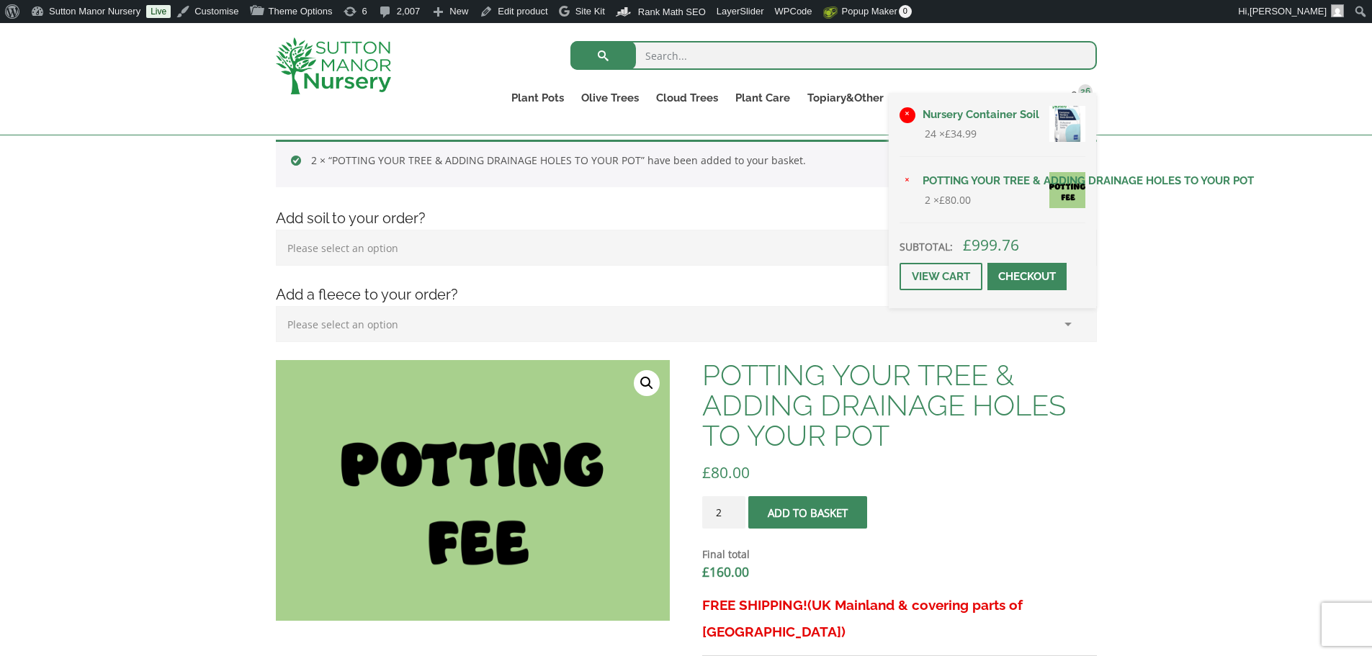
click at [911, 112] on link "×" at bounding box center [908, 115] width 16 height 16
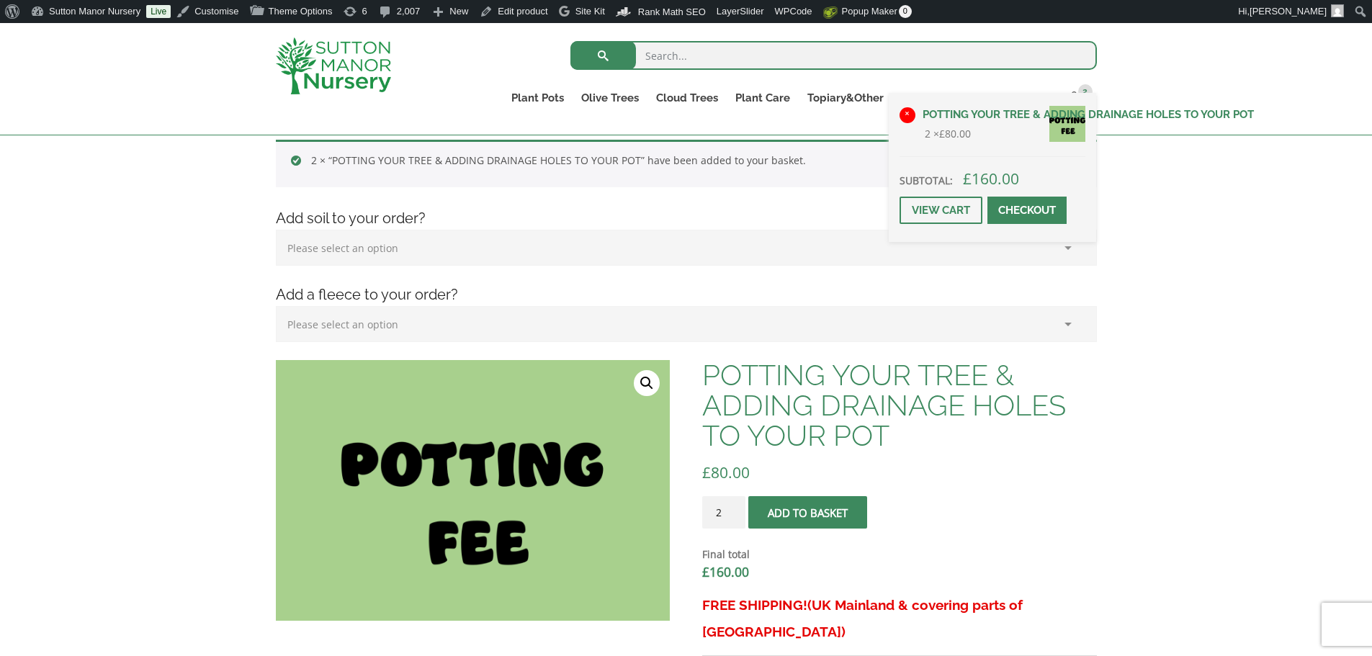
click at [905, 110] on link "×" at bounding box center [908, 115] width 16 height 16
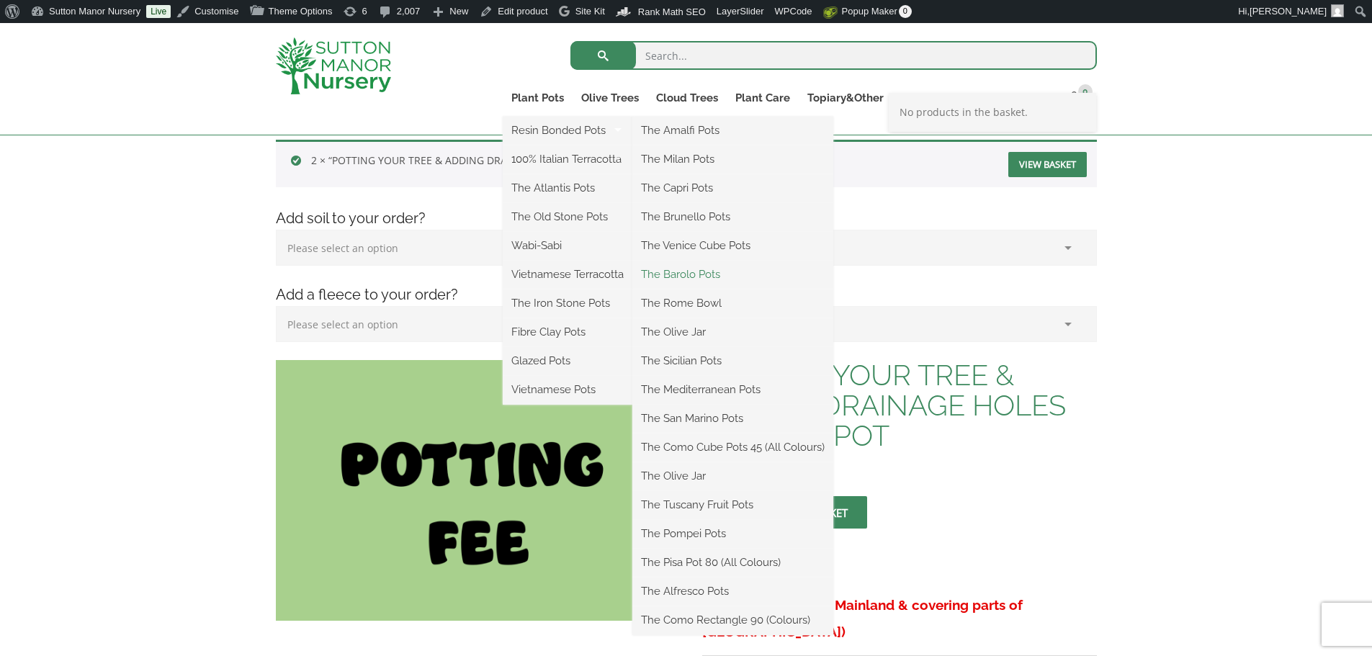
click at [685, 277] on link "The Barolo Pots" at bounding box center [733, 275] width 201 height 22
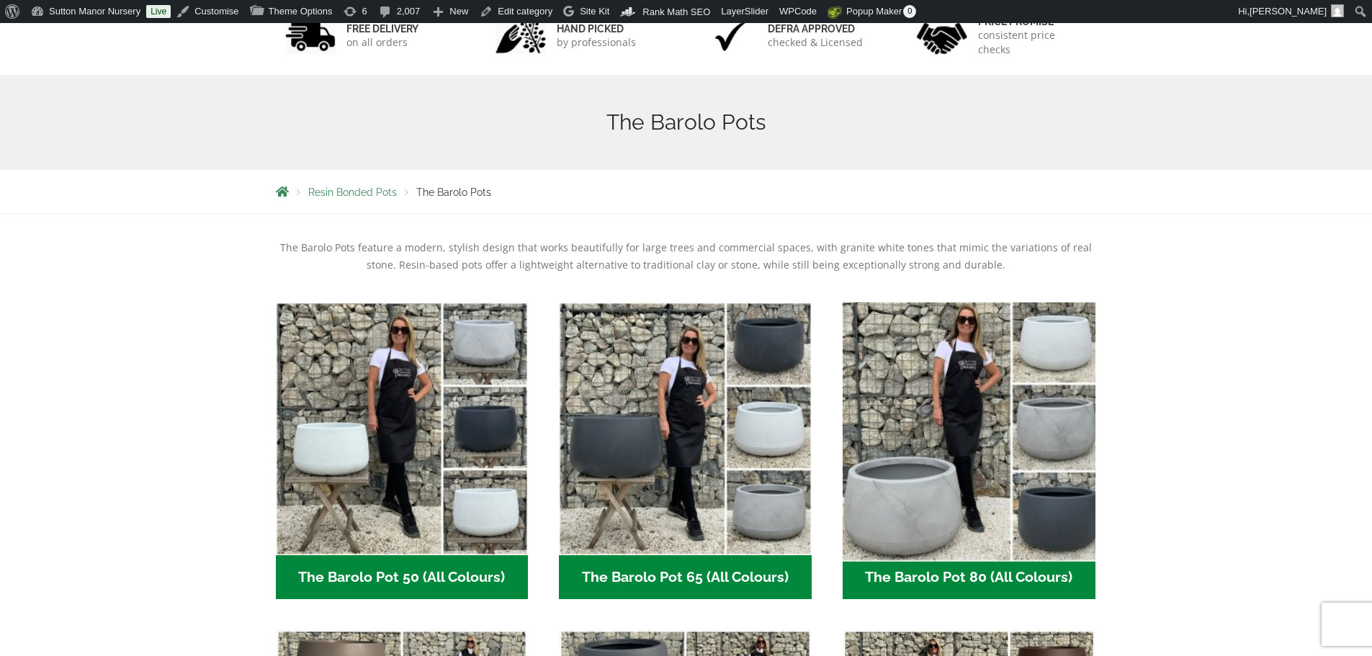
scroll to position [288, 0]
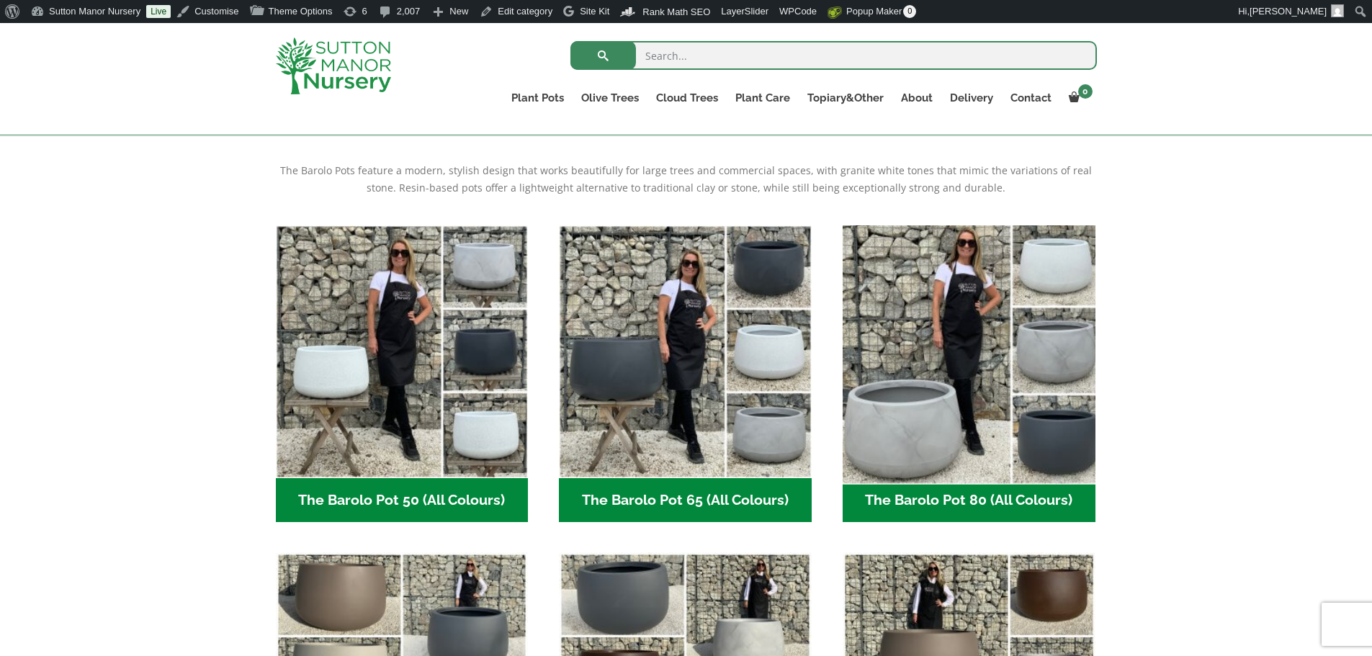
click at [975, 393] on img "Visit product category The Barolo Pot 80 (All Colours)" at bounding box center [968, 351] width 265 height 265
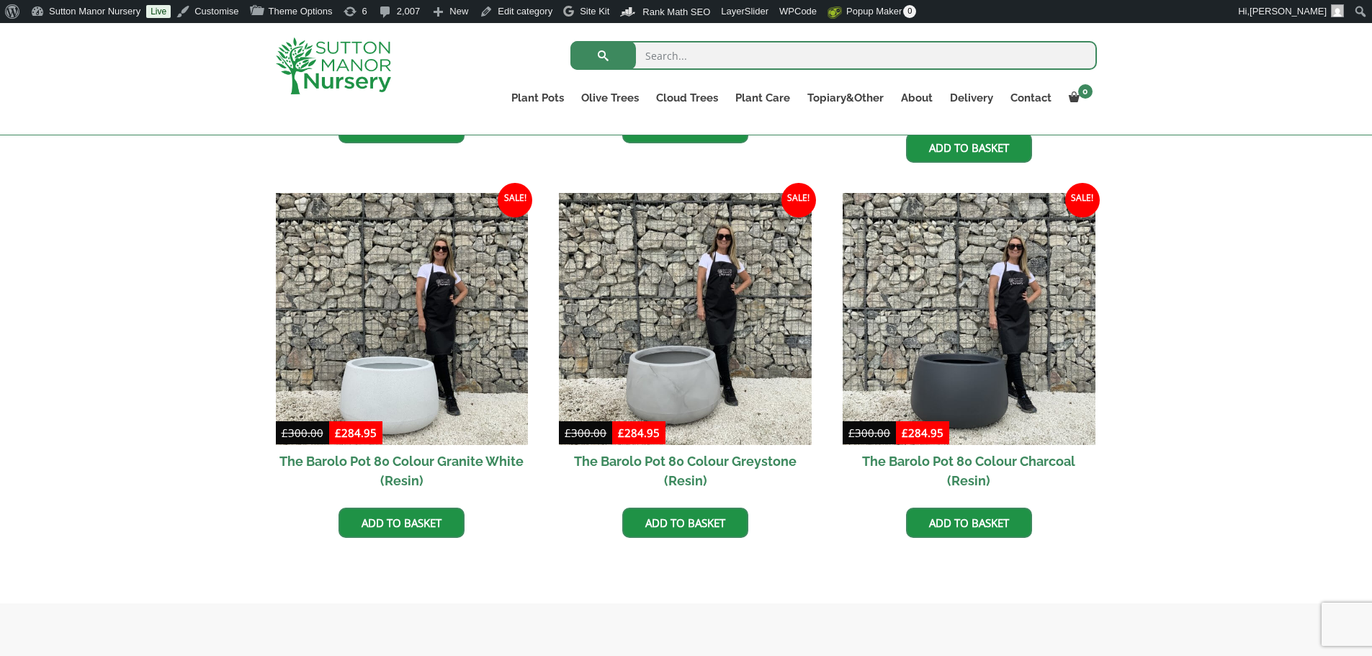
scroll to position [720, 0]
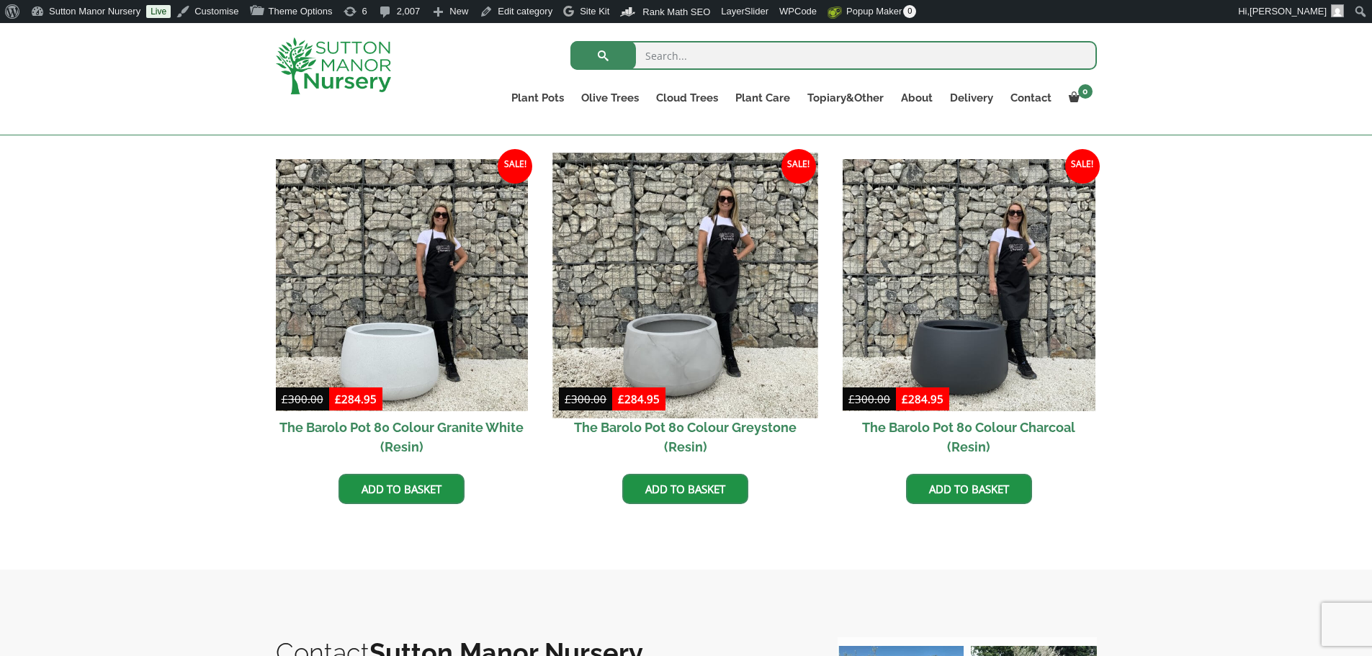
click at [729, 313] on img at bounding box center [685, 285] width 265 height 265
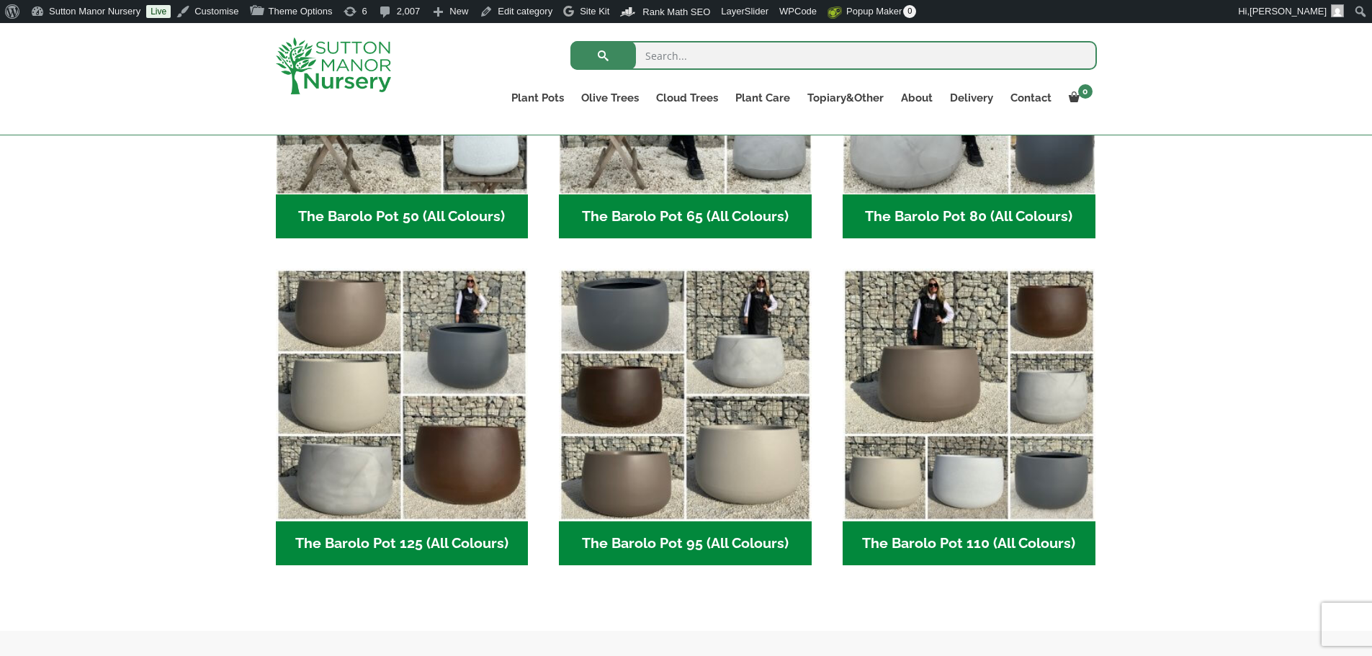
scroll to position [576, 0]
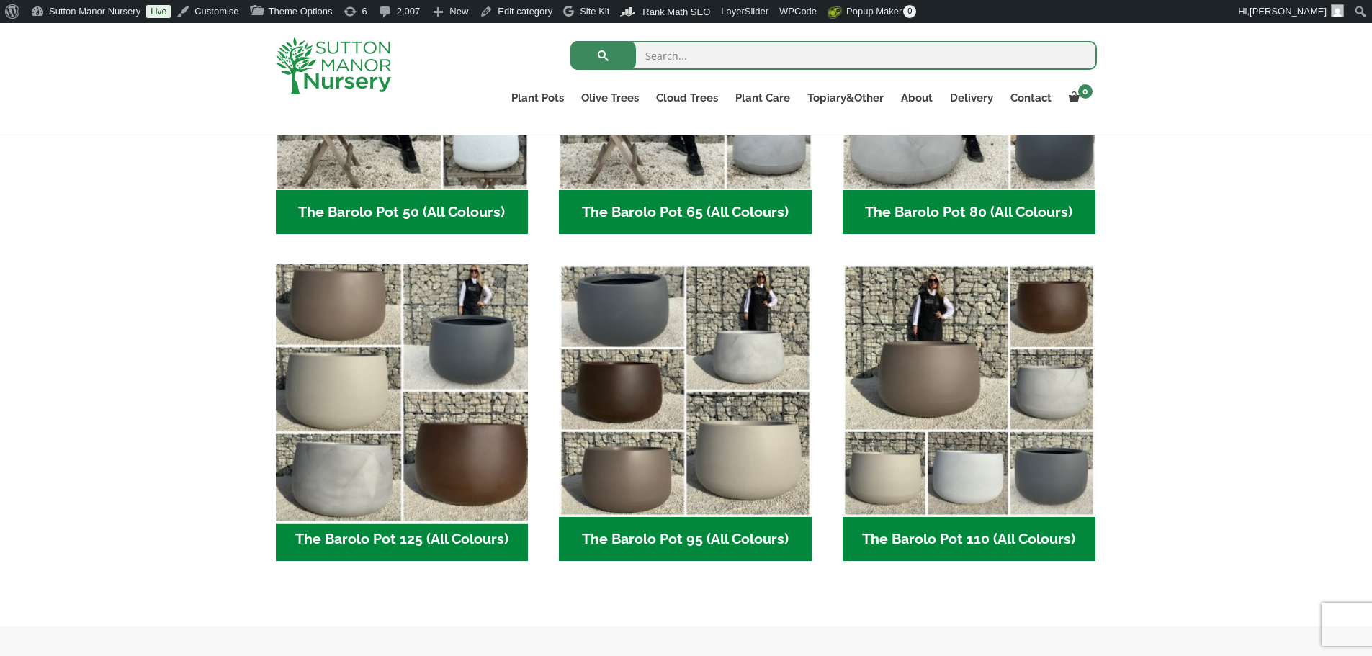
click at [444, 370] on img "Visit product category The Barolo Pot 125 (All Colours)" at bounding box center [401, 391] width 265 height 265
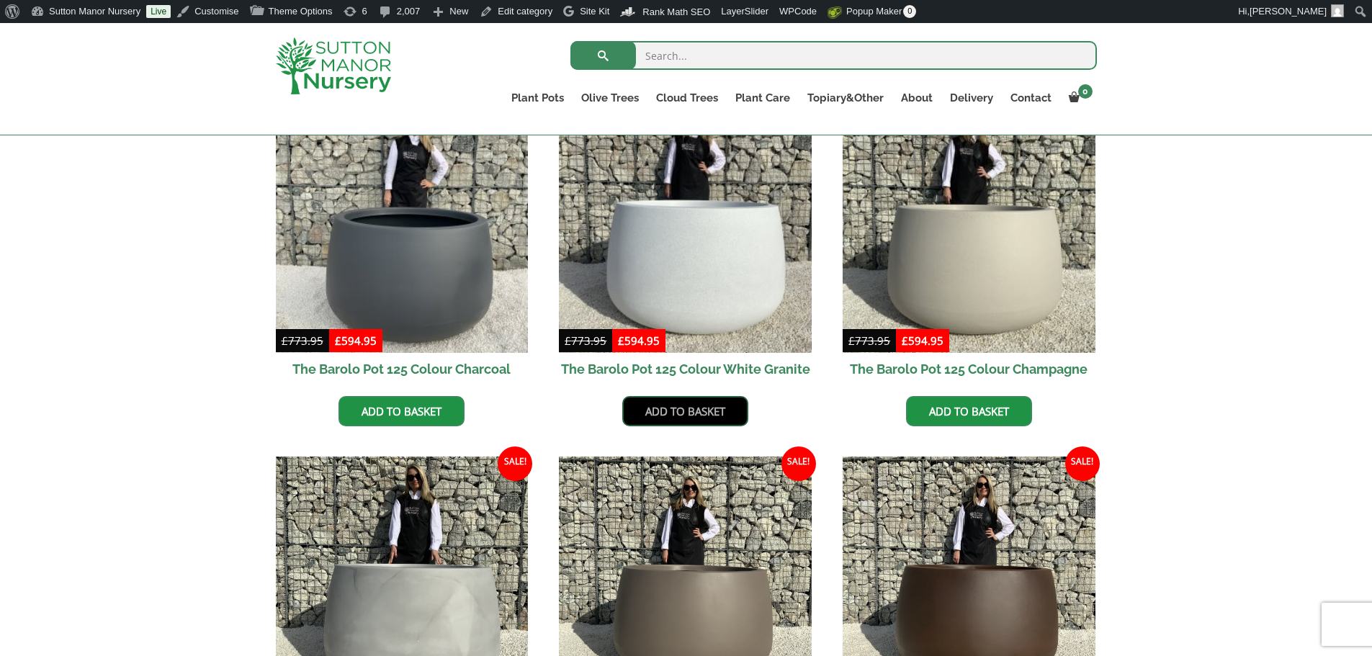
scroll to position [432, 0]
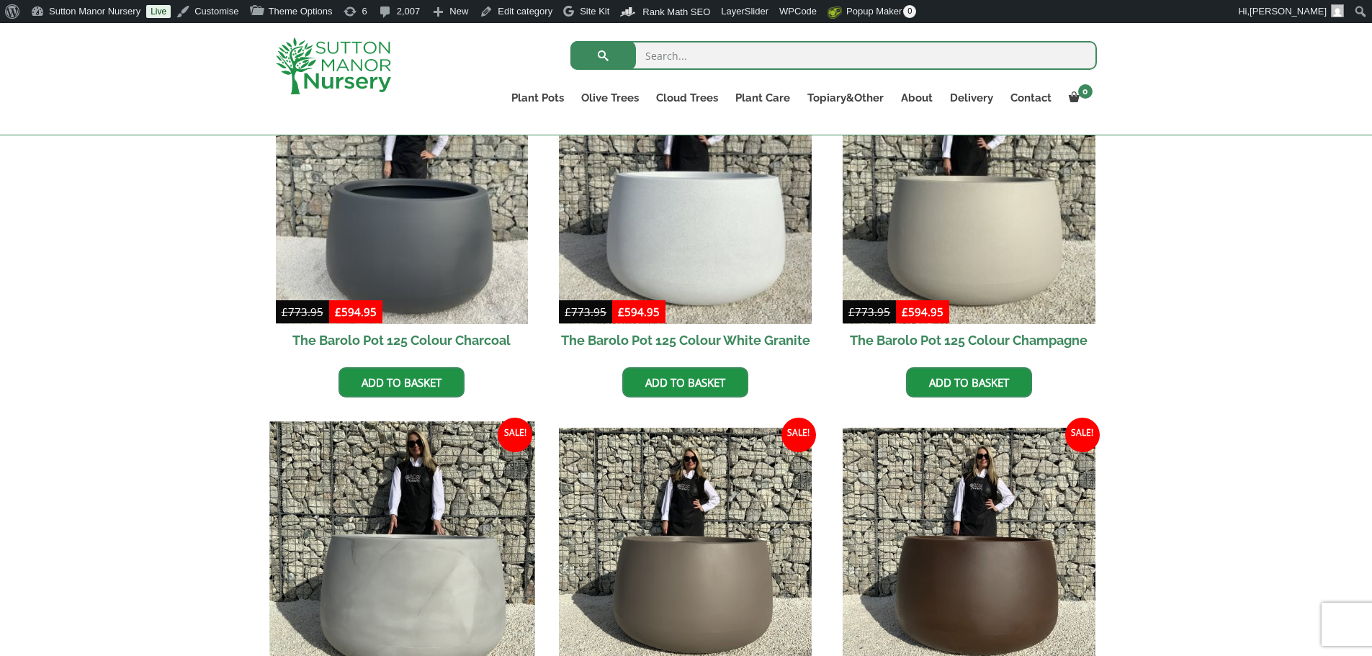
click at [411, 504] on img at bounding box center [401, 553] width 265 height 265
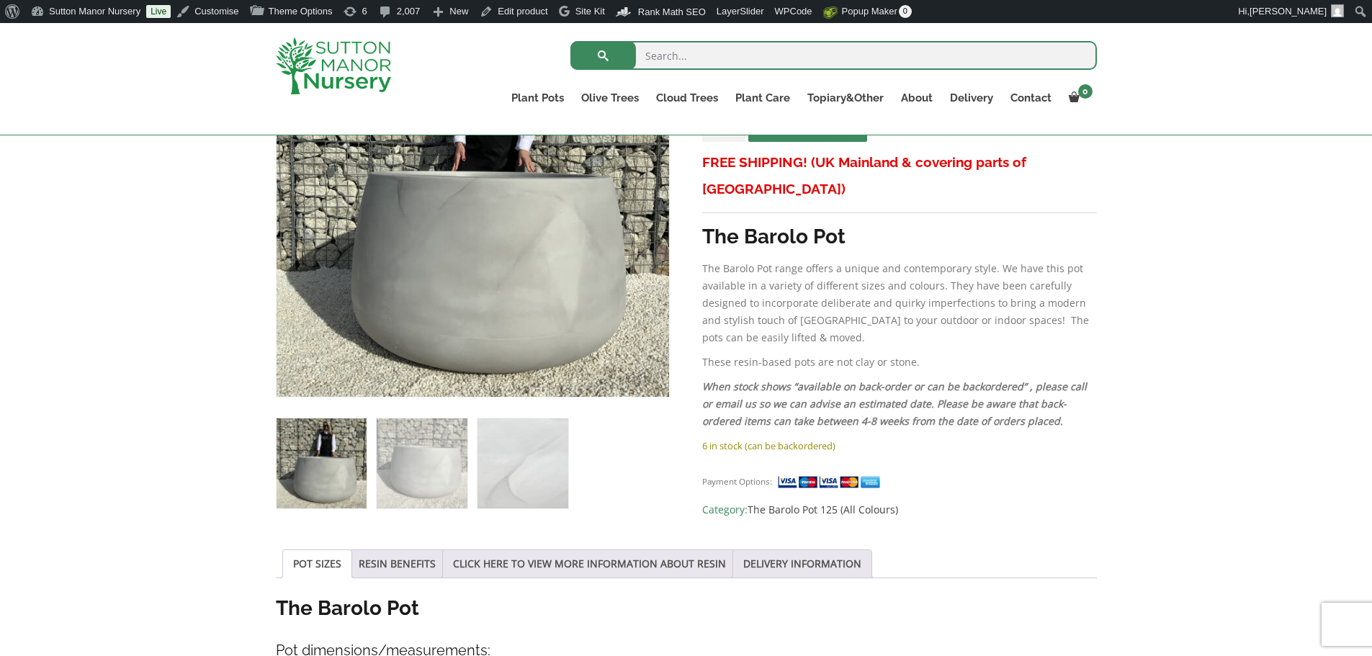
scroll to position [360, 0]
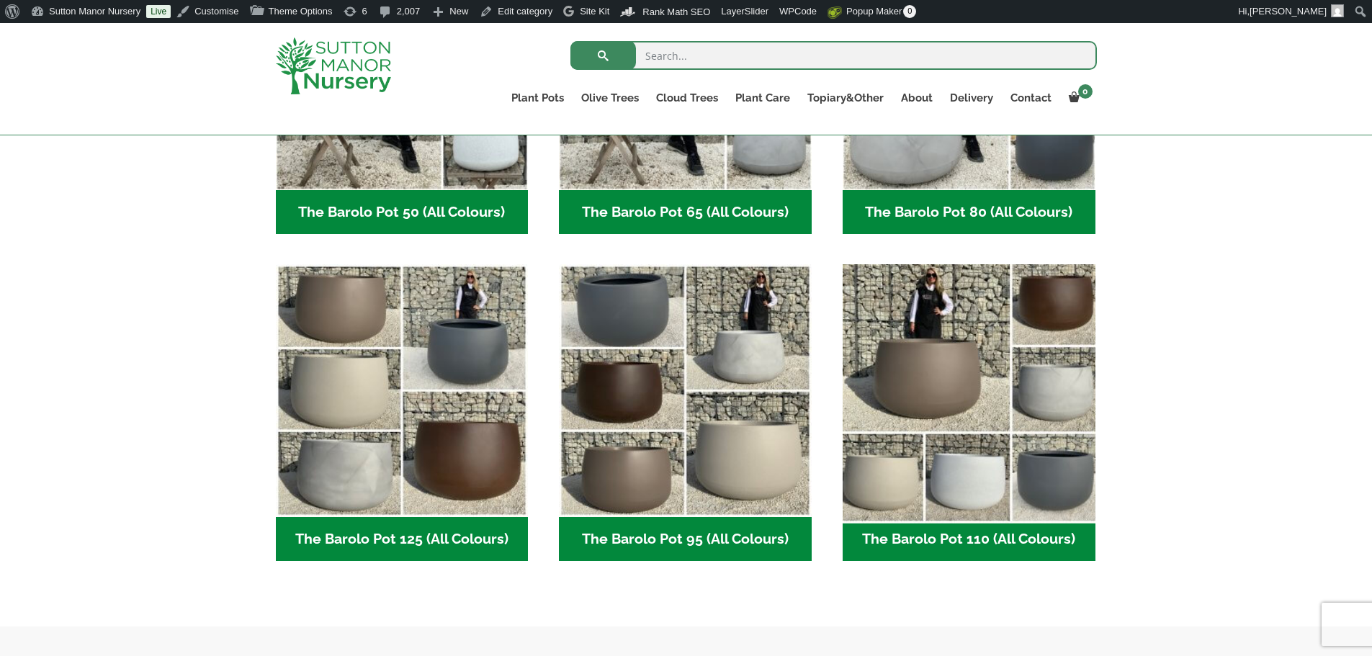
click at [943, 361] on img "Visit product category The Barolo Pot 110 (All Colours)" at bounding box center [968, 391] width 265 height 265
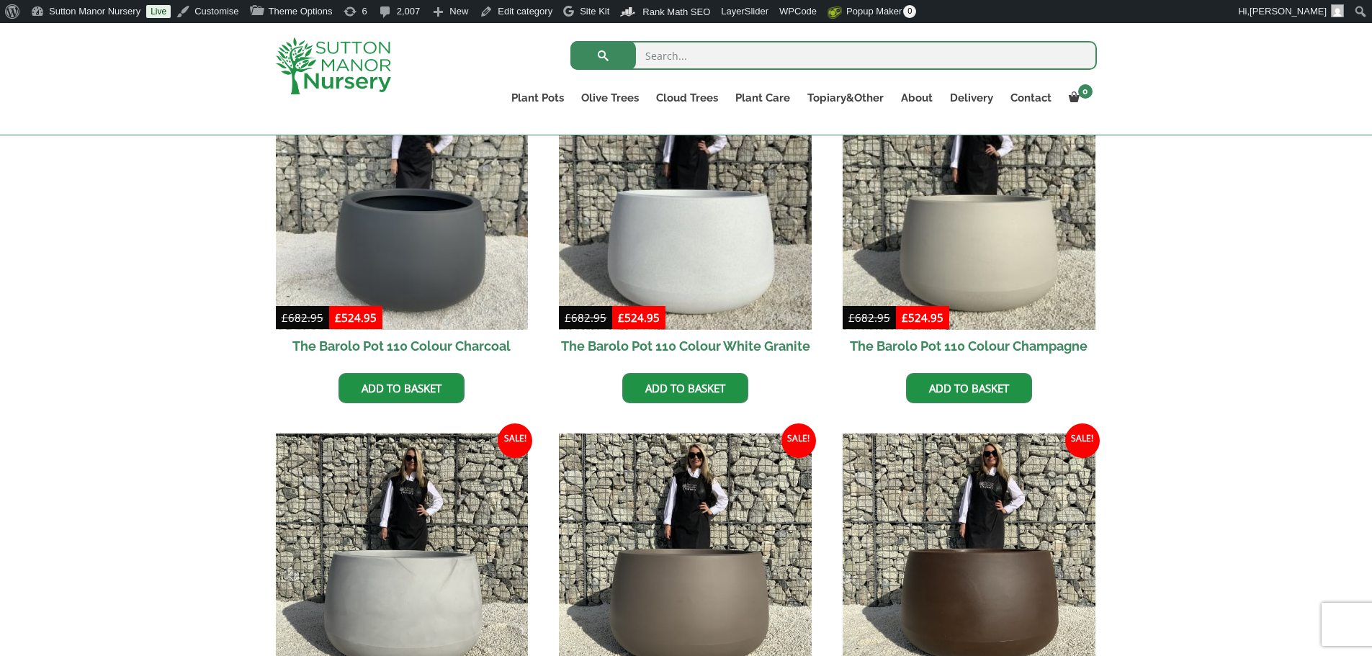
scroll to position [504, 0]
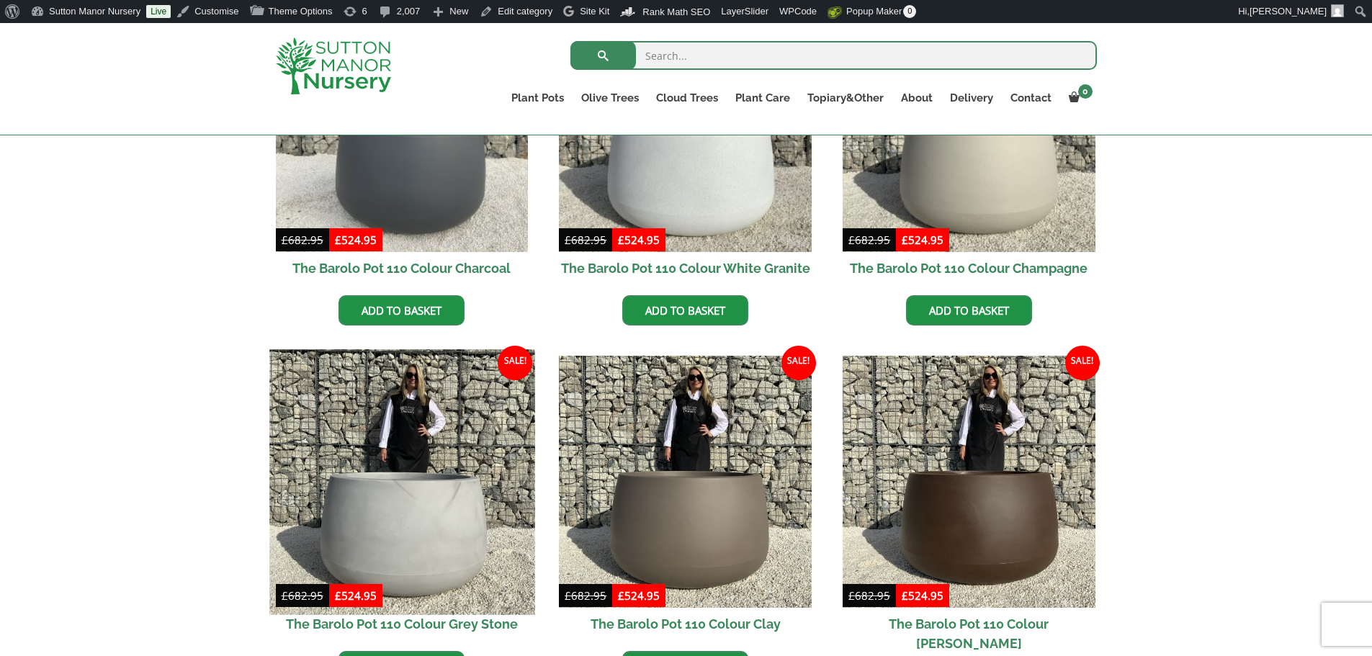
click at [455, 482] on img at bounding box center [401, 481] width 265 height 265
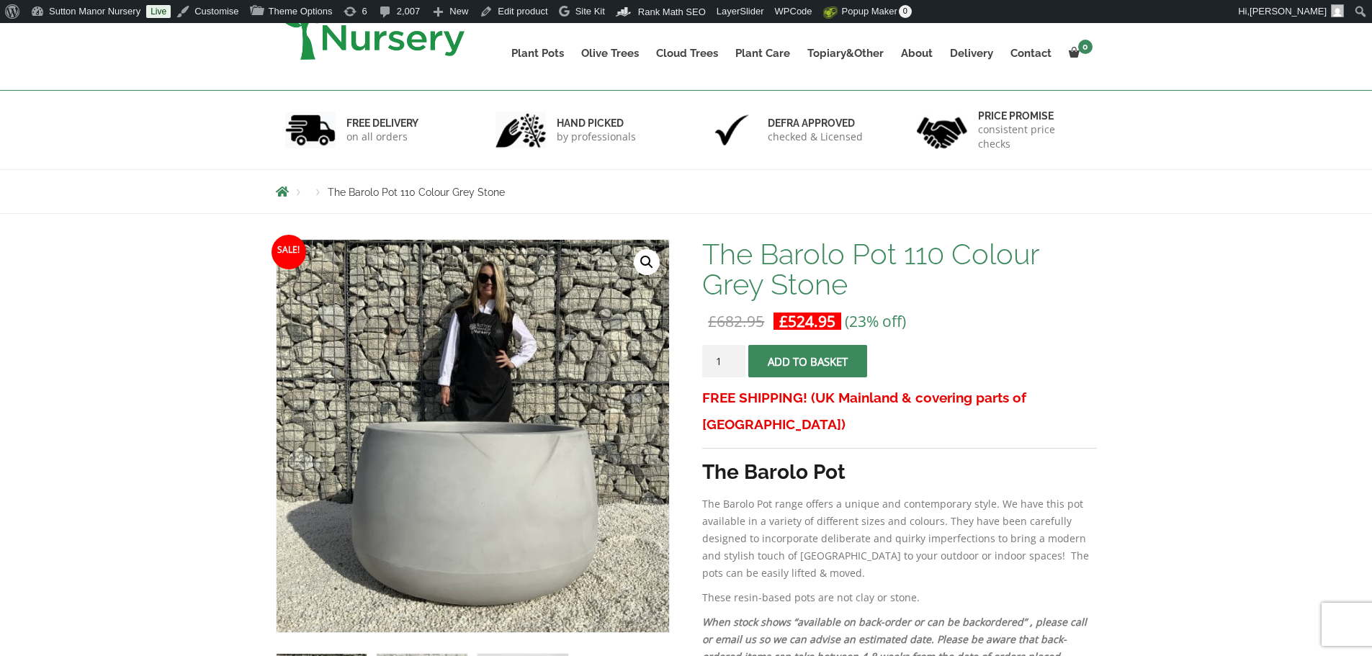
scroll to position [144, 0]
